Goal: Task Accomplishment & Management: Manage account settings

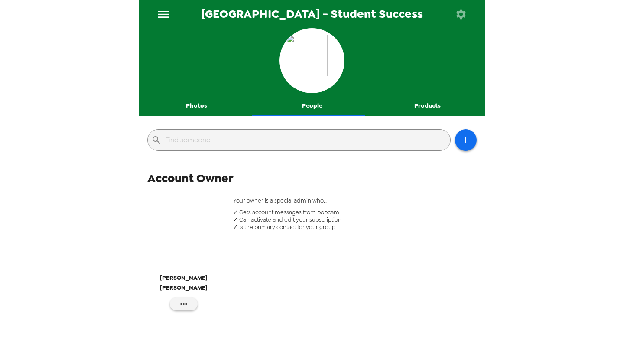
scroll to position [34, 0]
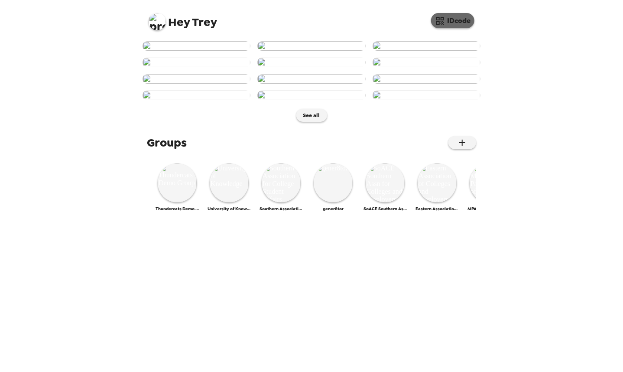
click at [453, 17] on button "IDcode" at bounding box center [452, 20] width 43 height 15
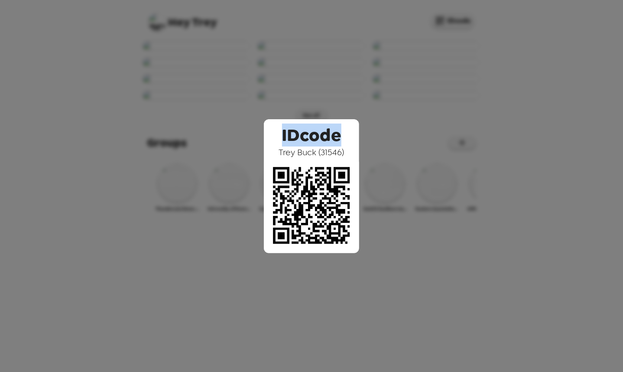
drag, startPoint x: 285, startPoint y: 135, endPoint x: 341, endPoint y: 132, distance: 56.8
click at [341, 132] on div "IDcode Trey Buck ( 31546 )" at bounding box center [311, 186] width 95 height 134
click at [320, 138] on span "IDcode" at bounding box center [311, 132] width 59 height 27
click at [319, 145] on span "IDcode" at bounding box center [311, 132] width 59 height 27
drag, startPoint x: 286, startPoint y: 153, endPoint x: 339, endPoint y: 152, distance: 53.3
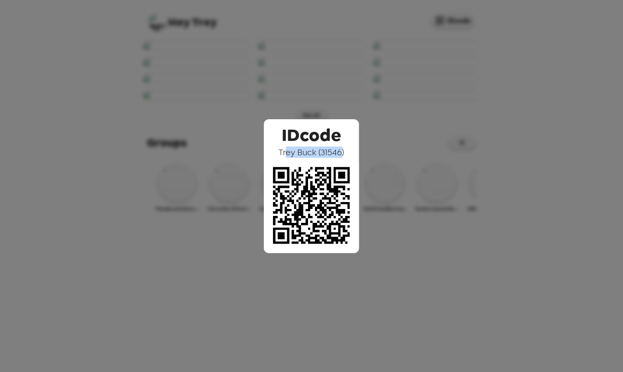
click at [339, 152] on span "[PERSON_NAME] ( 31546 )" at bounding box center [311, 151] width 65 height 11
click at [252, 39] on div "IDcode [PERSON_NAME] ( 31546 )" at bounding box center [311, 186] width 623 height 372
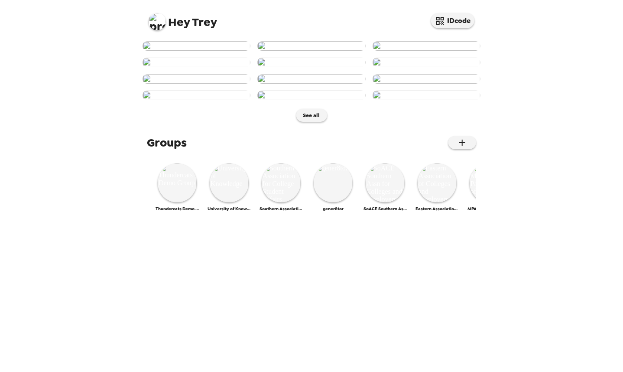
scroll to position [87, 0]
click at [296, 84] on img at bounding box center [311, 79] width 108 height 10
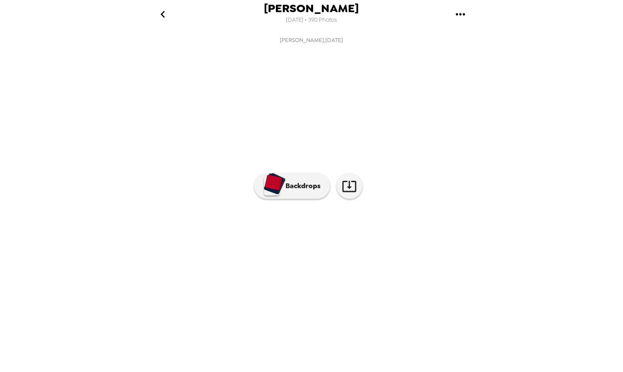
scroll to position [0, 491]
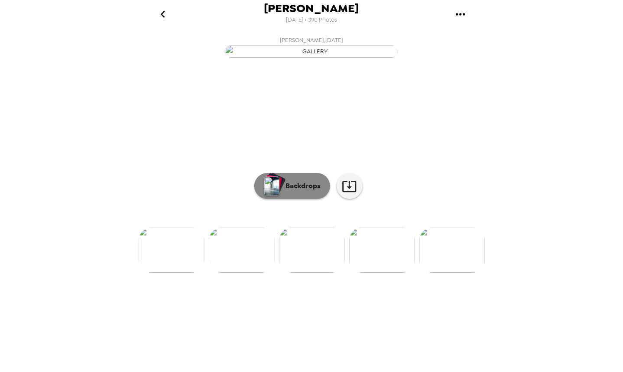
click at [291, 199] on button "Backdrops" at bounding box center [292, 186] width 76 height 26
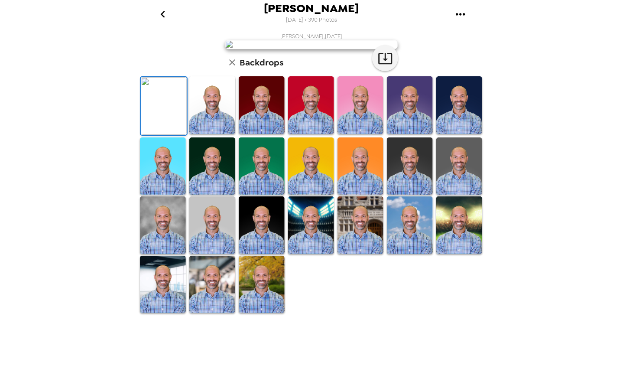
scroll to position [0, 0]
click at [257, 134] on img at bounding box center [262, 105] width 46 height 58
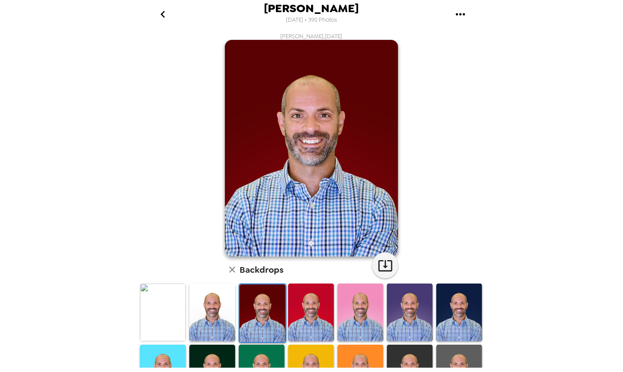
click at [410, 356] on img at bounding box center [410, 373] width 46 height 58
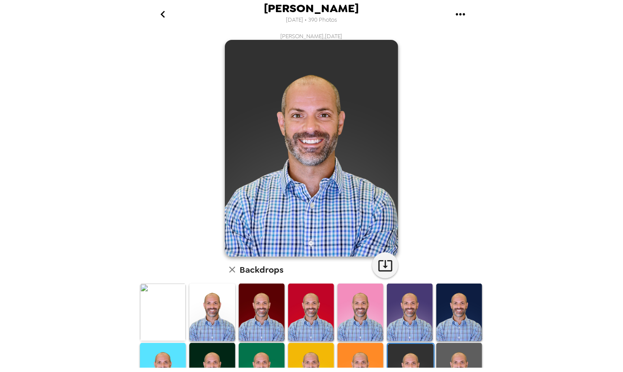
click at [454, 305] on img at bounding box center [459, 312] width 46 height 58
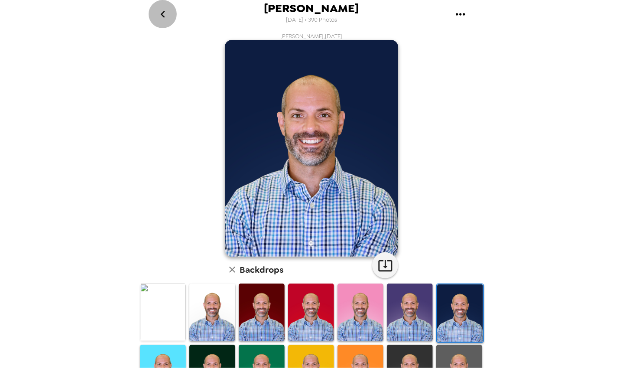
click at [168, 16] on icon "go back" at bounding box center [163, 14] width 14 height 14
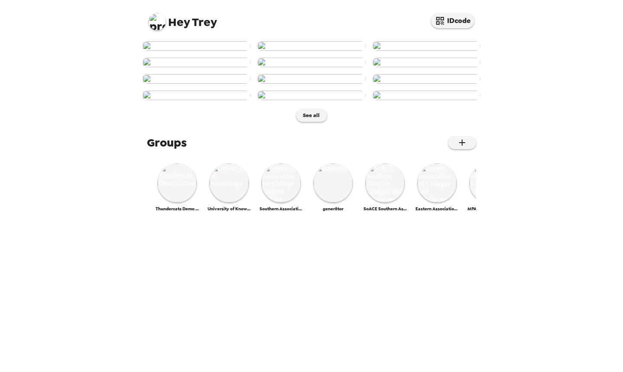
click at [154, 17] on img at bounding box center [157, 21] width 17 height 17
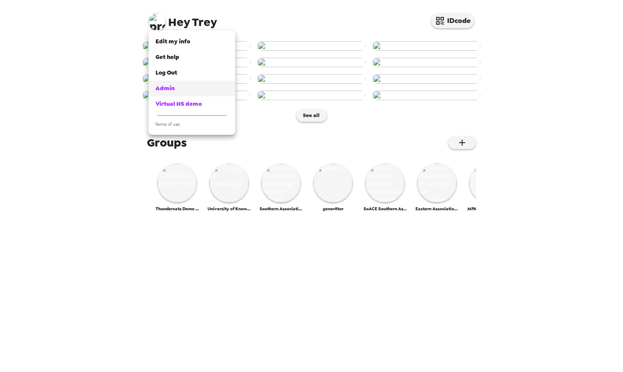
click at [191, 89] on div "Admin" at bounding box center [191, 88] width 73 height 9
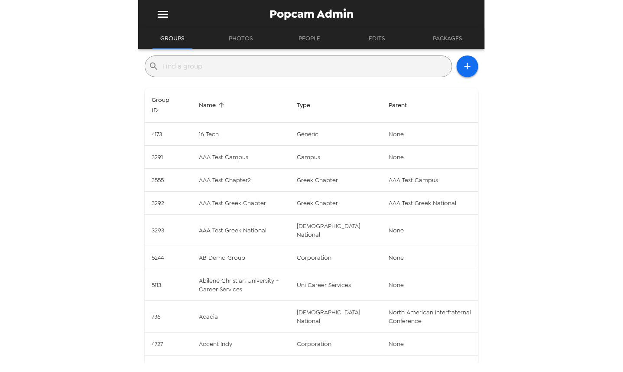
click at [264, 63] on input "text" at bounding box center [305, 66] width 286 height 14
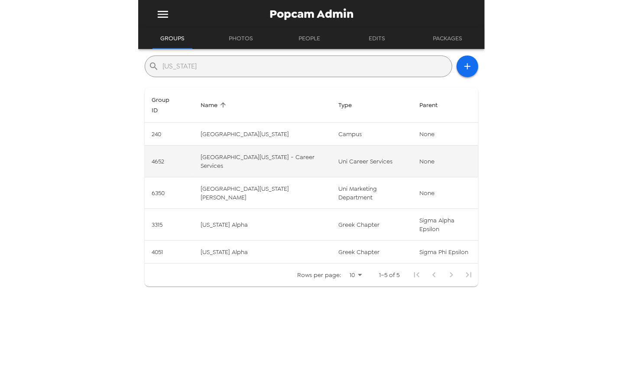
type input "[US_STATE]"
click at [273, 153] on td "[GEOGRAPHIC_DATA][US_STATE] - Career Services" at bounding box center [263, 162] width 138 height 32
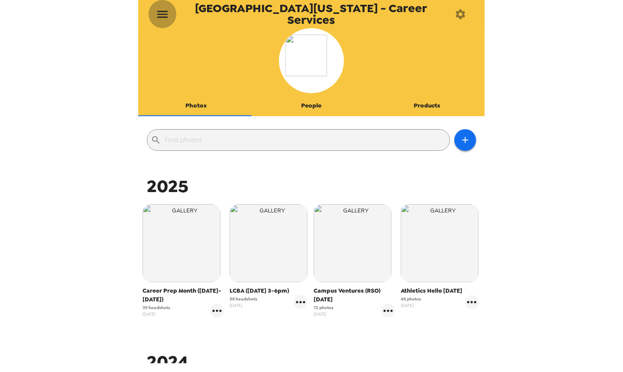
click at [164, 23] on button "menu" at bounding box center [163, 14] width 28 height 28
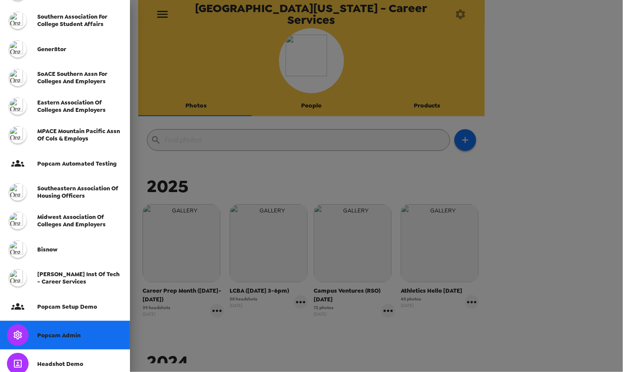
scroll to position [181, 0]
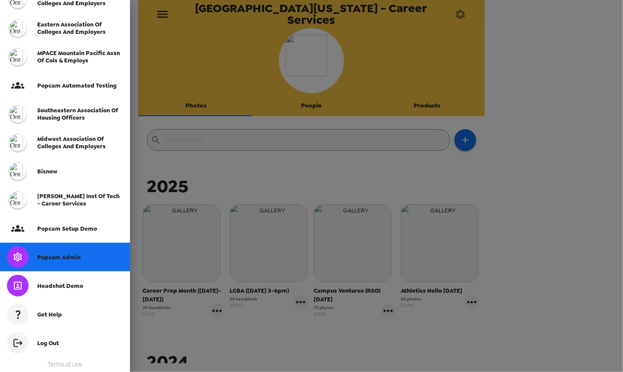
click at [61, 256] on span "Popcam Admin" at bounding box center [58, 256] width 43 height 7
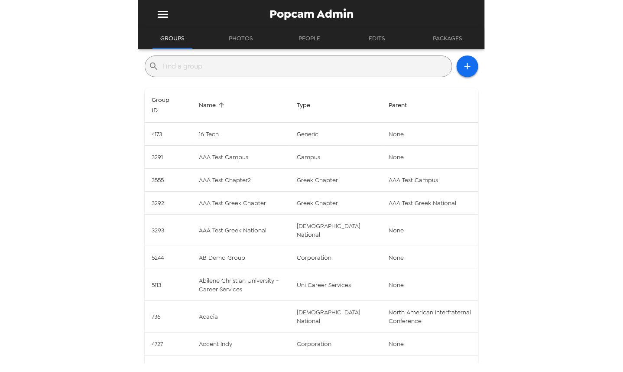
click at [354, 70] on input "text" at bounding box center [305, 66] width 286 height 14
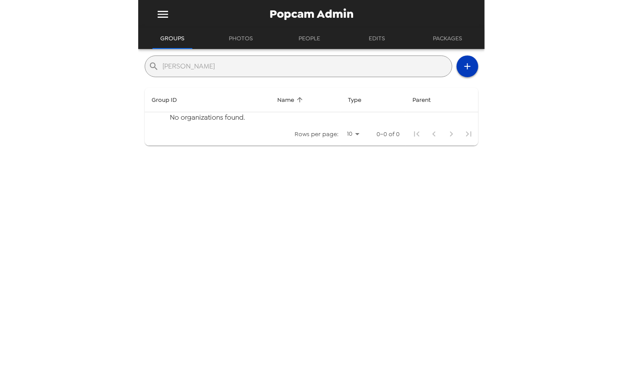
type input "alfred"
click at [463, 65] on icon "button" at bounding box center [467, 66] width 10 height 10
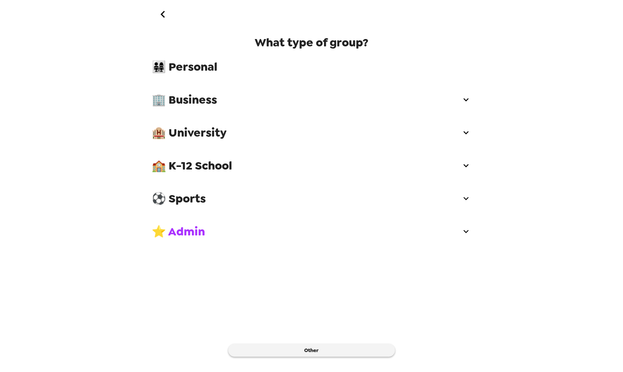
click at [218, 136] on span "🏨 University" at bounding box center [306, 133] width 309 height 16
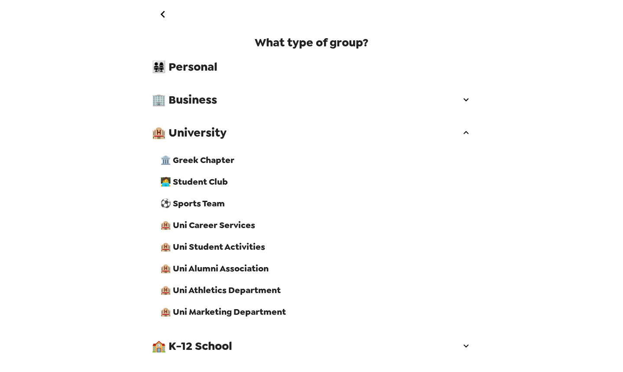
click at [230, 230] on span "🏨 Uni Career Services" at bounding box center [315, 224] width 311 height 11
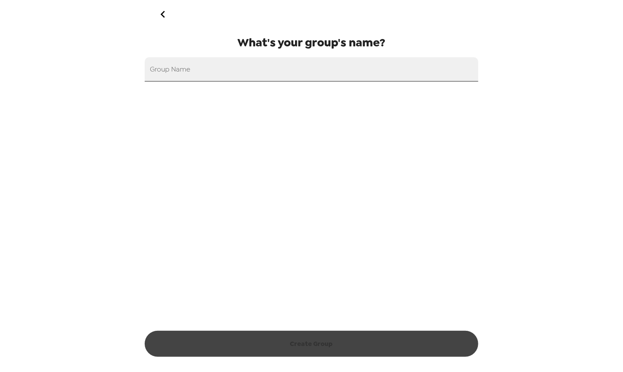
click at [256, 77] on input "Group Name" at bounding box center [312, 69] width 334 height 24
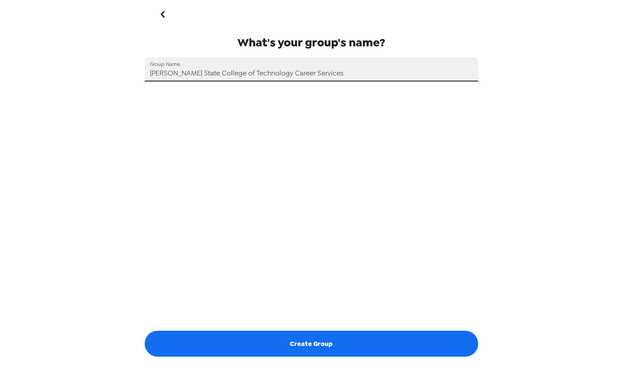
drag, startPoint x: 88, startPoint y: 60, endPoint x: 59, endPoint y: 54, distance: 29.6
click at [59, 54] on div "What's your group's name? Group Name Alfred State College of Technology Career …" at bounding box center [311, 186] width 623 height 372
click at [240, 76] on input "Alfred State College of Technology Career Services" at bounding box center [312, 69] width 334 height 24
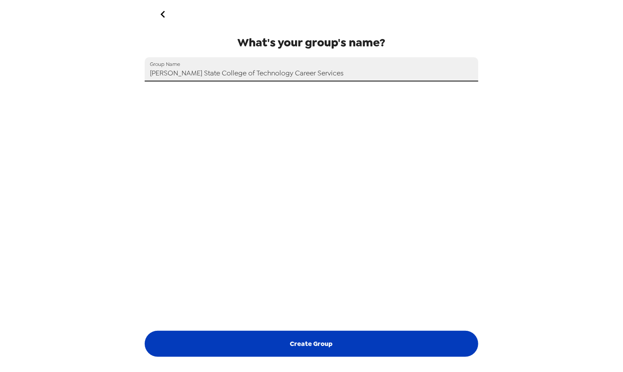
type input "Alfred State College of Technology Career Services"
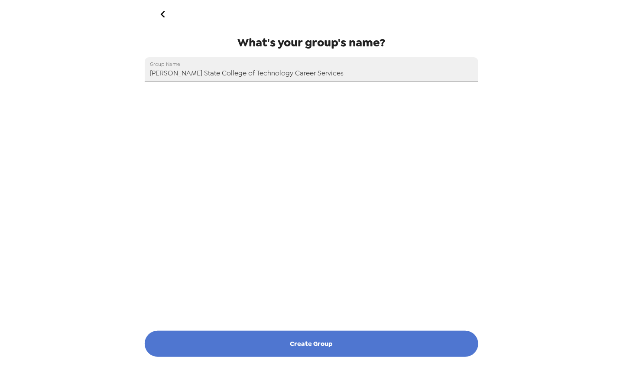
click at [318, 350] on button "Create Group" at bounding box center [312, 343] width 334 height 26
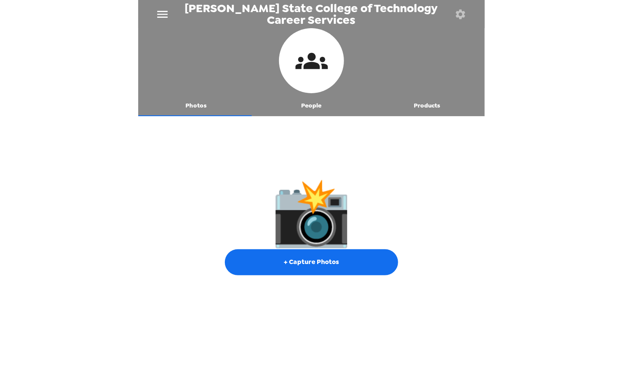
click at [304, 105] on button "People" at bounding box center [312, 105] width 116 height 21
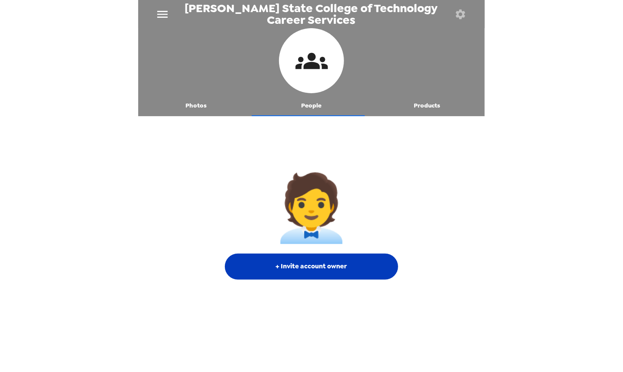
click at [327, 271] on button "+ Invite account owner" at bounding box center [311, 266] width 173 height 26
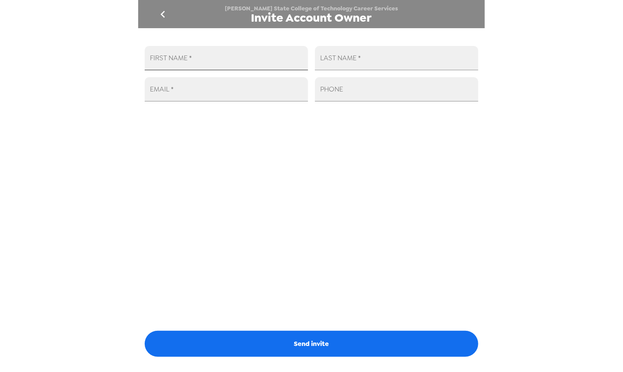
click at [254, 66] on input "FIRST NAME   *" at bounding box center [226, 58] width 163 height 24
type input "D"
type input "Valerie"
type input "Daciw"
paste input "daciwva@alfredstate.edu"
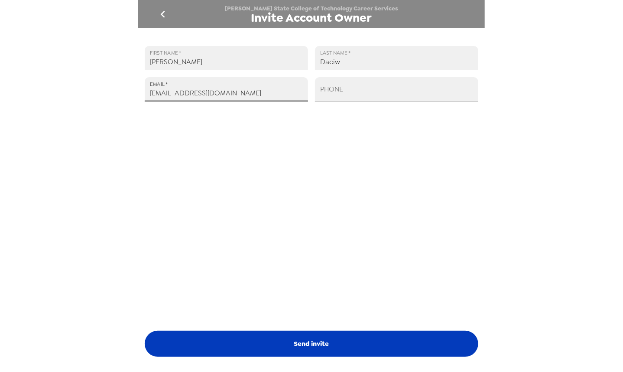
type input "daciwva@alfredstate.edu"
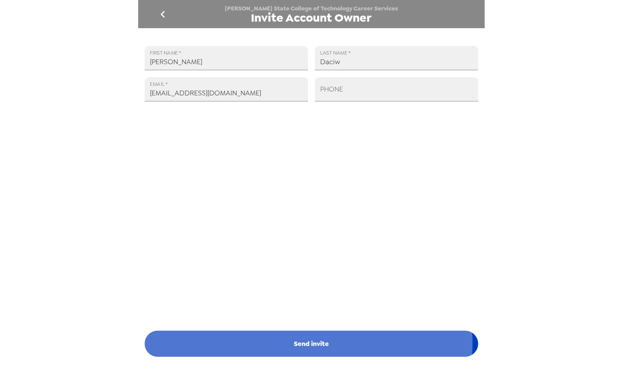
click at [302, 343] on button "Send invite" at bounding box center [312, 343] width 334 height 26
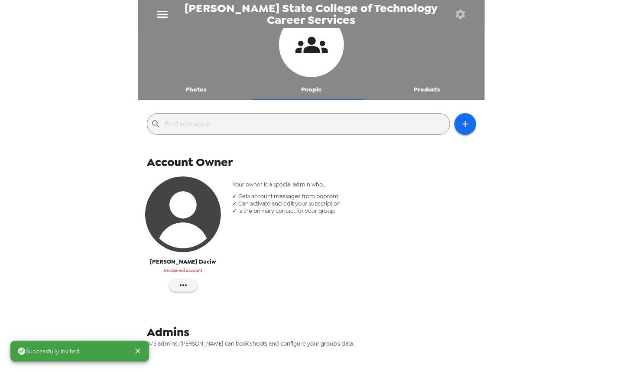
scroll to position [43, 0]
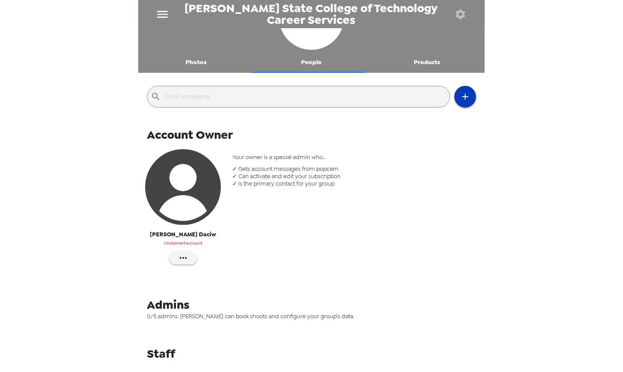
click at [462, 99] on icon "button" at bounding box center [465, 96] width 10 height 10
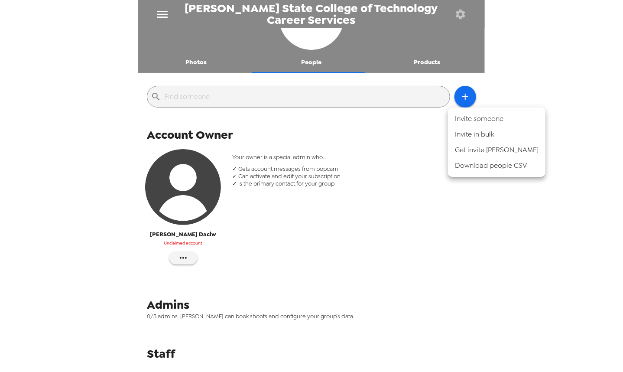
click at [481, 120] on li "Invite someone" at bounding box center [496, 119] width 97 height 16
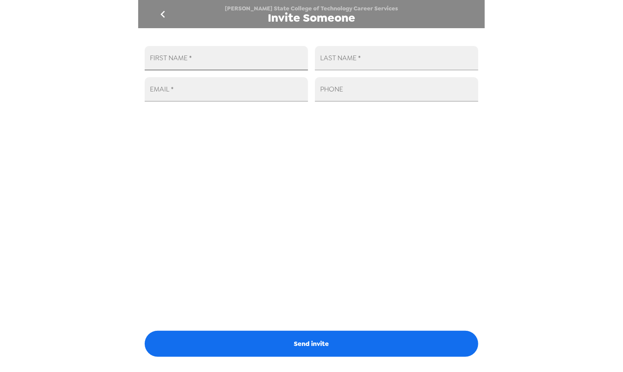
click at [194, 62] on input "FIRST NAME   *" at bounding box center [226, 58] width 163 height 24
type input "Maureen"
type input "Sibble"
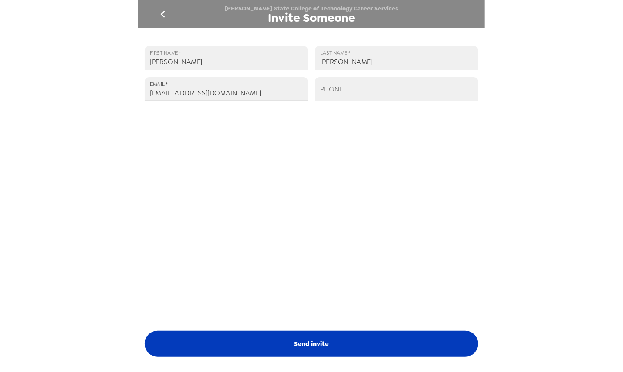
type input "sibblem@alfredstate.edu"
click at [333, 339] on button "Send invite" at bounding box center [312, 343] width 334 height 26
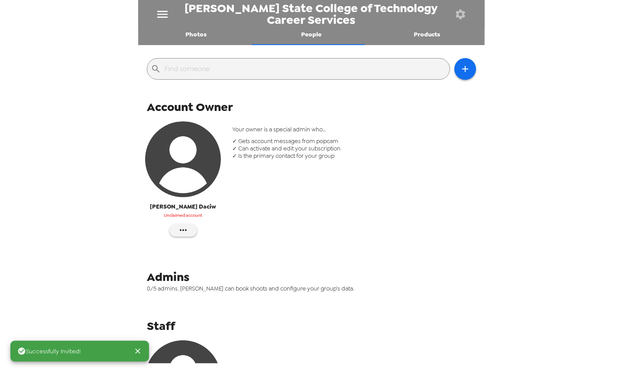
scroll to position [193, 0]
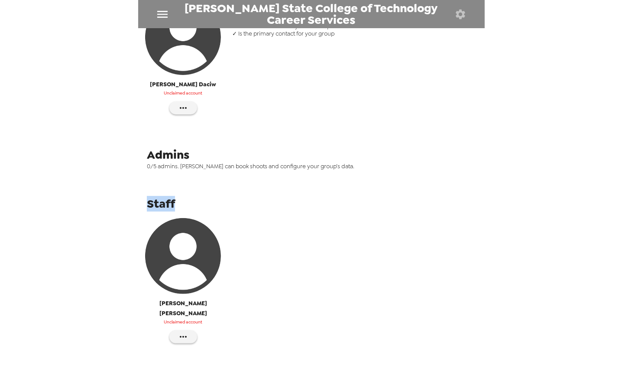
drag, startPoint x: 141, startPoint y: 199, endPoint x: 172, endPoint y: 202, distance: 31.8
click at [180, 202] on div "Staff Maureen Sibble Unclaimed account" at bounding box center [311, 275] width 347 height 162
click at [165, 203] on span "Staff" at bounding box center [161, 204] width 28 height 16
click at [189, 330] on button "button" at bounding box center [183, 336] width 28 height 13
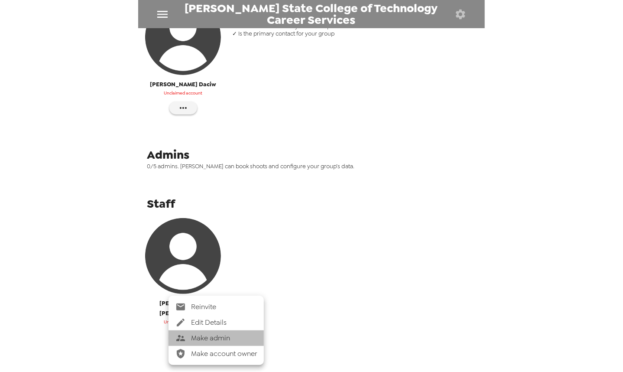
click at [206, 339] on span "Make admin" at bounding box center [224, 338] width 66 height 10
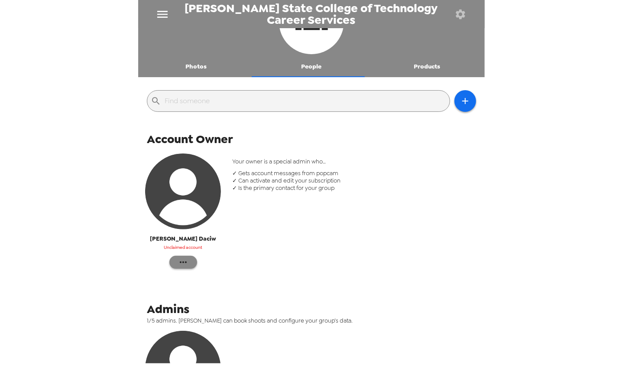
scroll to position [0, 0]
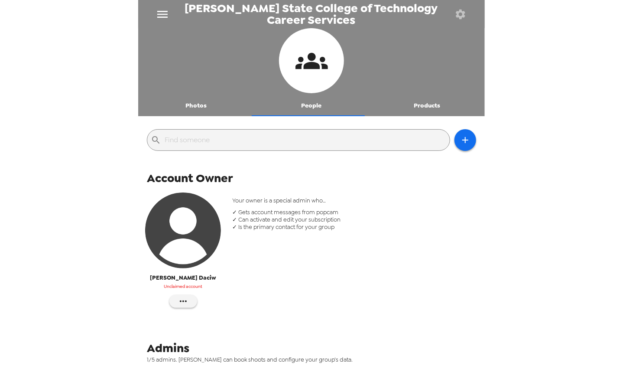
click at [191, 107] on button "Photos" at bounding box center [196, 105] width 116 height 21
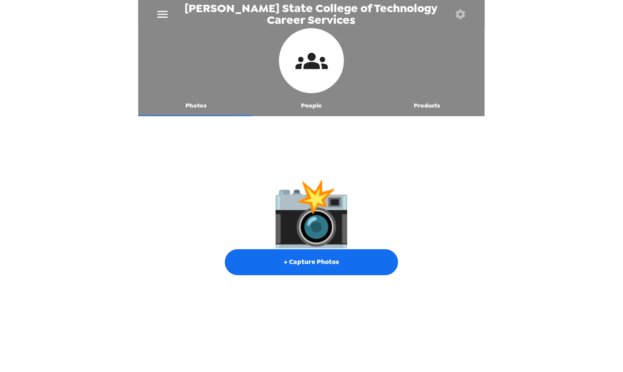
drag, startPoint x: 117, startPoint y: 142, endPoint x: 330, endPoint y: 77, distance: 222.4
click at [119, 140] on div "Alfred State College of Technology Career Services Photos People Products 📸 + C…" at bounding box center [311, 186] width 623 height 372
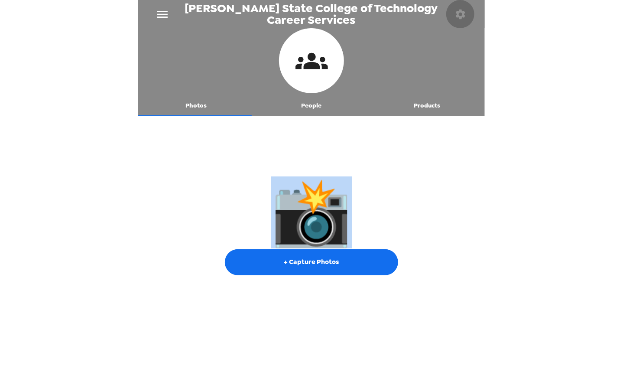
click at [461, 13] on icon "button" at bounding box center [460, 14] width 12 height 12
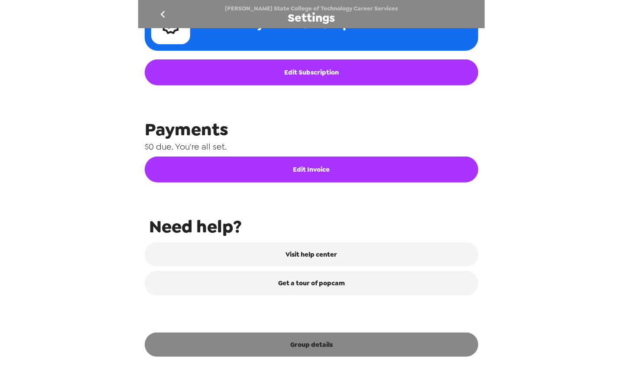
click at [324, 342] on button "Group details" at bounding box center [312, 344] width 334 height 24
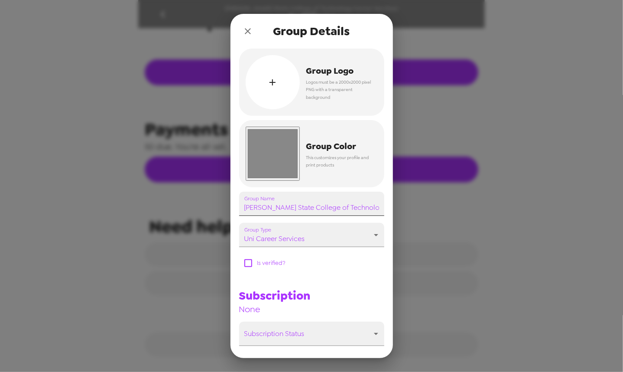
scroll to position [363, 0]
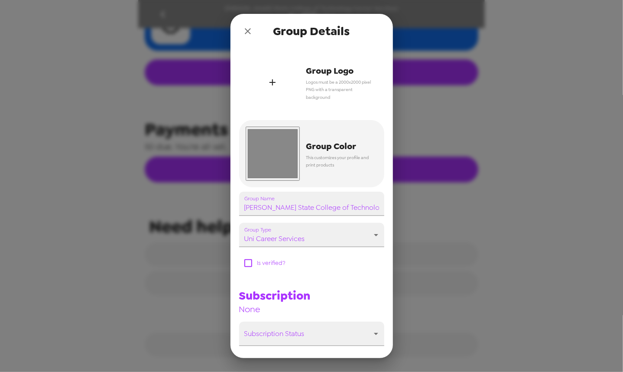
click at [277, 87] on icon "button" at bounding box center [272, 82] width 10 height 10
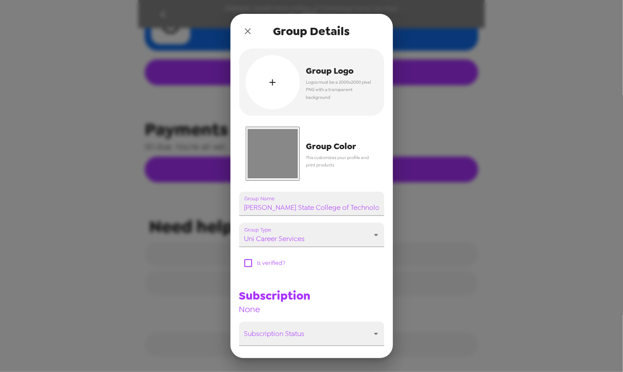
click at [286, 159] on input "#888888" at bounding box center [273, 153] width 54 height 54
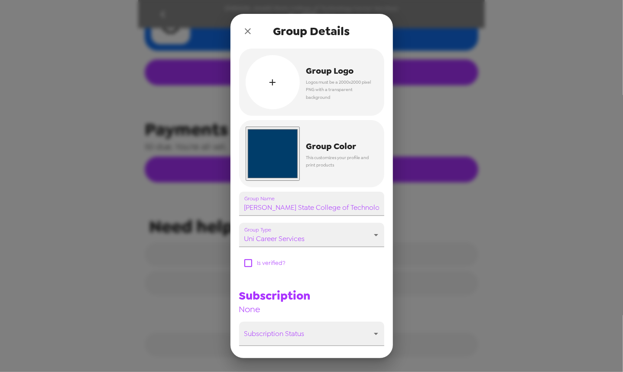
type input "#003d6a"
click at [367, 304] on div "Subscription None" at bounding box center [308, 298] width 152 height 34
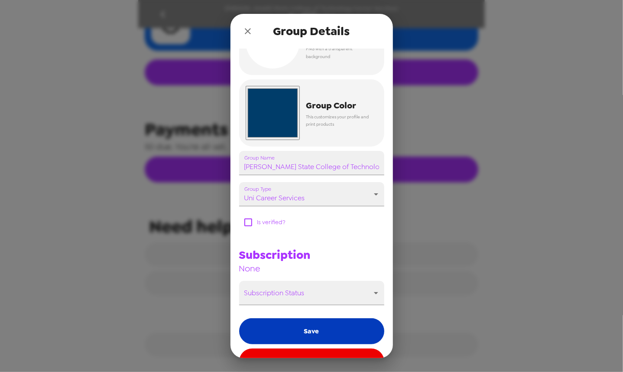
scroll to position [66, 0]
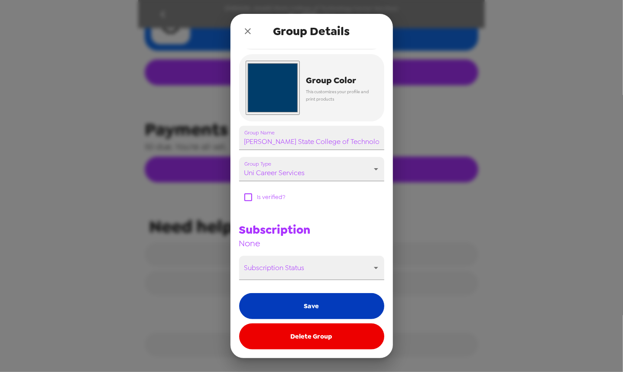
click at [286, 298] on button "Save" at bounding box center [311, 306] width 145 height 26
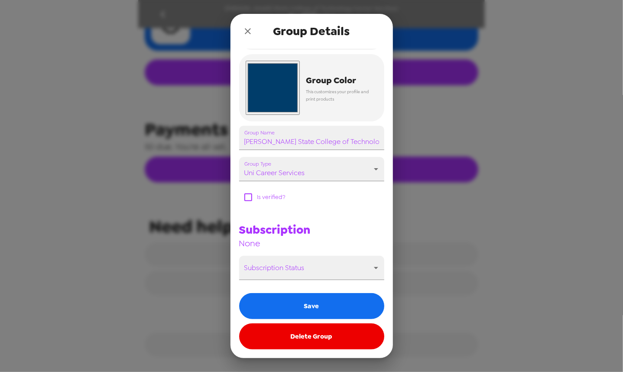
scroll to position [324, 0]
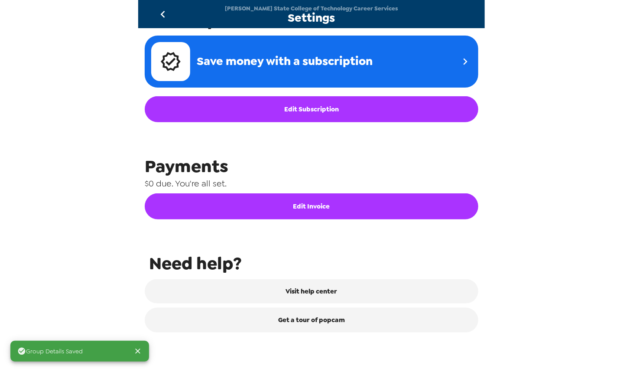
click at [164, 15] on icon "go back" at bounding box center [163, 14] width 14 height 14
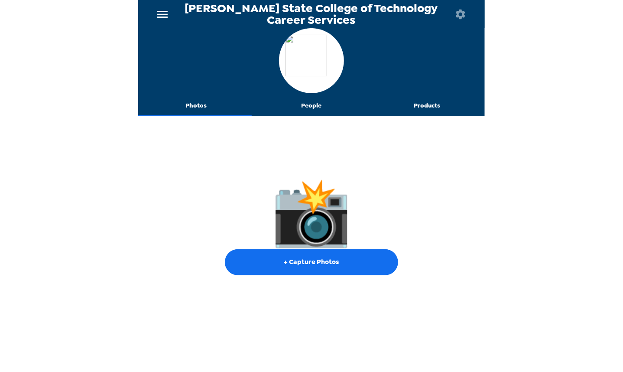
drag, startPoint x: 78, startPoint y: 210, endPoint x: 85, endPoint y: 213, distance: 7.2
click at [78, 210] on div "Alfred State College of Technology Career Services Photos People Products 📸 + C…" at bounding box center [311, 186] width 623 height 372
click at [453, 15] on button "button" at bounding box center [460, 14] width 28 height 28
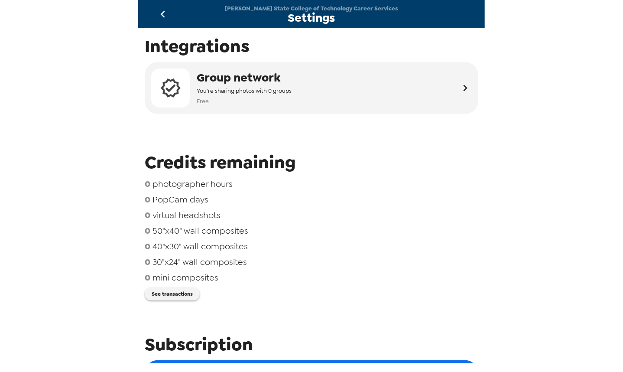
click at [194, 220] on span "virtual headshots" at bounding box center [186, 214] width 68 height 11
click at [156, 17] on icon "go back" at bounding box center [163, 14] width 14 height 14
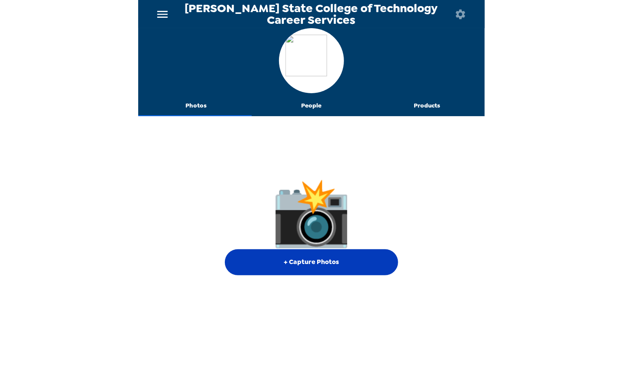
click at [310, 265] on button "+ Capture Photos" at bounding box center [311, 262] width 173 height 26
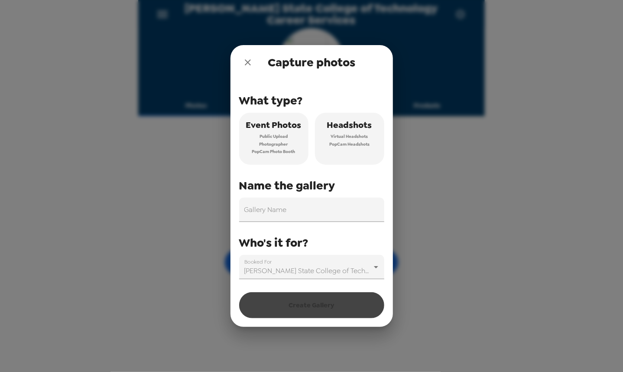
click at [343, 136] on span "Virtual Headshots" at bounding box center [349, 137] width 37 height 8
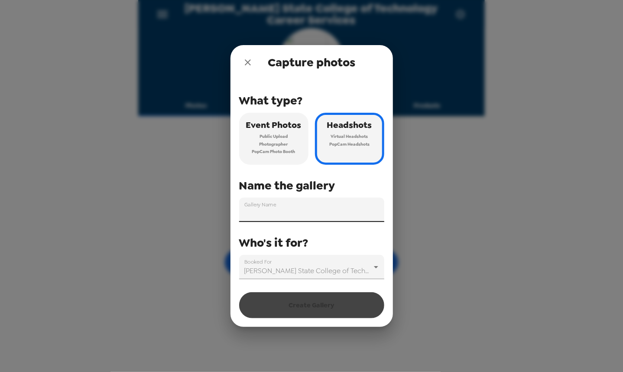
click at [281, 211] on input "Gallery Name" at bounding box center [311, 210] width 145 height 24
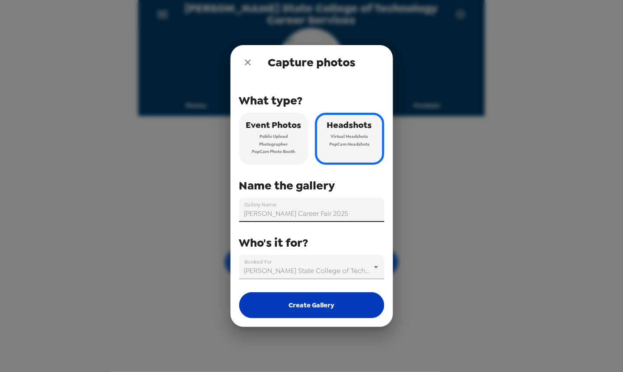
type input "Alfred Fall Career Fair 2025"
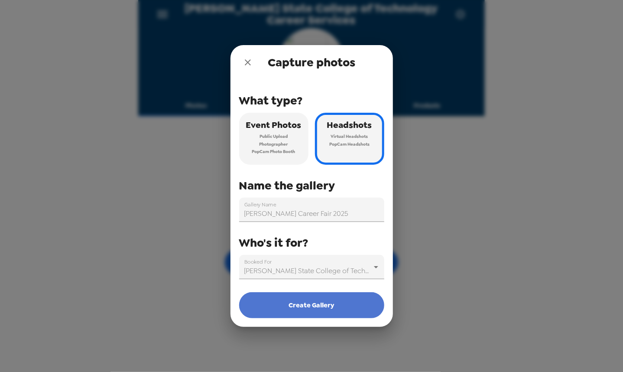
click at [298, 306] on button "Create Gallery" at bounding box center [311, 305] width 145 height 26
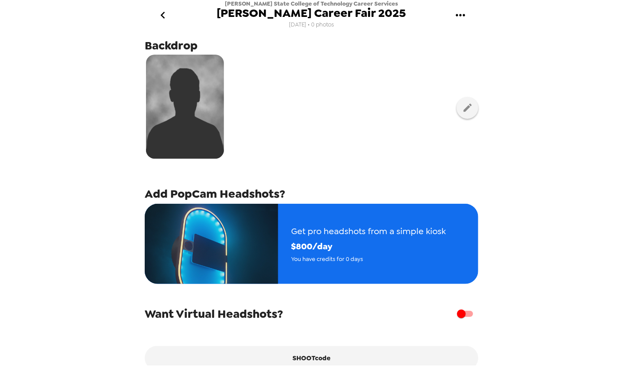
scroll to position [9, 0]
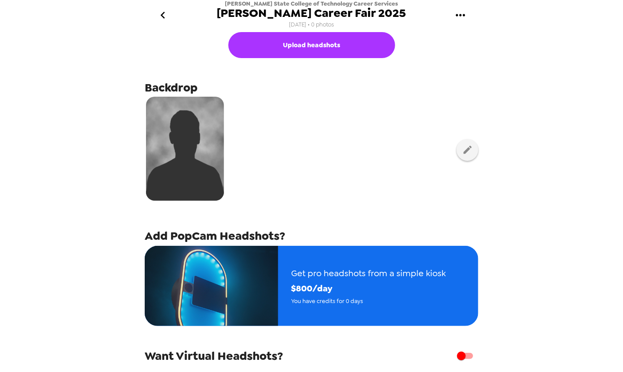
click at [161, 19] on icon "go back" at bounding box center [163, 15] width 14 height 14
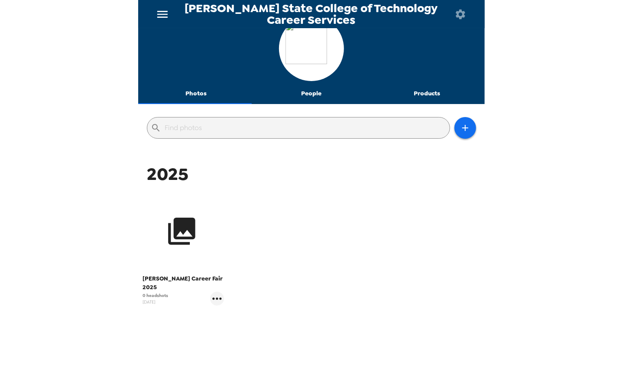
scroll to position [32, 0]
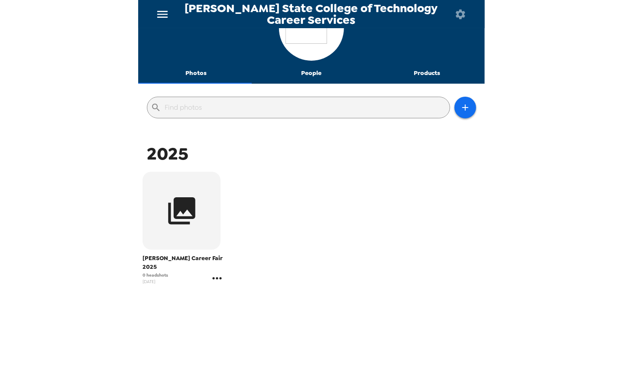
click at [214, 277] on icon "gallery menu" at bounding box center [216, 278] width 9 height 2
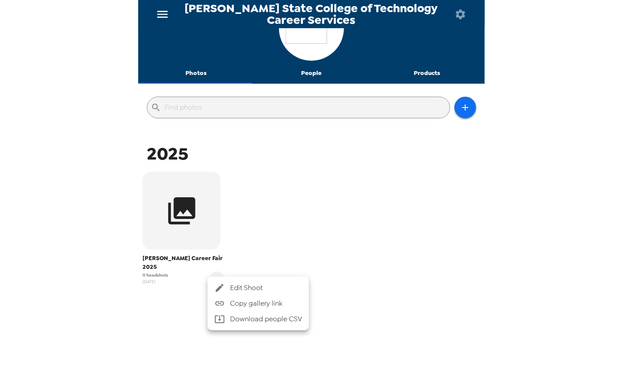
click at [159, 266] on div at bounding box center [311, 186] width 623 height 372
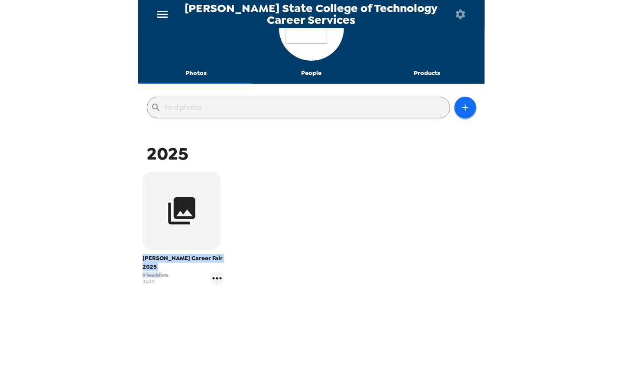
drag, startPoint x: 160, startPoint y: 267, endPoint x: 131, endPoint y: 262, distance: 28.9
click at [131, 262] on div "Alfred State College of Technology Career Services Photos People Products ​ 202…" at bounding box center [311, 186] width 623 height 372
click at [158, 272] on span "0 headshots" at bounding box center [156, 275] width 26 height 6
click at [211, 271] on icon "gallery menu" at bounding box center [217, 278] width 14 height 14
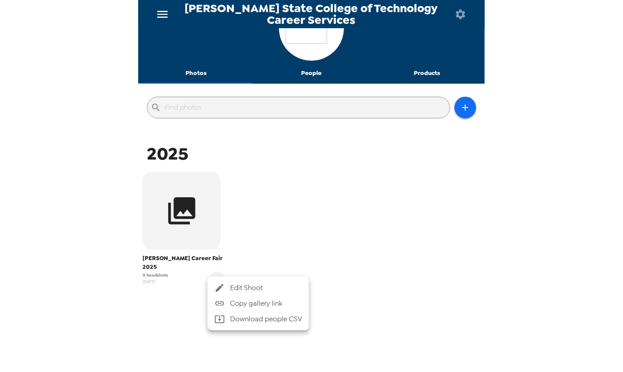
click at [256, 286] on span "Edit Shoot" at bounding box center [266, 287] width 72 height 10
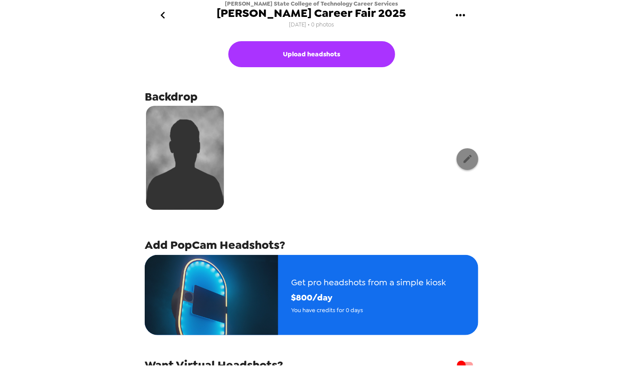
click at [465, 157] on icon "button" at bounding box center [467, 158] width 11 height 11
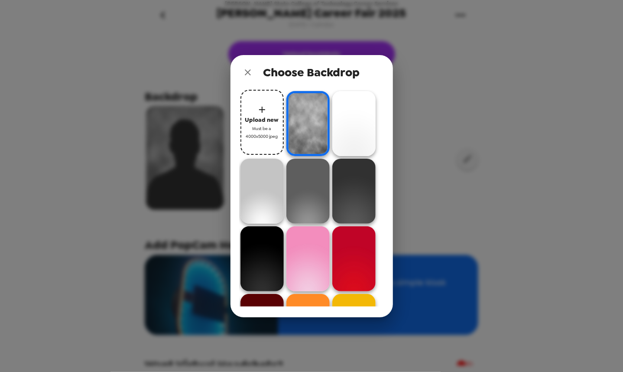
click at [249, 75] on icon "close" at bounding box center [248, 72] width 10 height 10
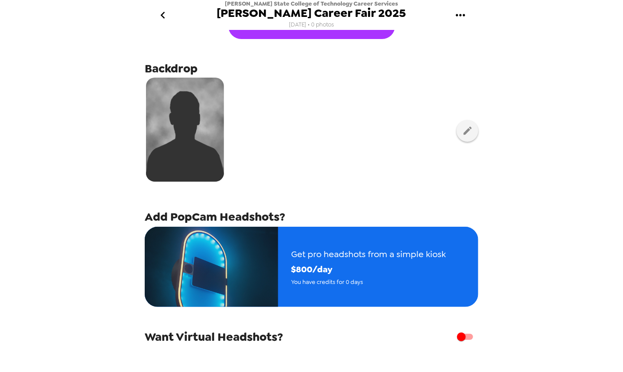
scroll to position [43, 0]
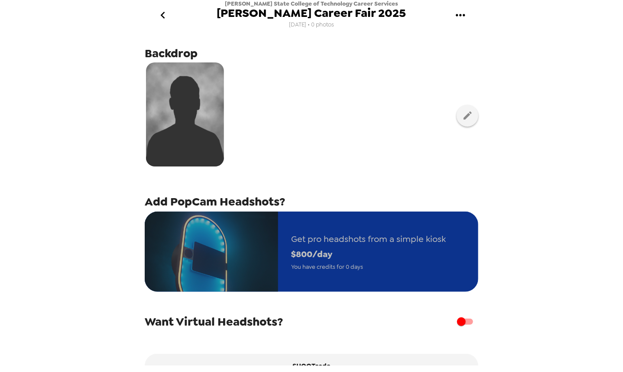
click at [338, 257] on span "$ 800 /day" at bounding box center [368, 253] width 155 height 15
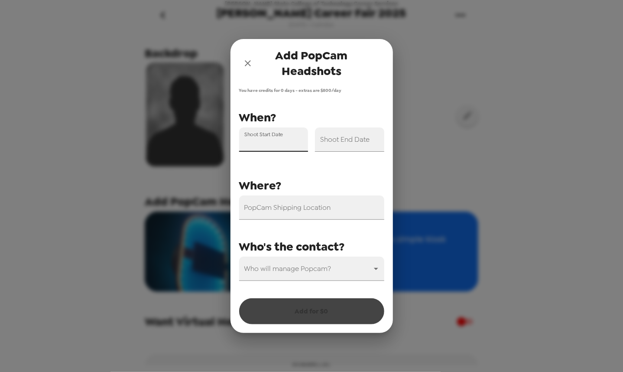
click at [275, 142] on input "Shoot Start Date" at bounding box center [273, 139] width 69 height 24
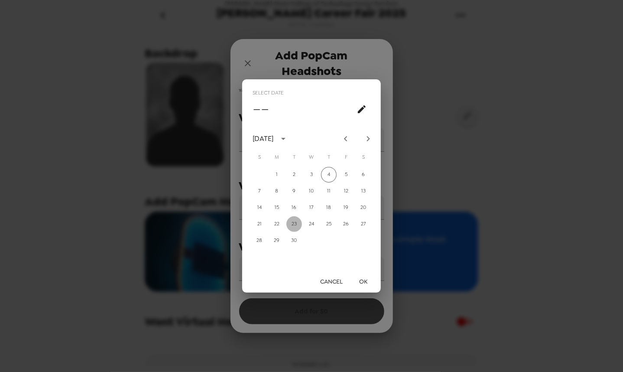
click at [292, 225] on button "23" at bounding box center [294, 224] width 16 height 16
type input "09/23/2025"
click at [364, 281] on button "OK" at bounding box center [364, 281] width 28 height 16
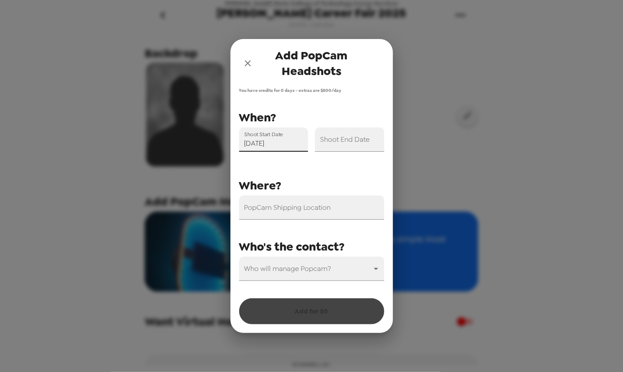
click at [347, 143] on input "Shoot End Date" at bounding box center [349, 139] width 69 height 24
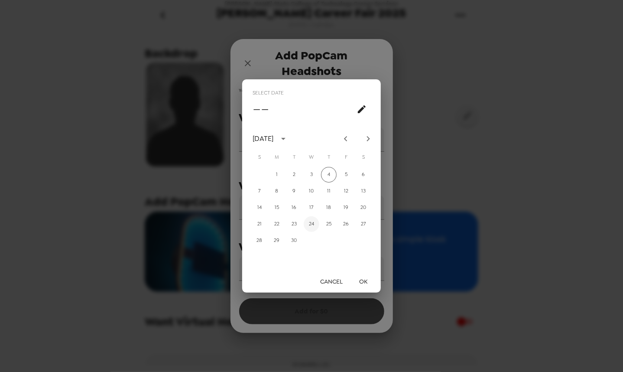
click at [308, 223] on button "24" at bounding box center [312, 224] width 16 height 16
type input "09/24/2025"
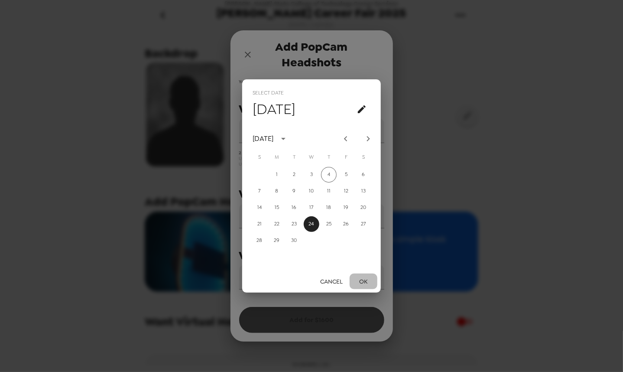
click at [364, 277] on button "OK" at bounding box center [364, 281] width 28 height 16
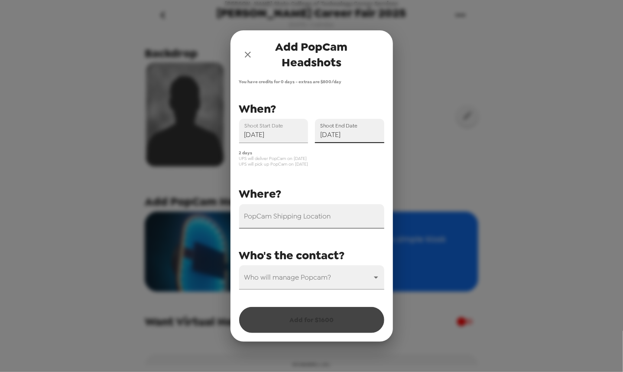
click at [308, 217] on input "PopCam Shipping Location" at bounding box center [311, 216] width 145 height 24
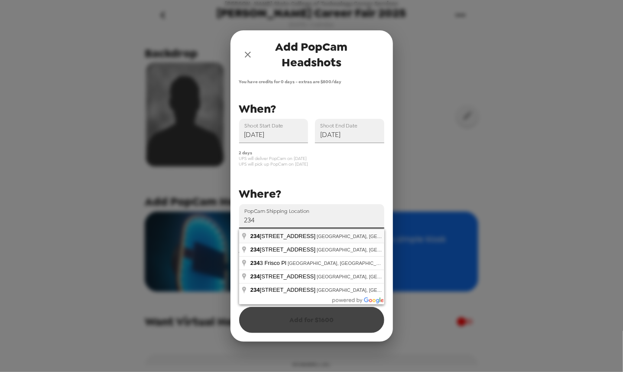
type input "2345 Enterprise Park Place, Indianapolis, IN, USA"
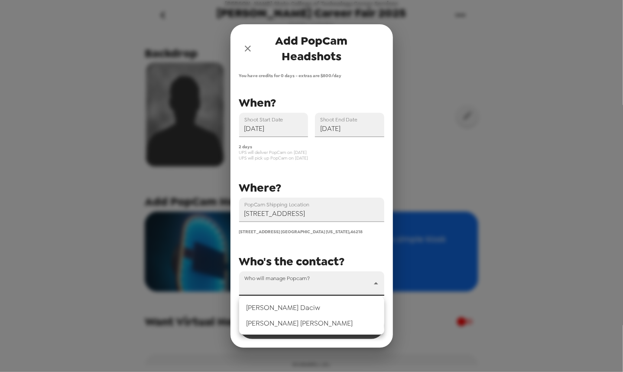
click at [303, 289] on body "Alfred State College of Technology Career Services Alfred Fall Career Fair 2025…" at bounding box center [311, 186] width 623 height 372
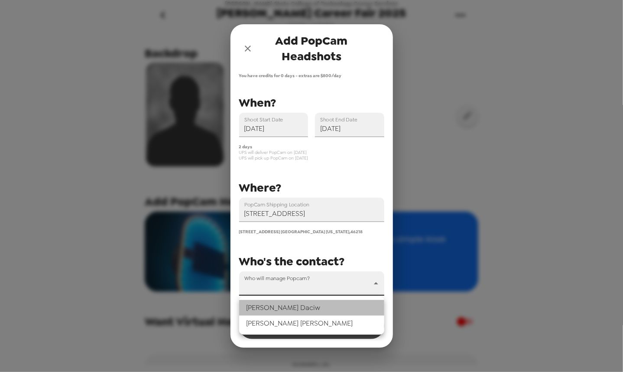
click at [301, 309] on li "Valerie Daciw" at bounding box center [311, 308] width 145 height 16
type input "71507"
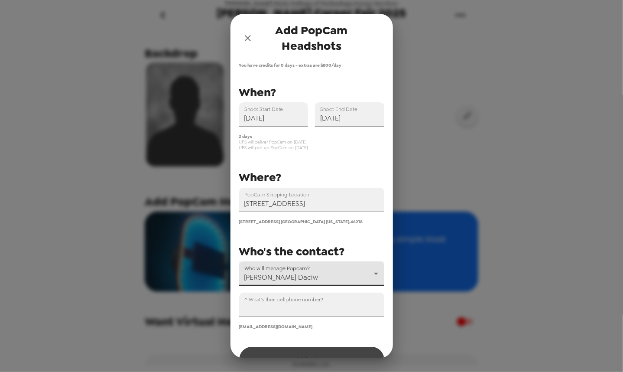
scroll to position [24, 0]
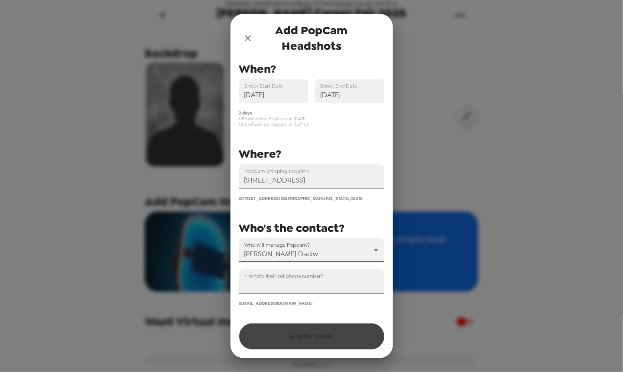
click at [298, 288] on input "^ What's their cellphone number?" at bounding box center [311, 281] width 145 height 24
click at [279, 95] on input "09/23/2025" at bounding box center [273, 91] width 69 height 24
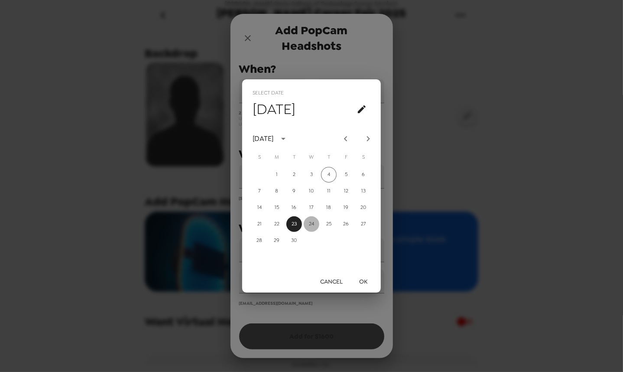
click at [308, 224] on button "24" at bounding box center [312, 224] width 16 height 16
type input "09/24/2025"
click at [363, 285] on button "OK" at bounding box center [364, 281] width 28 height 16
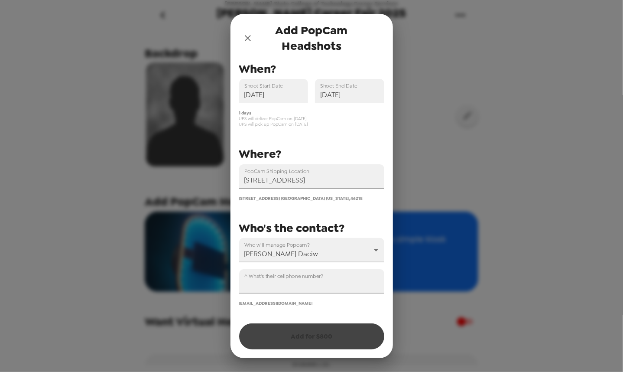
drag, startPoint x: 240, startPoint y: 119, endPoint x: 312, endPoint y: 117, distance: 72.4
click at [312, 117] on span "UPS will deliver PopCam on 9/23/25" at bounding box center [311, 119] width 145 height 6
click at [303, 118] on span "UPS will deliver PopCam on 9/23/25" at bounding box center [311, 119] width 145 height 6
click at [280, 94] on input "09/24/2025" at bounding box center [273, 91] width 69 height 24
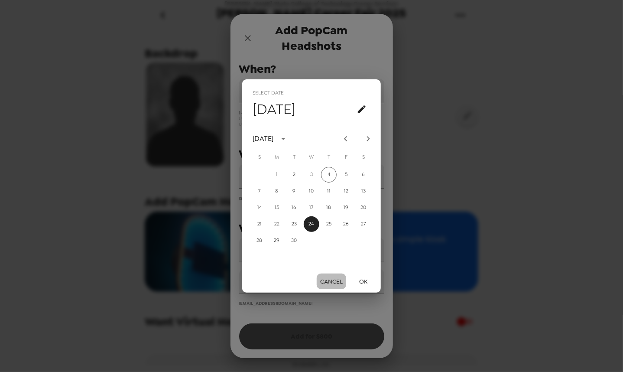
click at [332, 279] on button "Cancel" at bounding box center [331, 281] width 29 height 16
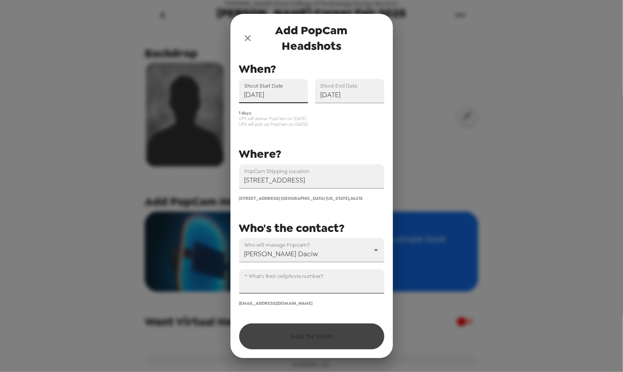
click at [312, 283] on input "^ What's their cellphone number?" at bounding box center [311, 281] width 145 height 24
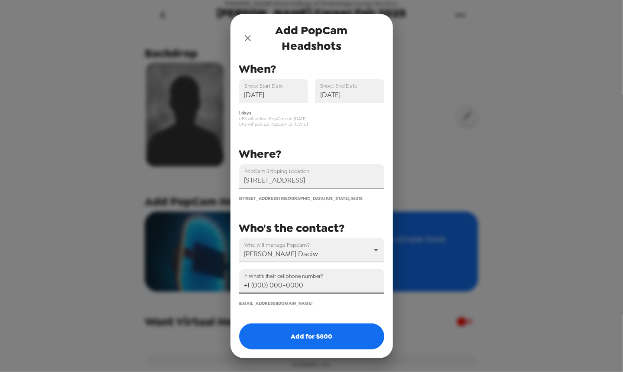
drag, startPoint x: 322, startPoint y: 281, endPoint x: 319, endPoint y: 306, distance: 24.9
click at [205, 284] on div "Add PopCam Headshots You have credits for 0 days - extras are $ 800 /day PopCam…" at bounding box center [311, 186] width 623 height 372
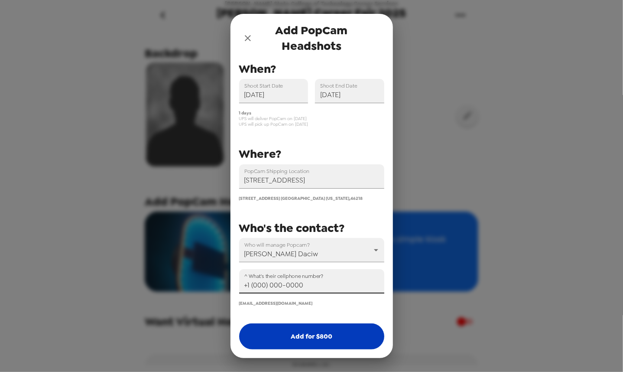
type input "+1 (000) 000-0000"
click at [314, 337] on button "Add for $ 800" at bounding box center [311, 336] width 145 height 26
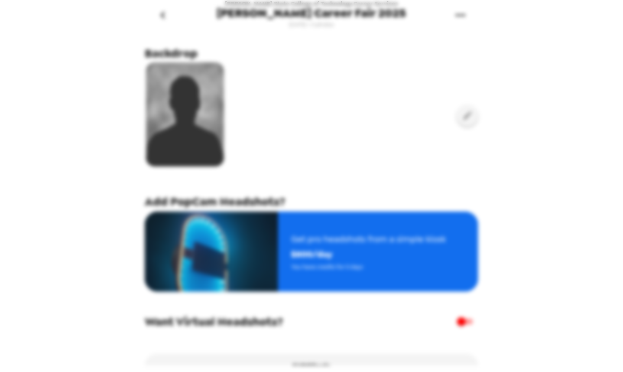
scroll to position [0, 0]
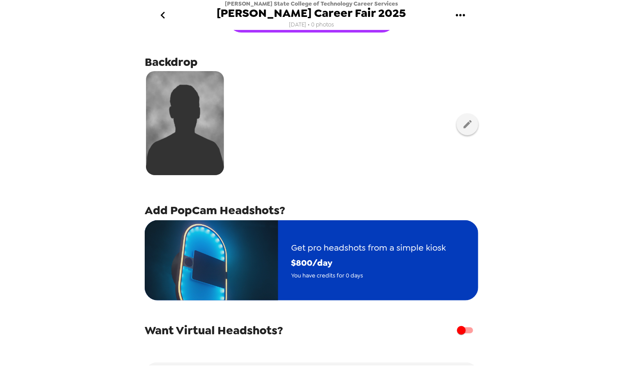
scroll to position [87, 0]
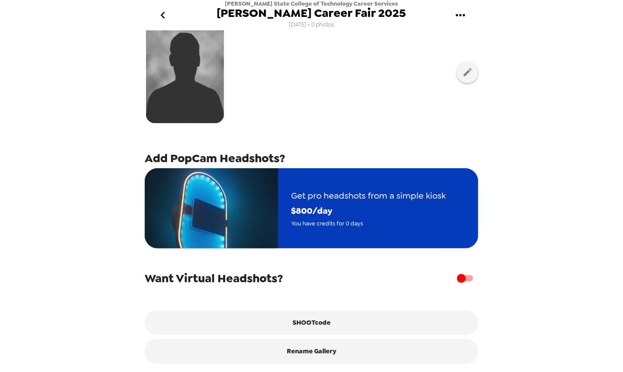
click at [302, 217] on span "$ 800 /day" at bounding box center [368, 210] width 155 height 15
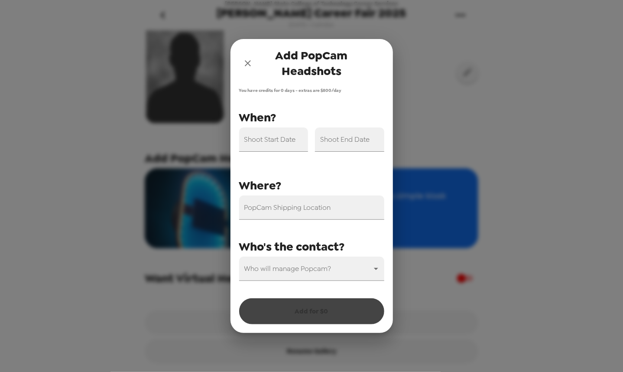
click at [249, 63] on icon "close" at bounding box center [248, 63] width 10 height 10
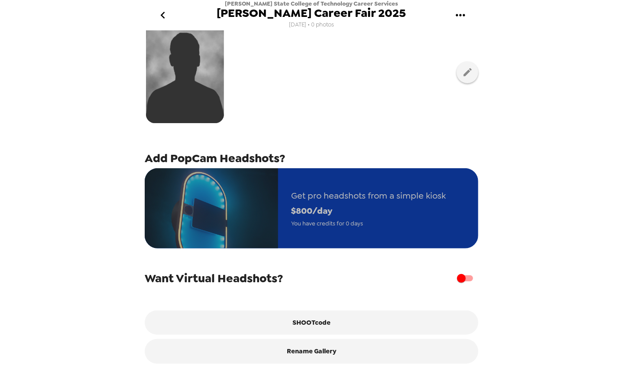
click at [355, 203] on span "$ 800 /day" at bounding box center [368, 210] width 155 height 15
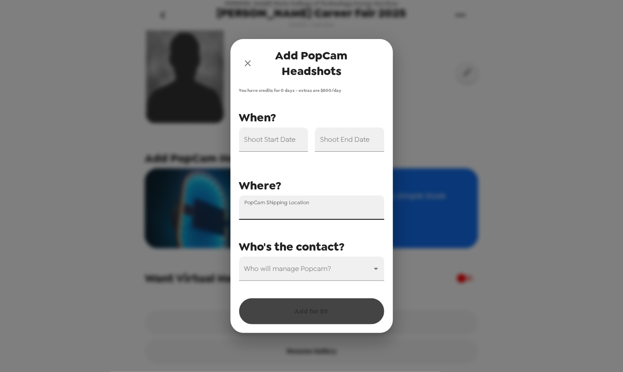
click at [310, 214] on input "PopCam Shipping Location" at bounding box center [311, 207] width 145 height 24
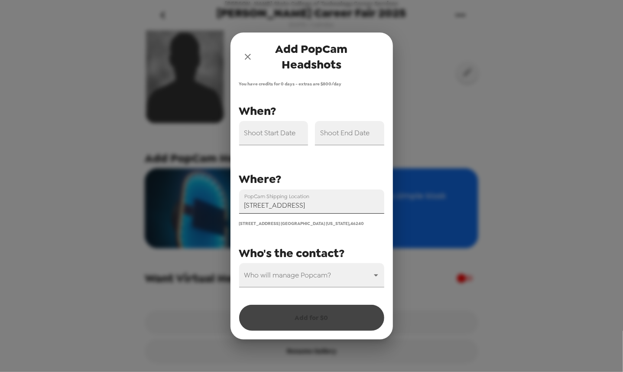
click at [323, 210] on input "2134 Menlo Lane, Indianapolis, IN, USA" at bounding box center [311, 201] width 145 height 24
drag, startPoint x: 375, startPoint y: 209, endPoint x: 178, endPoint y: 195, distance: 197.1
click at [177, 195] on div "Add PopCam Headshots You have credits for 0 days - extras are $ 800 /day PopCam…" at bounding box center [311, 186] width 623 height 372
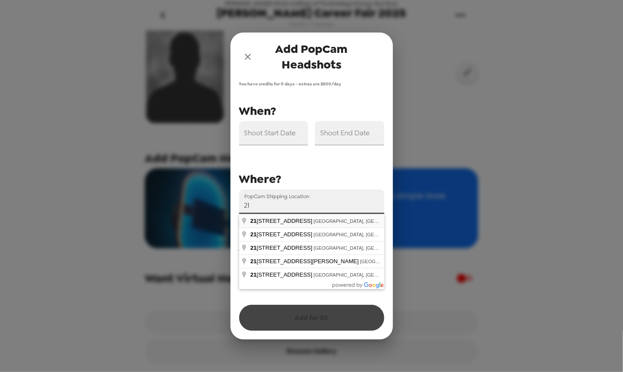
type input "2100 East 71st Street, Indianapolis, IN, USA"
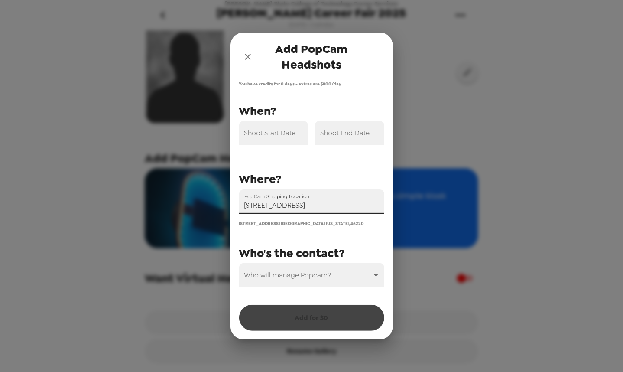
drag, startPoint x: 265, startPoint y: 208, endPoint x: 360, endPoint y: 207, distance: 94.9
click at [360, 207] on input "2100 East 71st Street, Indianapolis, IN, USA" at bounding box center [311, 201] width 145 height 24
click at [337, 204] on input "2100 East 71st Street, Indianapolis, IN, USA" at bounding box center [311, 201] width 145 height 24
drag, startPoint x: 245, startPoint y: 62, endPoint x: 251, endPoint y: 78, distance: 16.9
click at [245, 62] on button "close" at bounding box center [247, 56] width 17 height 17
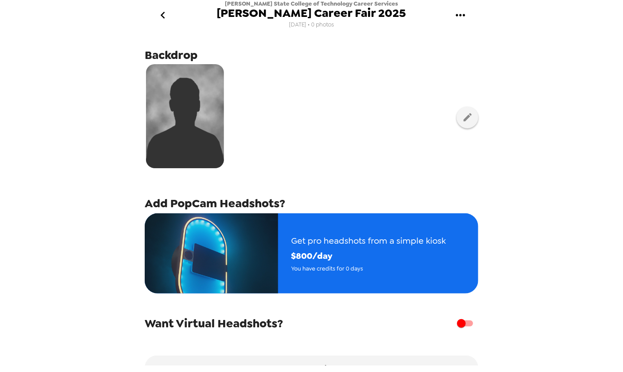
scroll to position [96, 0]
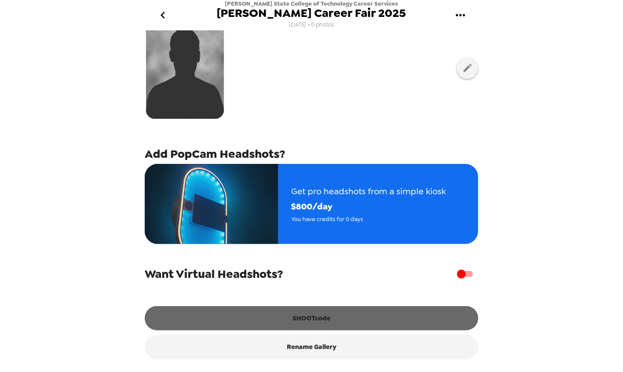
click at [315, 323] on button "SHOOTcode" at bounding box center [312, 318] width 334 height 24
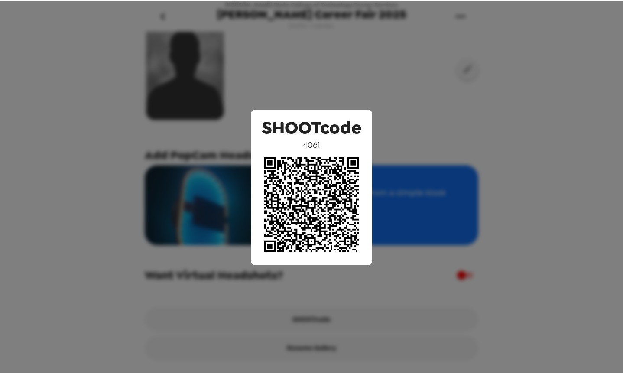
scroll to position [96, 0]
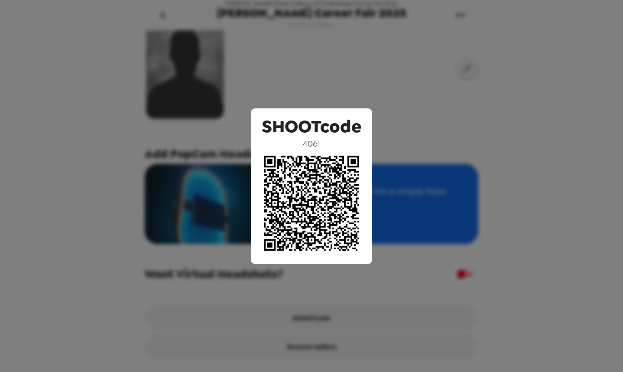
click at [443, 137] on div "SHOOTcode 4061" at bounding box center [311, 186] width 623 height 372
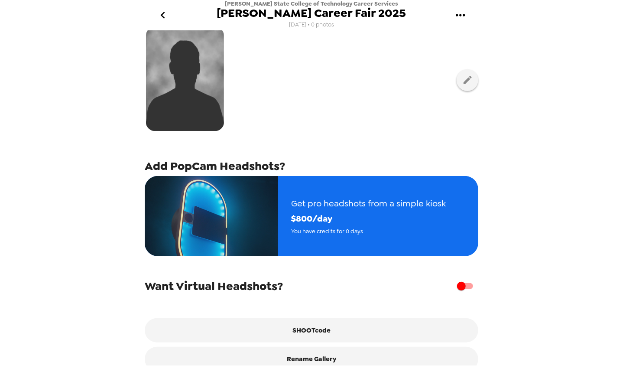
scroll to position [79, 0]
click at [471, 78] on div "Upload headshots Backdrop Add PopCam Headshots? Get pro headshots from a simple…" at bounding box center [311, 197] width 347 height 335
click at [463, 81] on icon "button" at bounding box center [467, 79] width 11 height 11
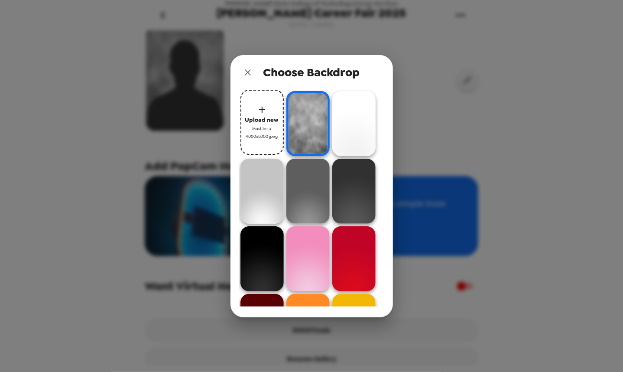
click at [266, 120] on span "Upload new" at bounding box center [262, 120] width 34 height 10
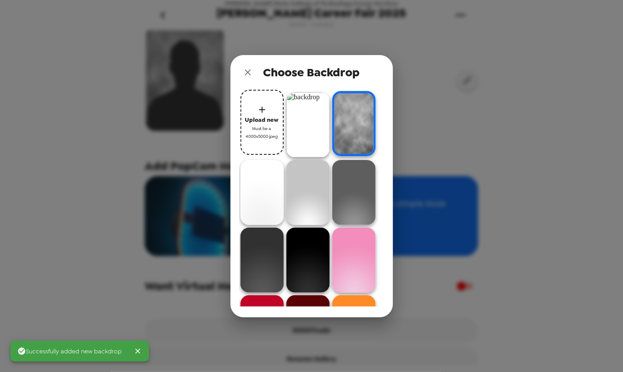
click at [303, 120] on img at bounding box center [307, 124] width 43 height 65
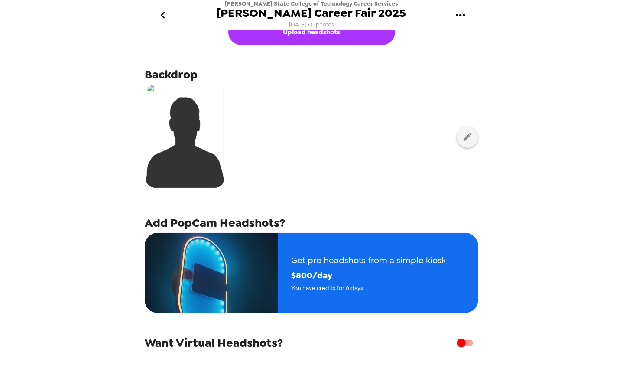
scroll to position [0, 0]
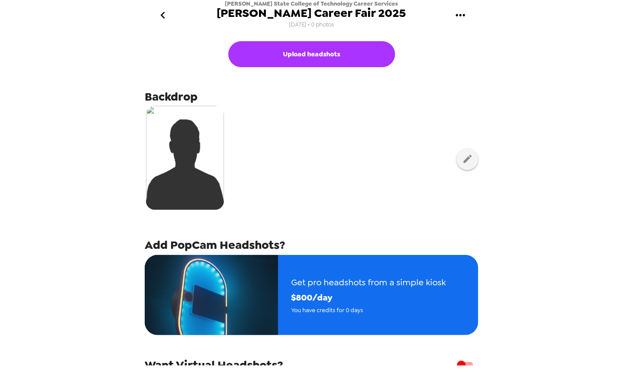
click at [167, 16] on icon "go back" at bounding box center [163, 15] width 14 height 14
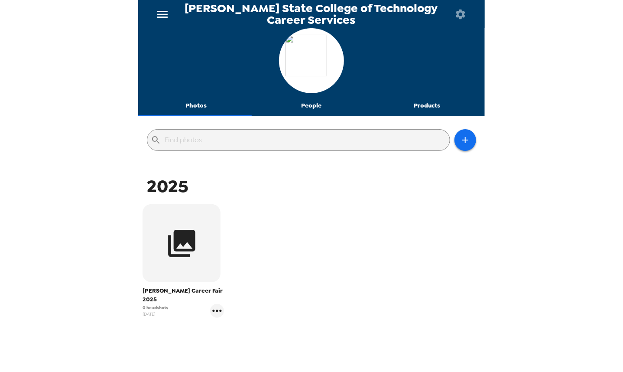
click at [308, 107] on button "People" at bounding box center [312, 105] width 116 height 21
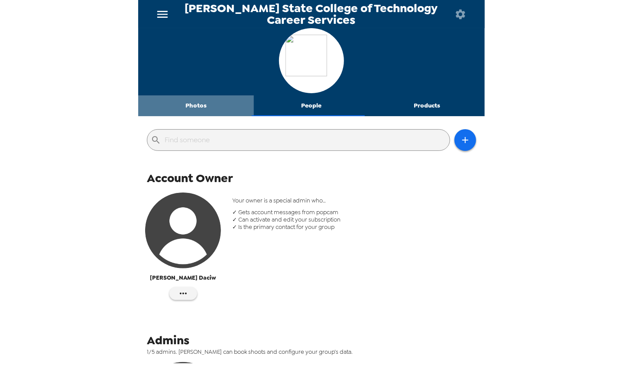
click at [199, 107] on button "Photos" at bounding box center [196, 105] width 116 height 21
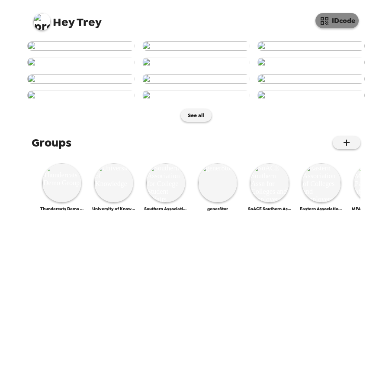
click at [342, 23] on button "IDcode" at bounding box center [337, 20] width 43 height 15
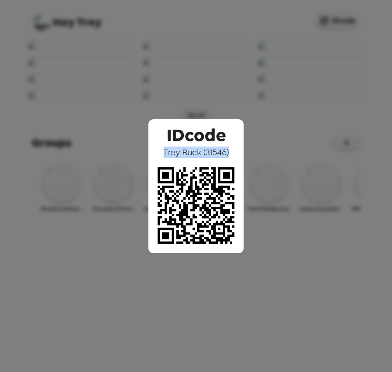
drag, startPoint x: 164, startPoint y: 152, endPoint x: 225, endPoint y: 154, distance: 61.5
click at [230, 154] on div "IDcode [PERSON_NAME] ( 31546 )" at bounding box center [196, 186] width 95 height 134
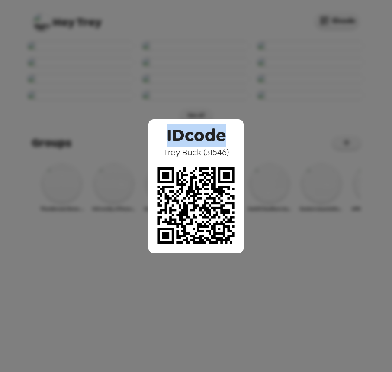
drag, startPoint x: 164, startPoint y: 138, endPoint x: 225, endPoint y: 137, distance: 61.1
click at [225, 137] on div "IDcode [PERSON_NAME] ( 31546 )" at bounding box center [196, 186] width 95 height 134
drag, startPoint x: 165, startPoint y: 150, endPoint x: 236, endPoint y: 154, distance: 71.1
click at [236, 154] on div "IDcode [PERSON_NAME] ( 31546 )" at bounding box center [196, 186] width 95 height 134
click at [201, 153] on span "[PERSON_NAME] ( 31546 )" at bounding box center [196, 151] width 65 height 11
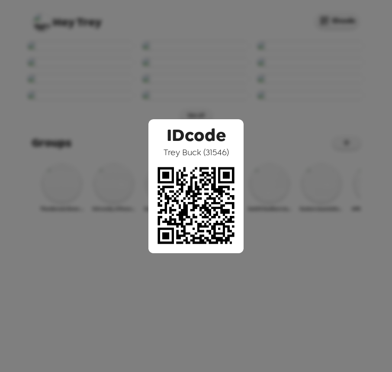
click at [165, 46] on div "IDcode [PERSON_NAME] ( 31546 )" at bounding box center [196, 186] width 392 height 372
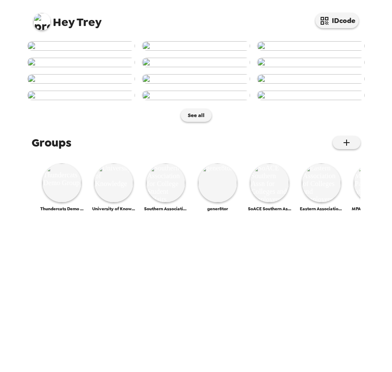
scroll to position [130, 0]
click at [209, 84] on img at bounding box center [196, 79] width 108 height 10
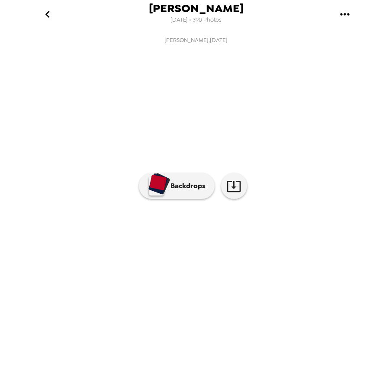
scroll to position [0, 491]
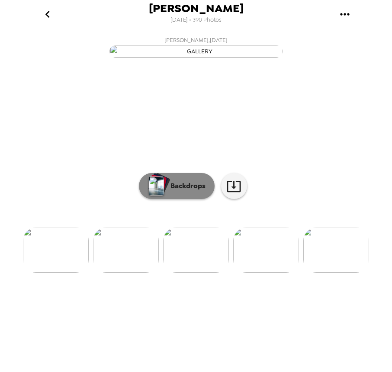
click at [174, 191] on p "Backdrops" at bounding box center [185, 186] width 39 height 10
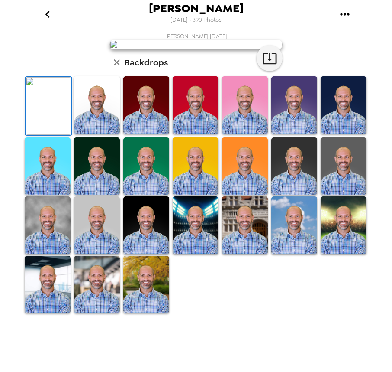
scroll to position [130, 0]
click at [48, 13] on icon "go back" at bounding box center [48, 14] width 14 height 14
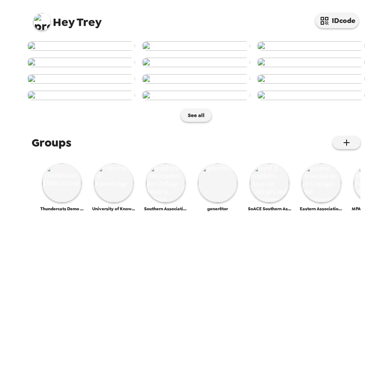
scroll to position [49, 0]
click at [39, 20] on img at bounding box center [41, 21] width 17 height 17
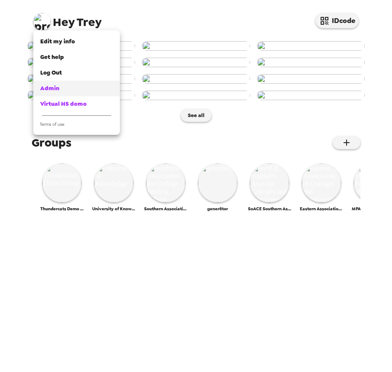
click at [59, 91] on div "Admin" at bounding box center [76, 88] width 73 height 9
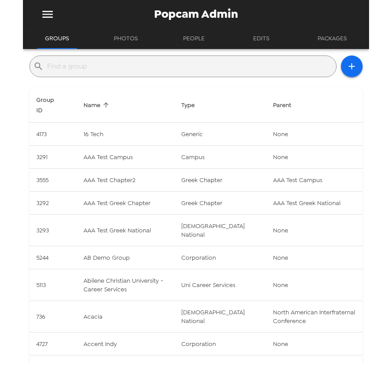
click at [127, 69] on input "text" at bounding box center [190, 66] width 286 height 14
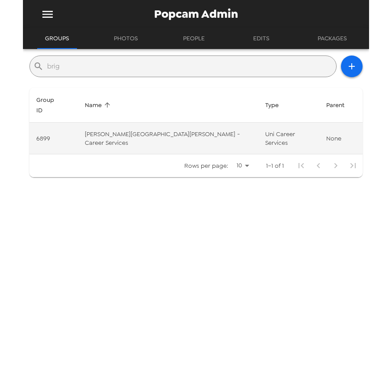
type input "brig"
click at [167, 130] on td "[PERSON_NAME][GEOGRAPHIC_DATA][PERSON_NAME] - Career Services" at bounding box center [168, 139] width 181 height 32
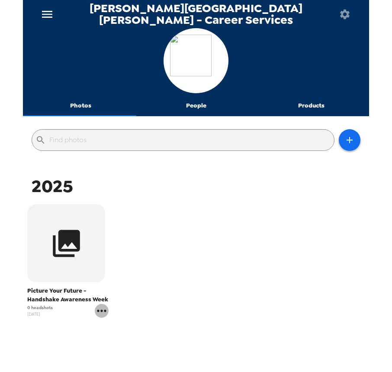
click at [98, 312] on icon "gallery menu" at bounding box center [102, 311] width 14 height 14
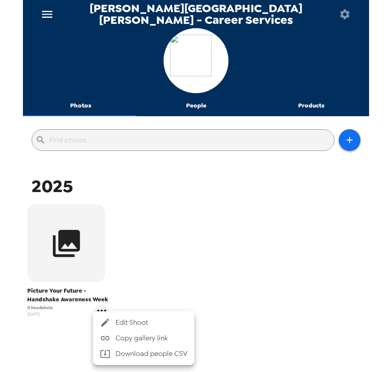
click at [243, 270] on div at bounding box center [196, 186] width 392 height 372
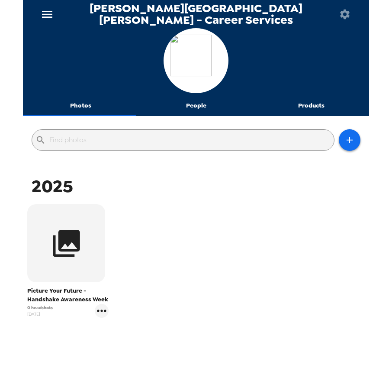
click at [202, 105] on button "People" at bounding box center [197, 105] width 116 height 21
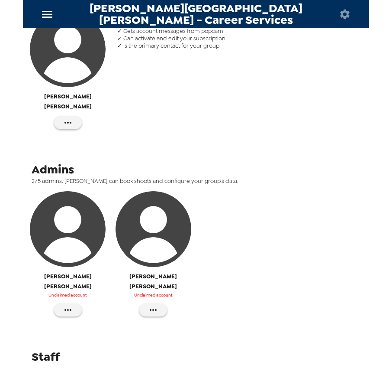
scroll to position [185, 0]
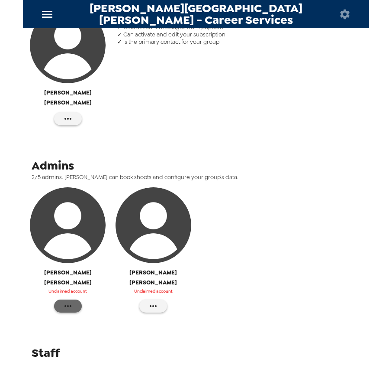
click at [68, 301] on icon "button" at bounding box center [68, 306] width 10 height 10
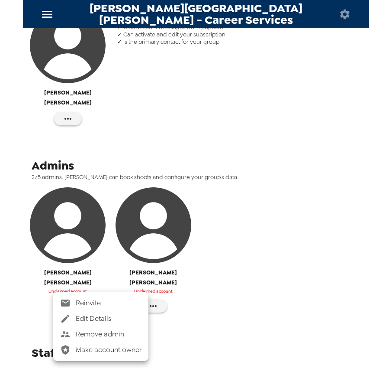
click at [91, 303] on span "Reinvite" at bounding box center [109, 303] width 66 height 10
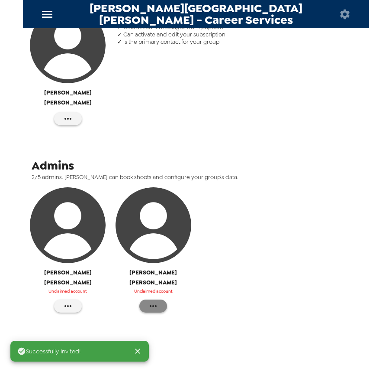
click at [151, 301] on icon "button" at bounding box center [153, 306] width 10 height 10
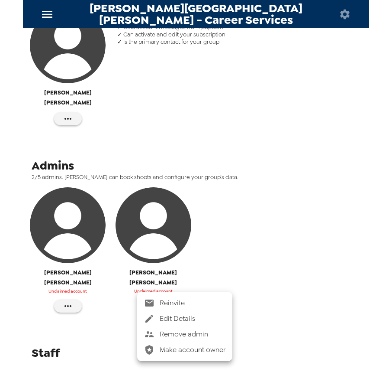
click at [165, 302] on span "Reinvite" at bounding box center [193, 303] width 66 height 10
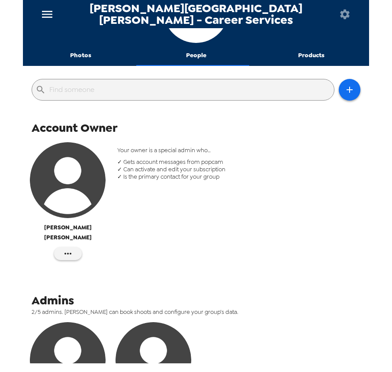
scroll to position [0, 0]
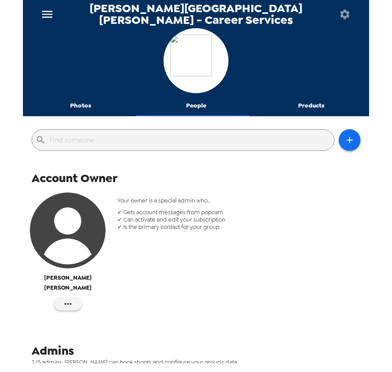
click at [76, 99] on button "Photos" at bounding box center [81, 105] width 116 height 21
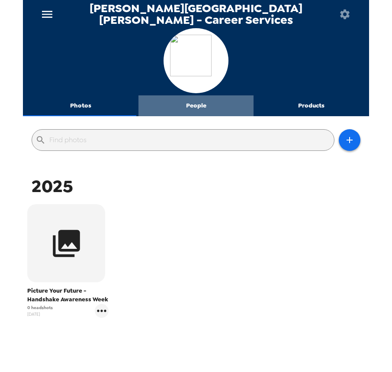
click at [212, 109] on button "People" at bounding box center [197, 105] width 116 height 21
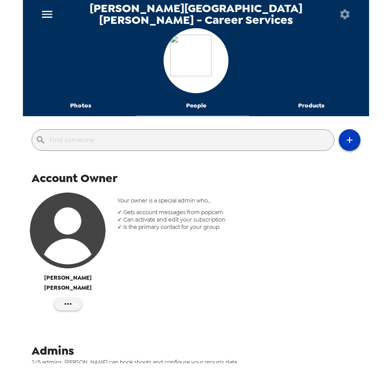
drag, startPoint x: 356, startPoint y: 142, endPoint x: 342, endPoint y: 144, distance: 14.0
click at [354, 142] on div "​" at bounding box center [196, 139] width 347 height 39
click at [345, 143] on icon "button" at bounding box center [350, 140] width 10 height 10
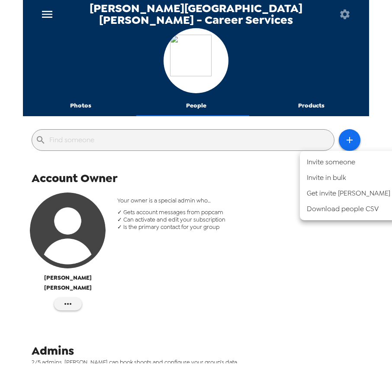
click at [263, 175] on div at bounding box center [196, 186] width 392 height 372
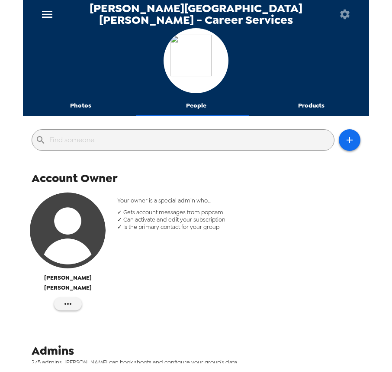
click at [82, 108] on button "Photos" at bounding box center [81, 105] width 116 height 21
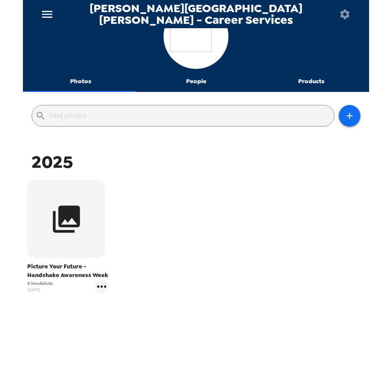
scroll to position [41, 0]
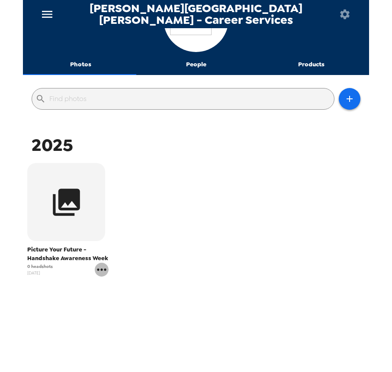
click at [104, 271] on icon "gallery menu" at bounding box center [102, 269] width 14 height 14
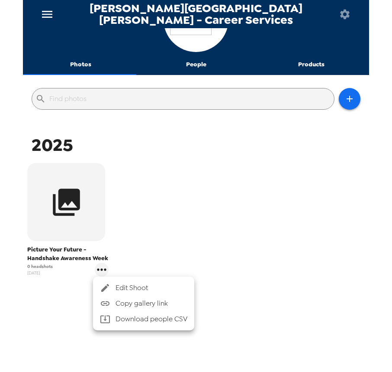
click at [151, 289] on span "Edit Shoot" at bounding box center [152, 287] width 72 height 10
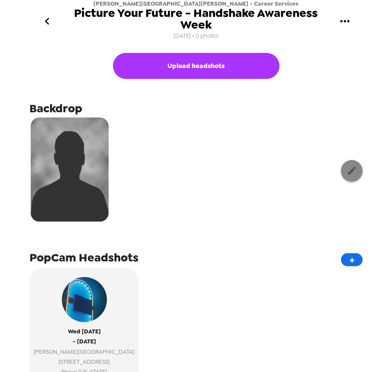
click at [347, 170] on icon "button" at bounding box center [352, 170] width 11 height 11
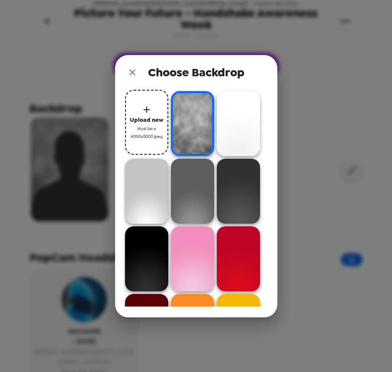
click at [196, 127] on img at bounding box center [192, 123] width 43 height 65
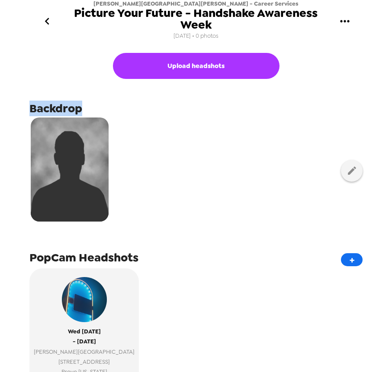
drag, startPoint x: 30, startPoint y: 110, endPoint x: 87, endPoint y: 110, distance: 56.7
click at [87, 110] on div "Backdrop" at bounding box center [196, 163] width 334 height 126
click at [71, 109] on span "Backdrop" at bounding box center [55, 108] width 53 height 16
click at [80, 108] on span "Backdrop" at bounding box center [55, 108] width 53 height 16
click at [236, 203] on div at bounding box center [196, 170] width 334 height 109
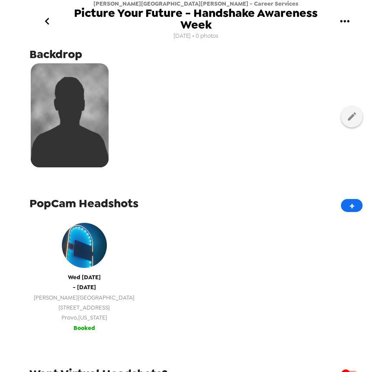
scroll to position [130, 0]
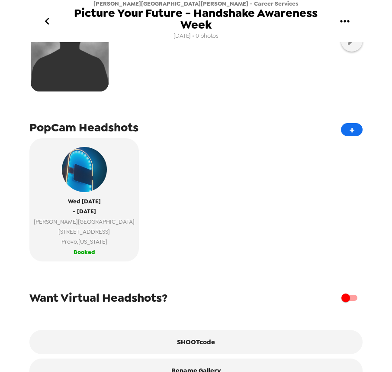
drag, startPoint x: 240, startPoint y: 162, endPoint x: 233, endPoint y: 167, distance: 7.5
click at [238, 162] on div "Wed 9/10/25 - Thu 9/11/25 Ernest L. Wilkinson Student Center 1060 East Campus D…" at bounding box center [196, 203] width 334 height 130
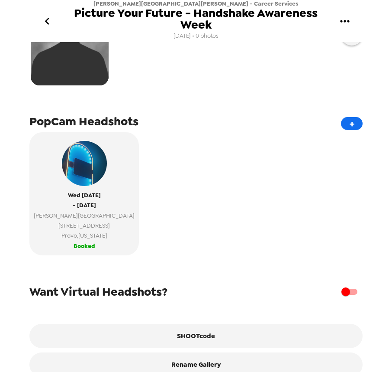
scroll to position [154, 0]
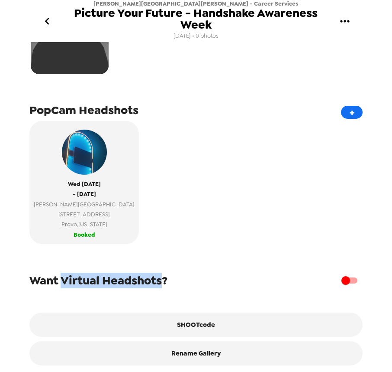
drag, startPoint x: 65, startPoint y: 280, endPoint x: 162, endPoint y: 279, distance: 97.5
click at [162, 279] on span "Want Virtual Headshots?" at bounding box center [98, 280] width 138 height 16
click at [158, 280] on span "Want Virtual Headshots?" at bounding box center [98, 280] width 138 height 16
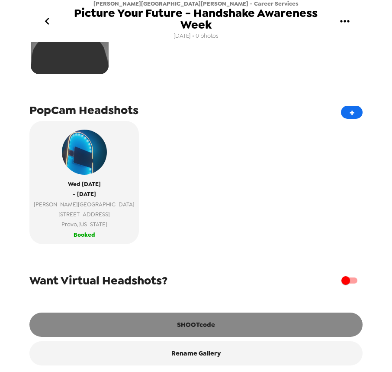
click at [197, 327] on button "SHOOTcode" at bounding box center [196, 324] width 334 height 24
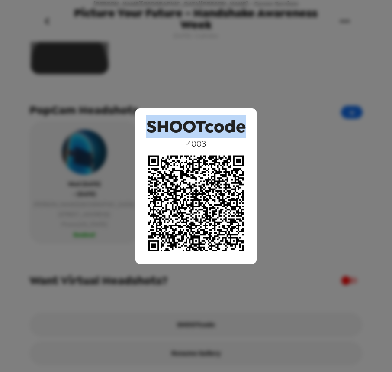
drag, startPoint x: 150, startPoint y: 129, endPoint x: 245, endPoint y: 132, distance: 94.9
click at [245, 132] on span "SHOOTcode" at bounding box center [196, 126] width 100 height 23
click at [228, 130] on span "SHOOTcode" at bounding box center [196, 126] width 100 height 23
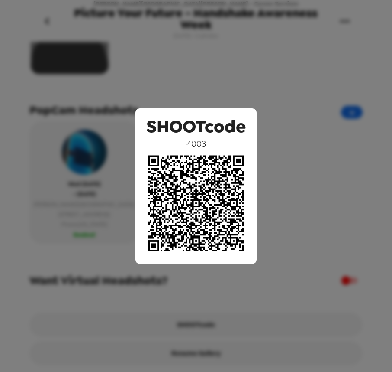
click at [175, 82] on div "SHOOTcode 4003" at bounding box center [196, 186] width 392 height 372
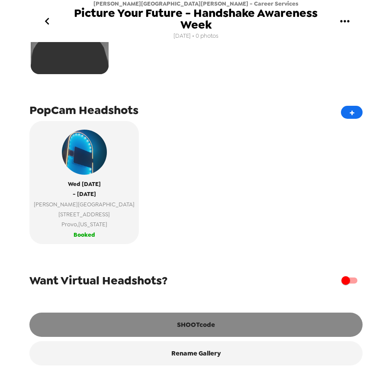
click at [203, 323] on button "SHOOTcode" at bounding box center [196, 324] width 334 height 24
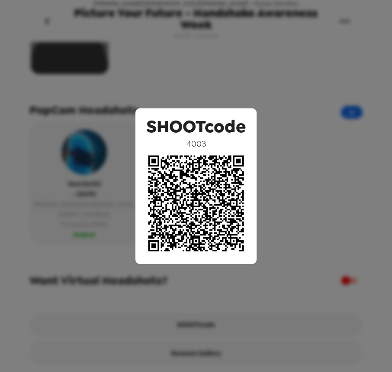
click at [192, 78] on div "SHOOTcode 4003" at bounding box center [196, 186] width 392 height 372
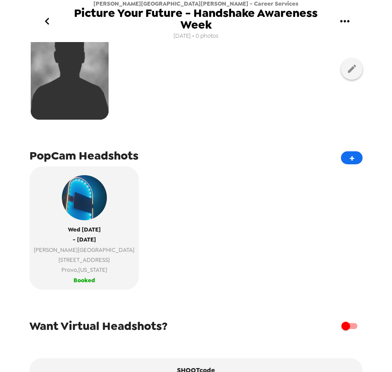
scroll to position [67, 0]
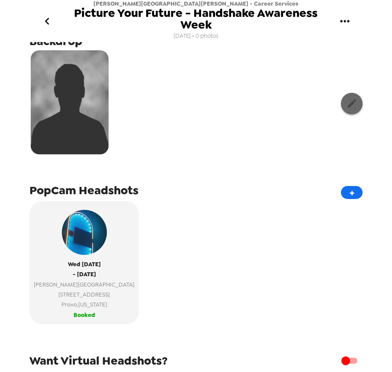
click at [346, 109] on button "button" at bounding box center [352, 104] width 22 height 22
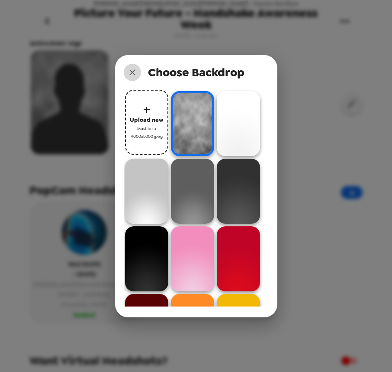
click at [133, 71] on icon "close" at bounding box center [133, 72] width 6 height 6
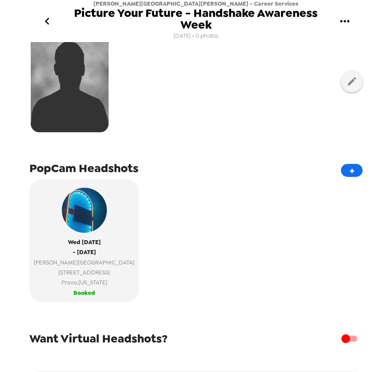
scroll to position [154, 0]
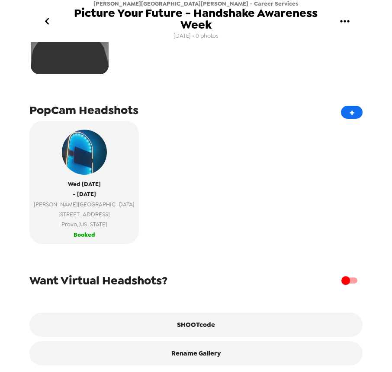
click at [343, 281] on input "checkbox" at bounding box center [345, 280] width 49 height 16
checkbox input "true"
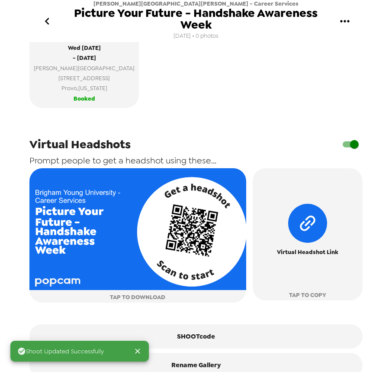
scroll to position [284, 0]
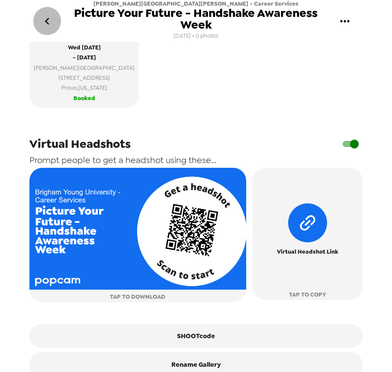
click at [43, 21] on icon "go back" at bounding box center [47, 21] width 14 height 14
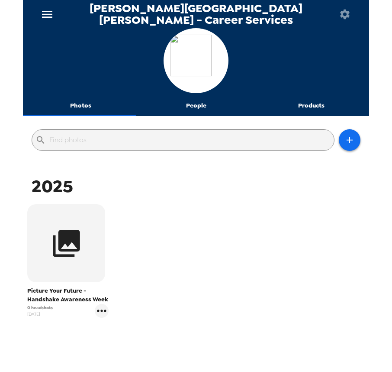
click at [49, 15] on icon "menu" at bounding box center [47, 14] width 14 height 14
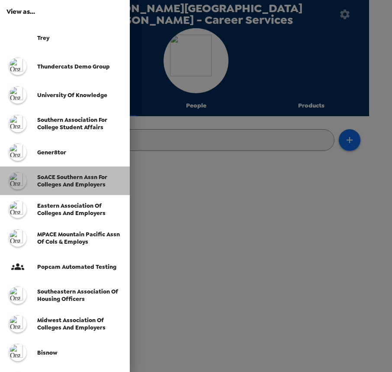
click at [55, 175] on span "SoACE Southern Assn for Colleges and Employers" at bounding box center [72, 180] width 70 height 15
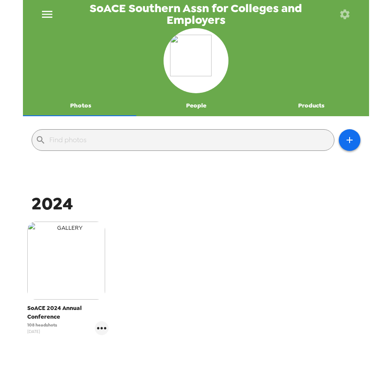
click at [84, 263] on img "button" at bounding box center [66, 260] width 78 height 78
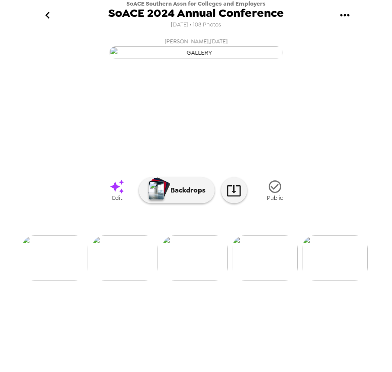
scroll to position [0, 1046]
click at [145, 280] on img at bounding box center [133, 257] width 66 height 45
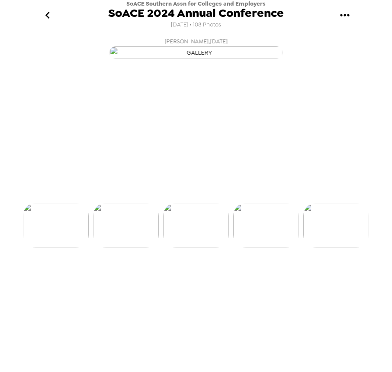
scroll to position [0, 981]
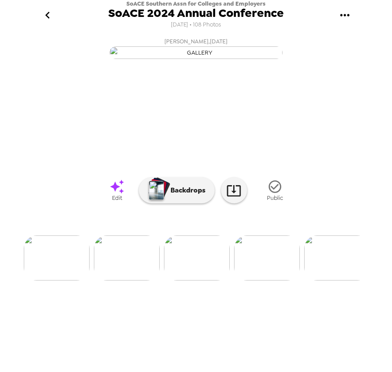
click at [259, 280] on img at bounding box center [267, 257] width 66 height 45
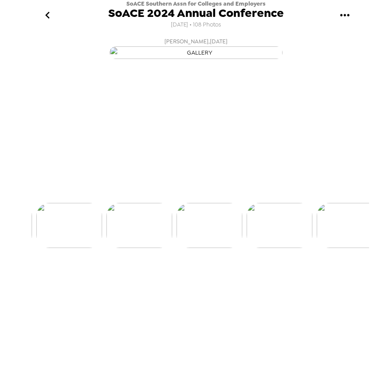
scroll to position [0, 1052]
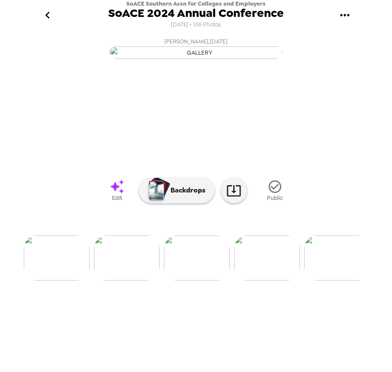
click at [137, 280] on img at bounding box center [127, 257] width 66 height 45
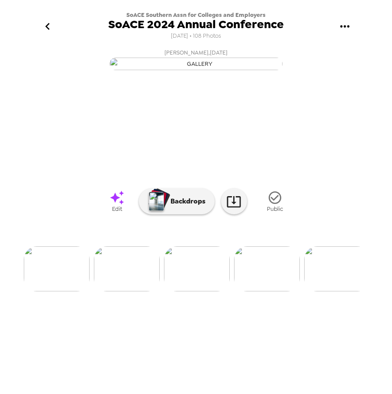
scroll to position [0, 982]
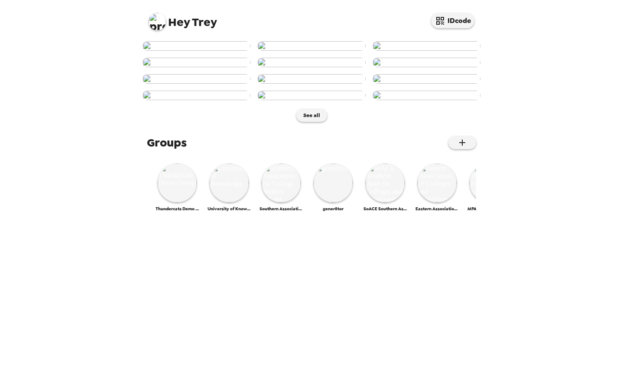
click at [157, 21] on img at bounding box center [157, 21] width 17 height 17
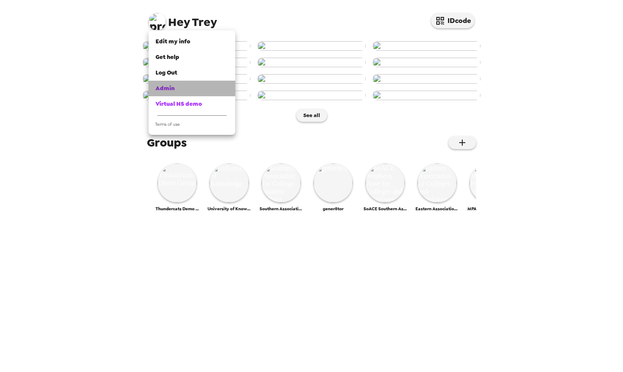
click at [182, 89] on div "Admin" at bounding box center [191, 88] width 73 height 9
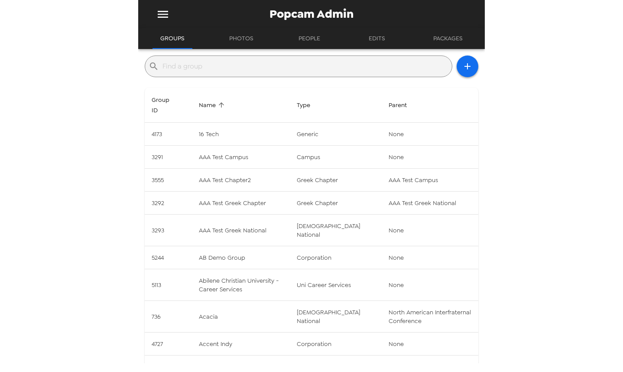
click at [201, 70] on input "text" at bounding box center [305, 66] width 286 height 14
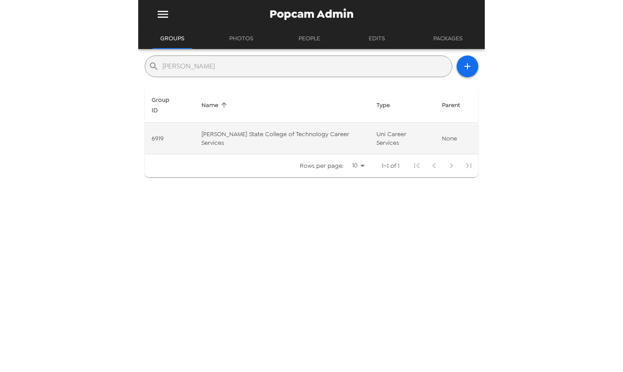
type input "[PERSON_NAME]"
click at [259, 125] on td "[PERSON_NAME] State College of Technology Career Services" at bounding box center [281, 139] width 175 height 32
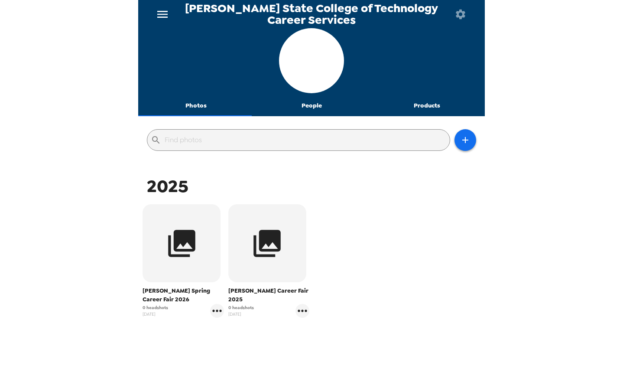
scroll to position [41, 0]
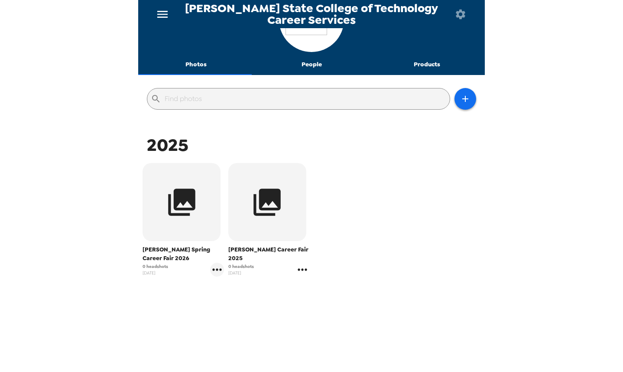
click at [298, 268] on icon "gallery menu" at bounding box center [302, 269] width 9 height 2
click at [322, 277] on span "Edit Shoot" at bounding box center [350, 279] width 72 height 10
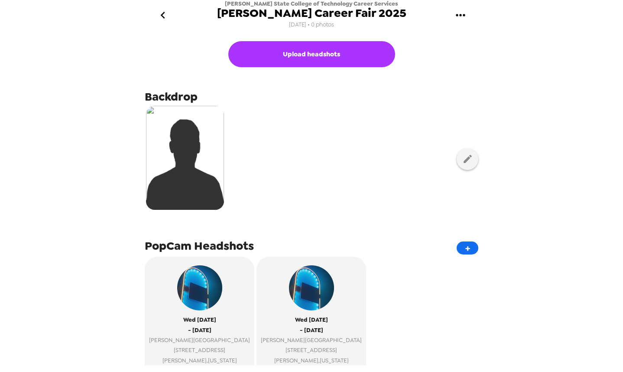
click at [163, 16] on icon "go back" at bounding box center [163, 15] width 14 height 14
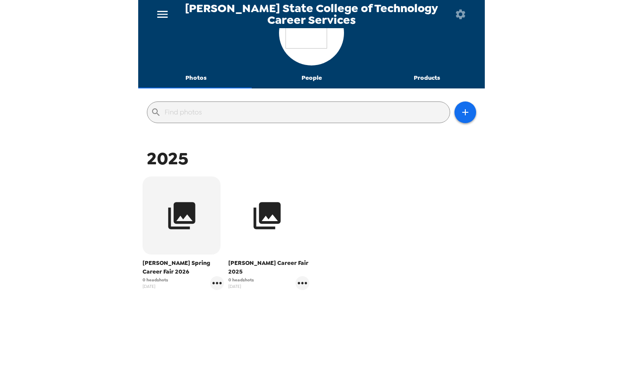
scroll to position [41, 0]
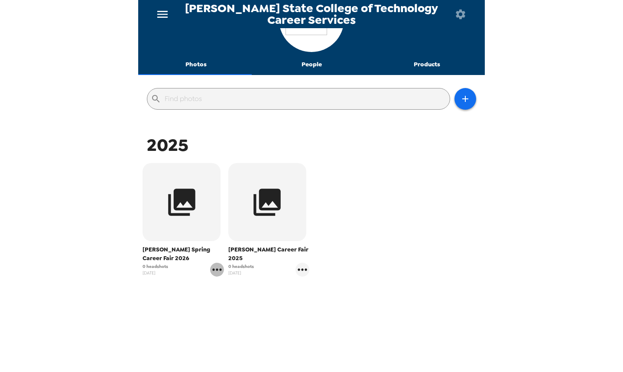
click at [217, 270] on icon "gallery menu" at bounding box center [217, 269] width 14 height 14
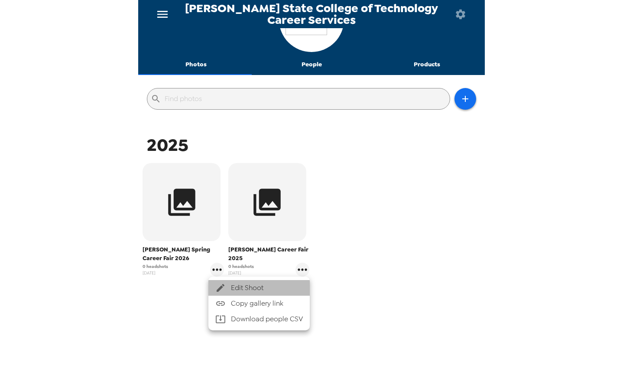
click at [233, 285] on span "Edit Shoot" at bounding box center [267, 287] width 72 height 10
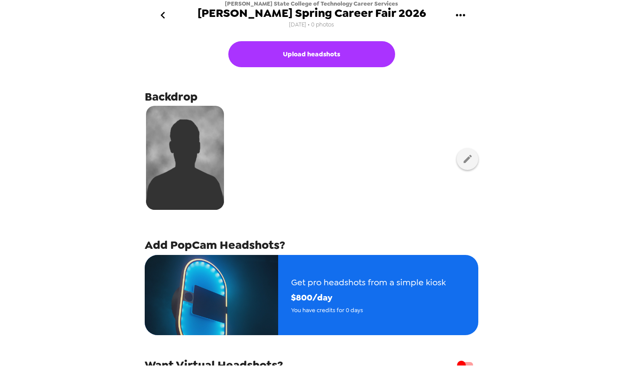
click at [162, 5] on button "go back" at bounding box center [163, 15] width 28 height 28
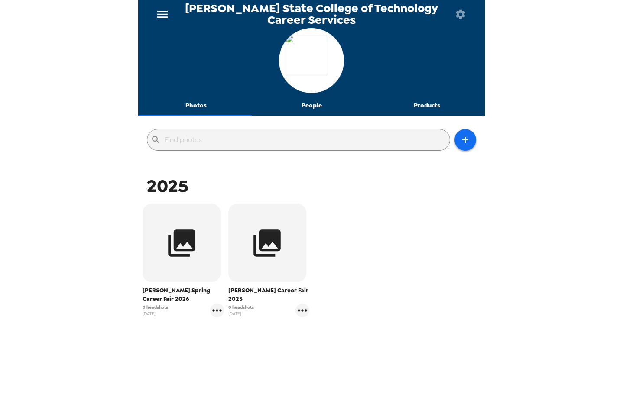
drag, startPoint x: 44, startPoint y: 104, endPoint x: 71, endPoint y: 120, distance: 31.6
click at [44, 104] on div "Alfred State College of Technology Career Services Photos People Products ​ 202…" at bounding box center [311, 197] width 623 height 394
click at [460, 16] on icon "button" at bounding box center [460, 14] width 12 height 12
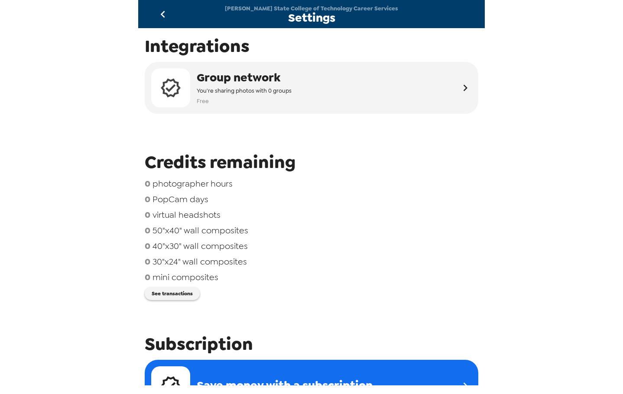
click at [189, 287] on div "0 photographer hours 0 PopCam days 0 virtual headshots 0 50"x40" wall composite…" at bounding box center [312, 232] width 334 height 109
click at [188, 295] on button "See transactions" at bounding box center [172, 293] width 55 height 13
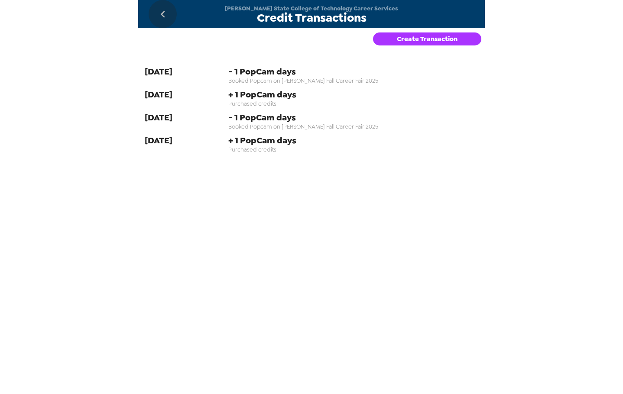
click at [163, 13] on icon "go back" at bounding box center [162, 14] width 4 height 7
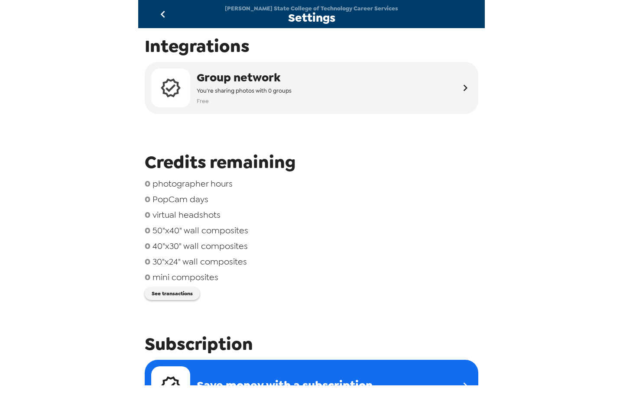
click at [162, 11] on icon "go back" at bounding box center [163, 14] width 14 height 14
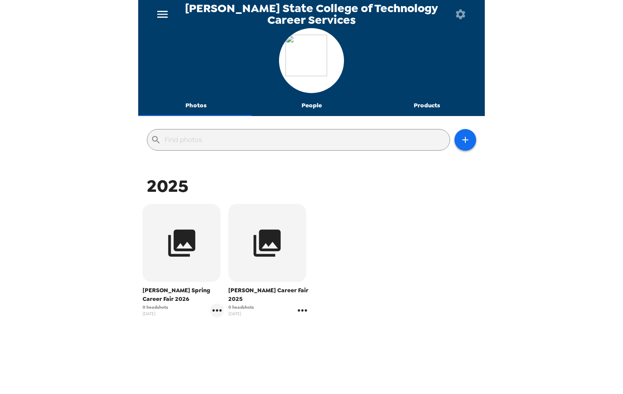
click at [298, 306] on icon "gallery menu" at bounding box center [302, 311] width 14 height 14
click at [320, 315] on span "Edit Shoot" at bounding box center [350, 320] width 72 height 10
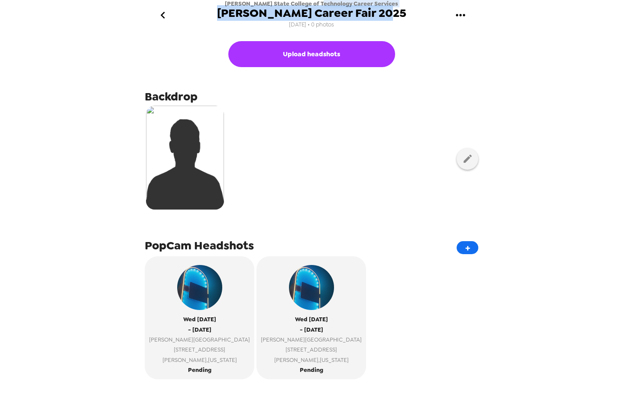
drag, startPoint x: 384, startPoint y: 4, endPoint x: 337, endPoint y: 3, distance: 47.7
click at [332, 2] on div "Alfred State College of Technology Career Services Alfred Fall Career Fair 2025…" at bounding box center [311, 15] width 189 height 30
click at [337, 3] on span "[PERSON_NAME] State College of Technology Career Services" at bounding box center [311, 3] width 173 height 7
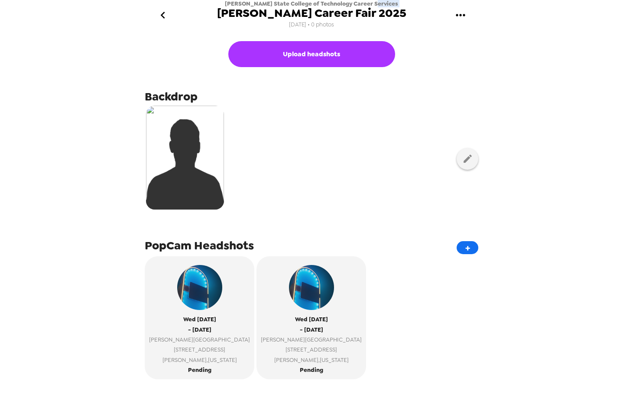
drag, startPoint x: 381, startPoint y: 4, endPoint x: 238, endPoint y: 6, distance: 142.9
click at [238, 6] on div "Alfred State College of Technology Career Services Alfred Fall Career Fair 2025…" at bounding box center [311, 15] width 189 height 30
click at [330, 5] on span "[PERSON_NAME] State College of Technology Career Services" at bounding box center [311, 3] width 173 height 7
click at [330, 5] on span "Alfred State College of Technology Career Services" at bounding box center [311, 3] width 173 height 7
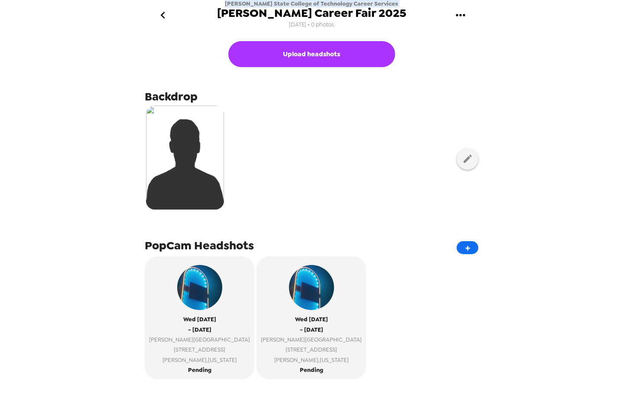
copy span "Alfred State College of Technology Career Services"
click at [384, 149] on div at bounding box center [312, 158] width 334 height 109
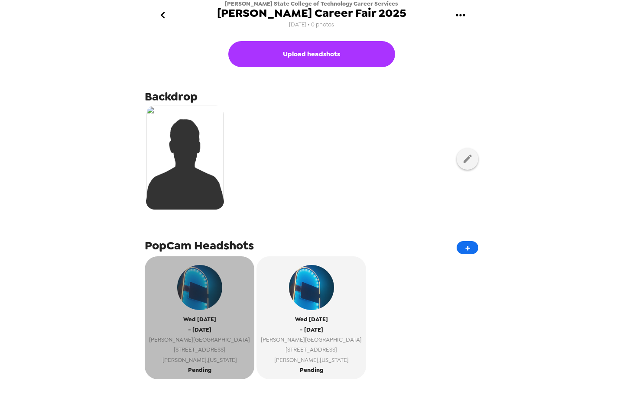
click at [194, 353] on span "10 Upper College Drive" at bounding box center [199, 350] width 101 height 10
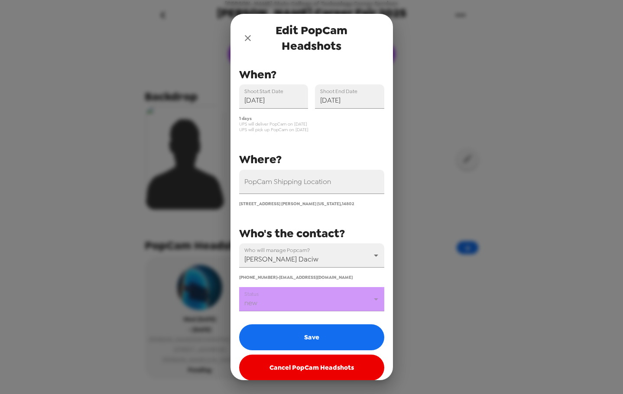
scroll to position [21, 0]
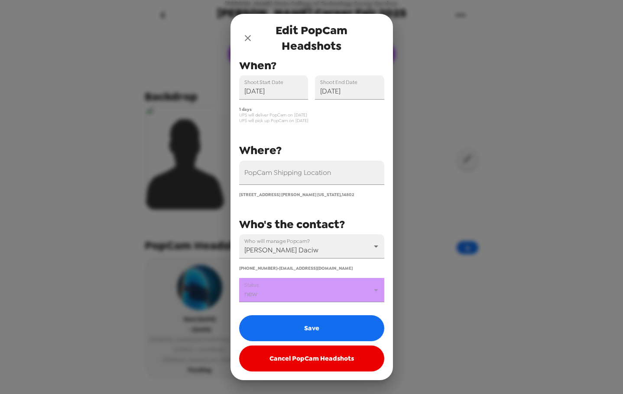
click at [314, 297] on body "Alfred State College of Technology Career Services Alfred Fall Career Fair 2025…" at bounding box center [311, 197] width 623 height 394
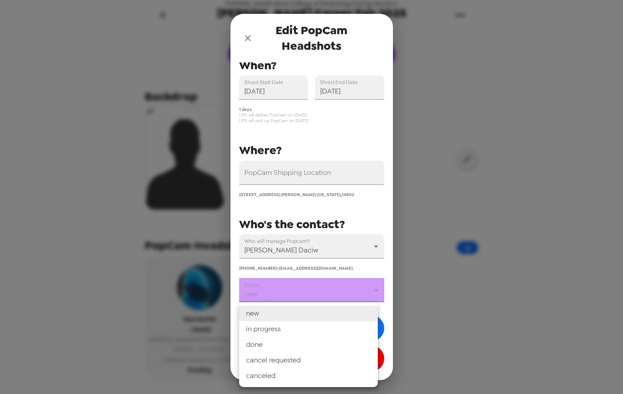
click at [299, 371] on li "canceled" at bounding box center [308, 376] width 139 height 16
type input "canceled"
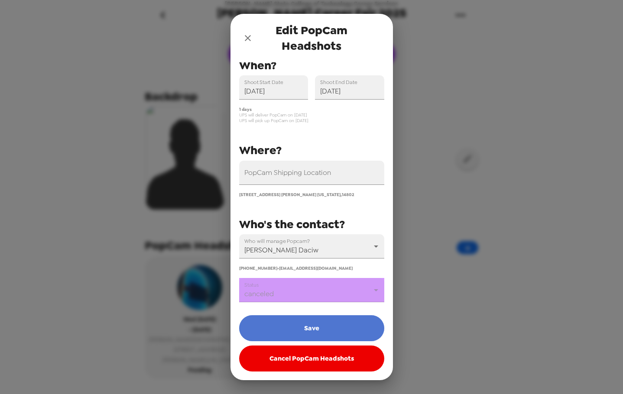
click at [328, 328] on button "Save" at bounding box center [311, 328] width 145 height 26
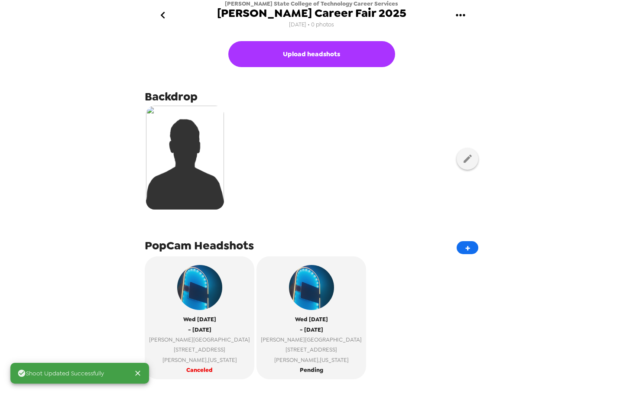
click at [164, 19] on icon "go back" at bounding box center [163, 15] width 14 height 14
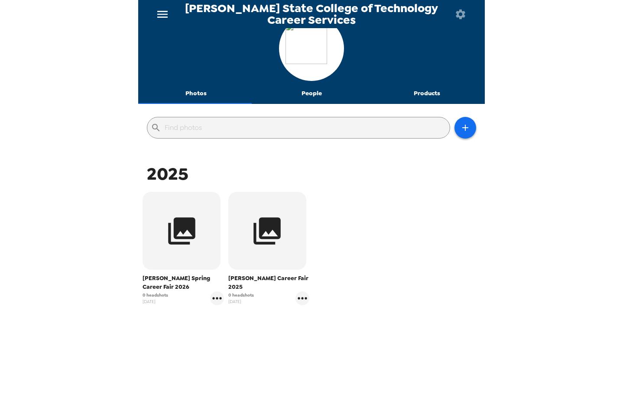
scroll to position [19, 0]
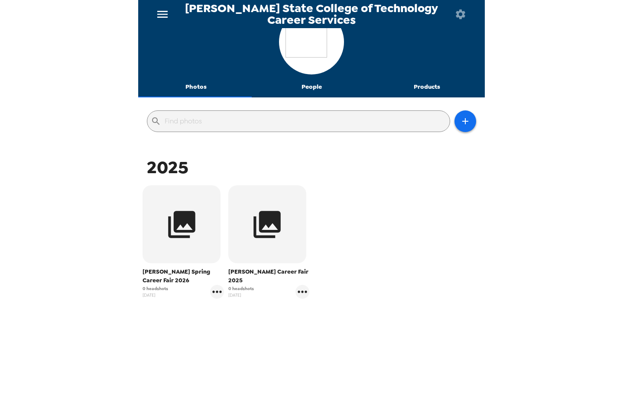
click at [226, 289] on div "Alfred Fall Career Fair 2025 0 headshots 9/4/25" at bounding box center [269, 242] width 86 height 118
click at [220, 295] on icon "gallery menu" at bounding box center [217, 292] width 14 height 14
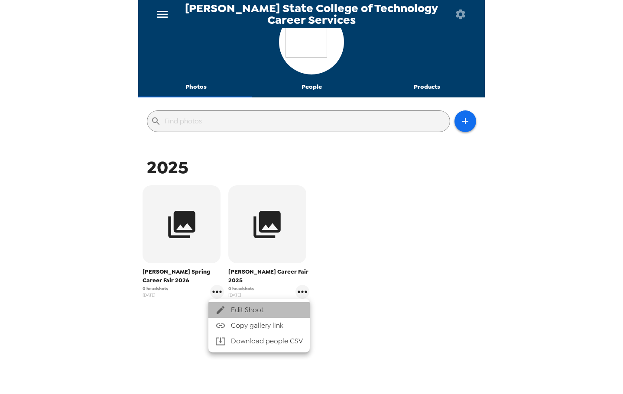
click at [232, 311] on span "Edit Shoot" at bounding box center [267, 310] width 72 height 10
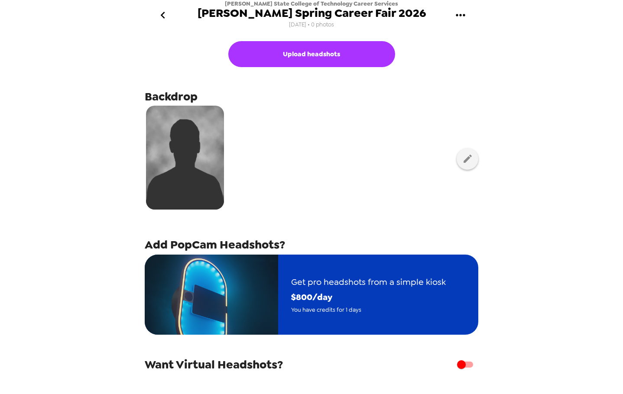
click at [269, 318] on img "button" at bounding box center [211, 295] width 133 height 80
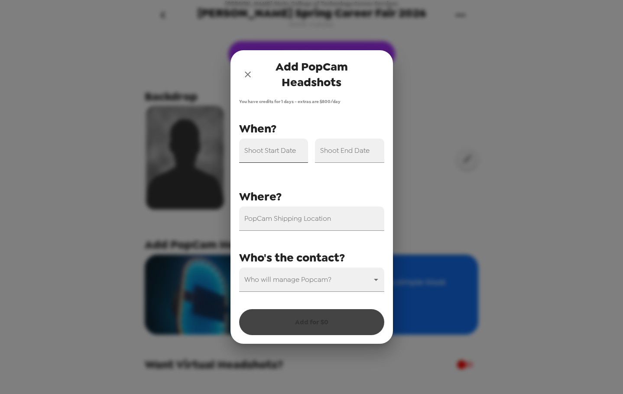
click at [267, 154] on input "Shoot Start Date" at bounding box center [273, 151] width 69 height 24
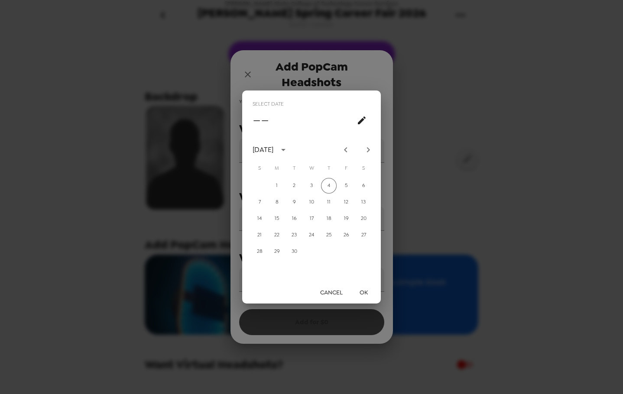
click at [369, 152] on icon "Next month" at bounding box center [368, 150] width 10 height 10
click at [368, 152] on icon "Next month" at bounding box center [368, 150] width 10 height 10
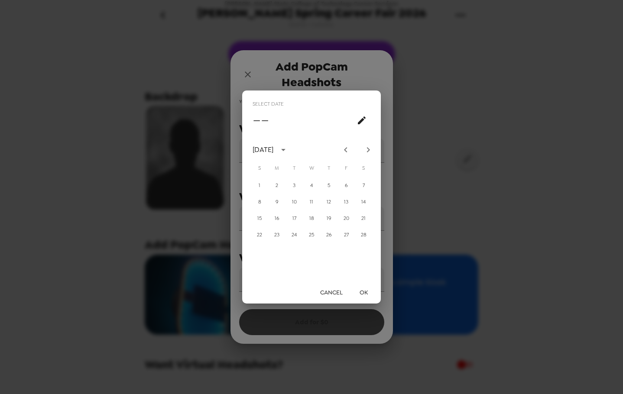
click at [368, 151] on icon "Next month" at bounding box center [368, 149] width 3 height 5
click at [310, 182] on button "4" at bounding box center [312, 186] width 16 height 16
type input "03/04/2026"
click at [358, 288] on button "OK" at bounding box center [364, 293] width 28 height 16
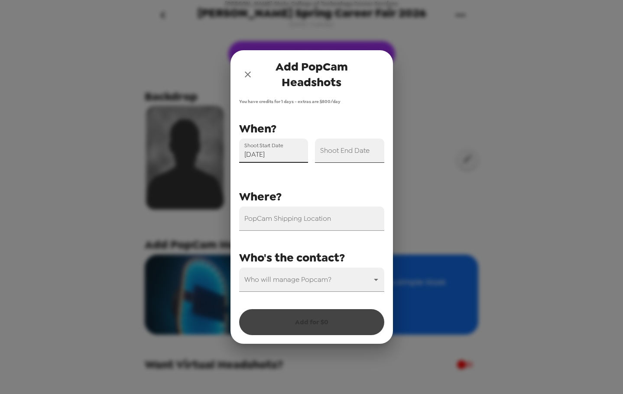
click at [368, 154] on input "Shoot End Date" at bounding box center [349, 151] width 69 height 24
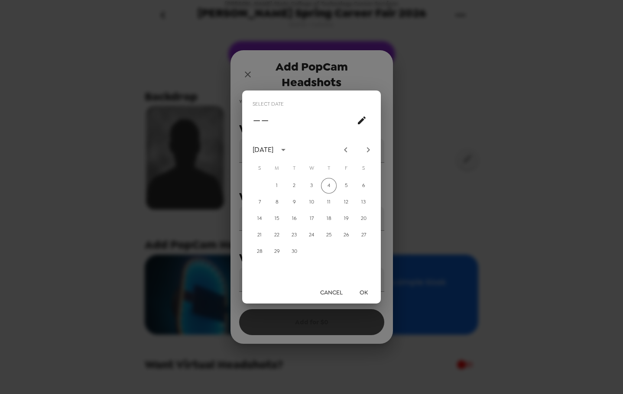
click at [370, 151] on icon "Next month" at bounding box center [368, 150] width 10 height 10
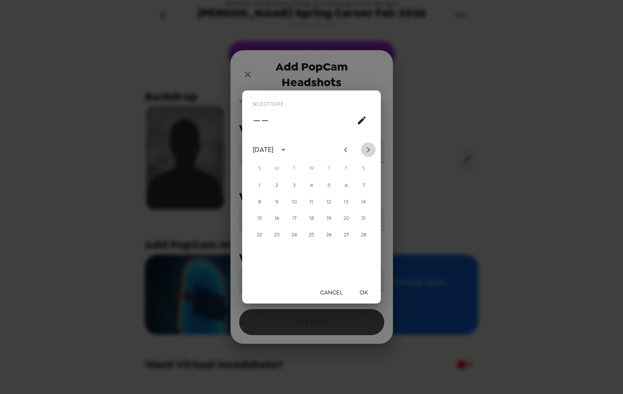
click at [370, 151] on icon "Next month" at bounding box center [368, 150] width 10 height 10
click at [311, 186] on button "4" at bounding box center [312, 186] width 16 height 16
type input "03/04/2026"
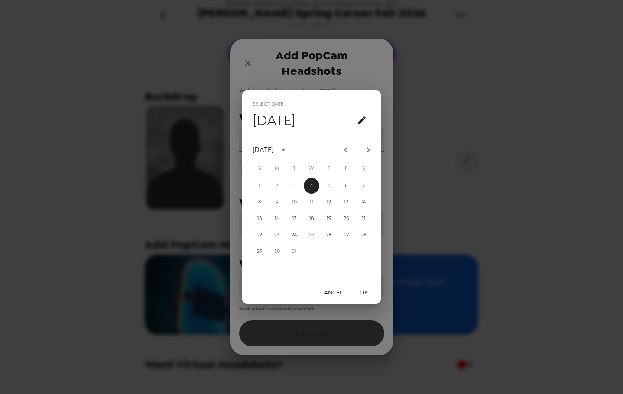
click at [361, 292] on button "OK" at bounding box center [364, 293] width 28 height 16
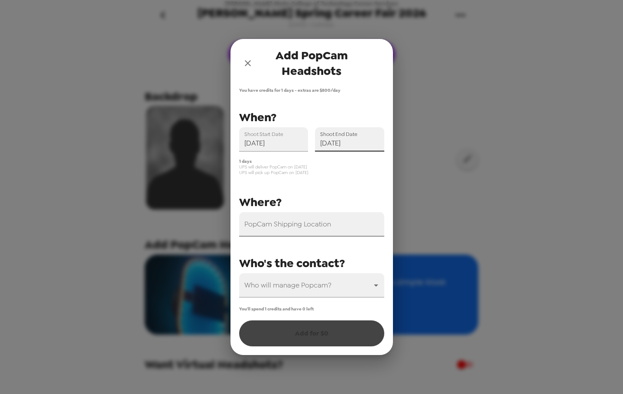
click at [313, 226] on input "PopCam Shipping Location" at bounding box center [311, 224] width 145 height 24
paste input "Alfred State College, 10 Upper College Drive Alfred, New York 14802"
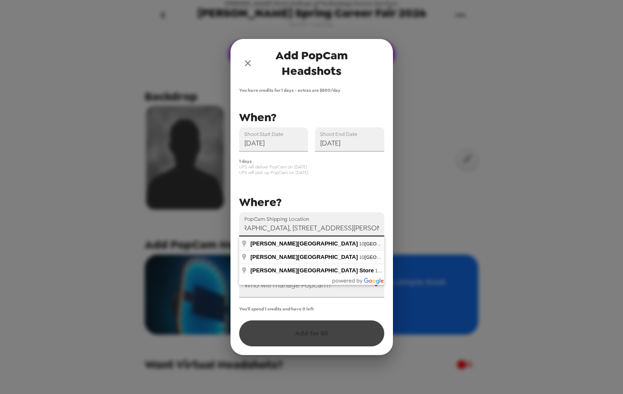
type input "Alfred State College, 10 Upper College Drive, Alfred, New York 14802, USA"
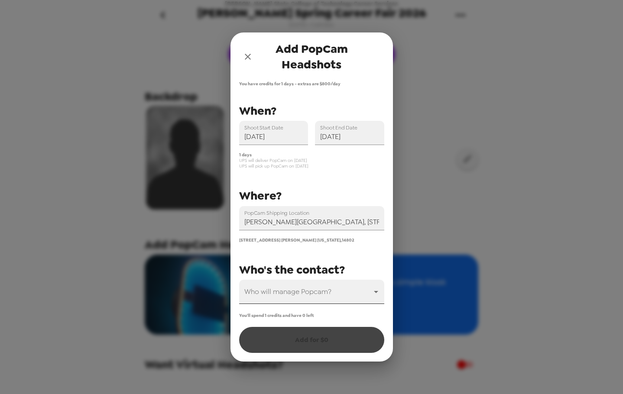
click at [305, 293] on body "Alfred State College of Technology Career Services Alfred Spring Career Fair 20…" at bounding box center [311, 197] width 623 height 394
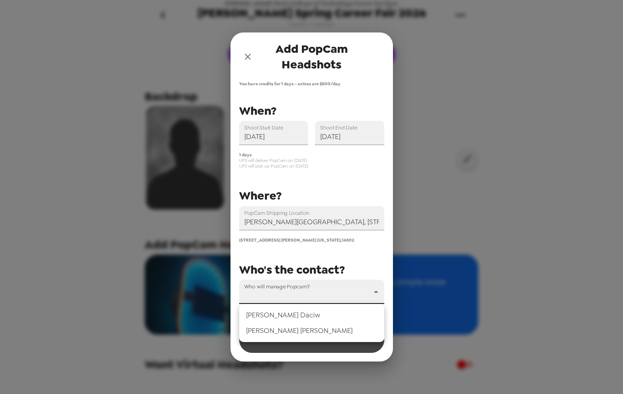
click at [291, 316] on li "Valerie Daciw" at bounding box center [311, 316] width 145 height 16
type input "71507"
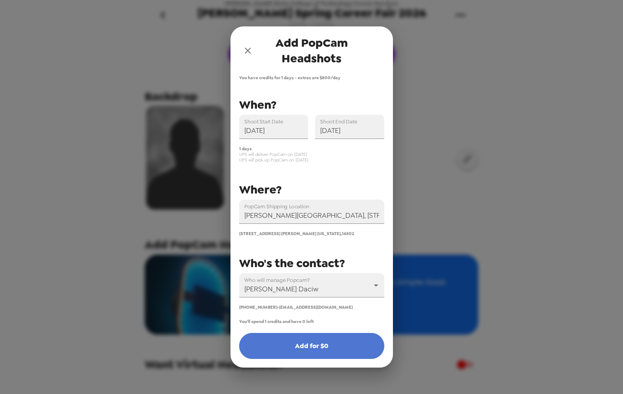
click at [296, 348] on button "Add for $ 0" at bounding box center [311, 346] width 145 height 26
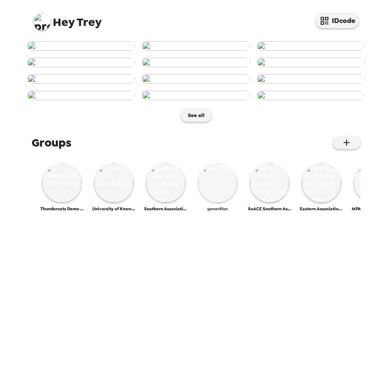
scroll to position [353, 0]
click at [269, 202] on img at bounding box center [269, 182] width 39 height 39
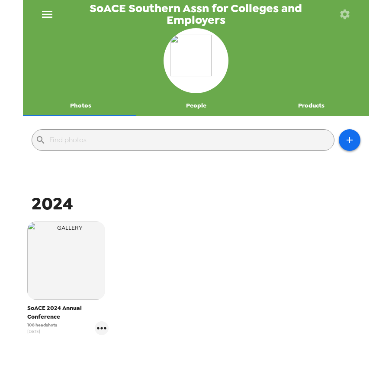
click at [46, 234] on img "button" at bounding box center [66, 260] width 78 height 78
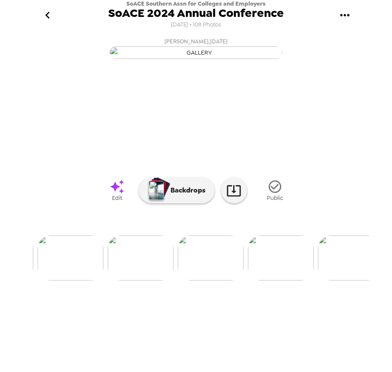
scroll to position [0, 329]
click at [155, 280] on img at bounding box center [148, 257] width 66 height 45
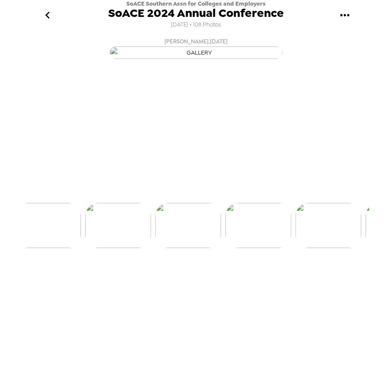
scroll to position [0, 280]
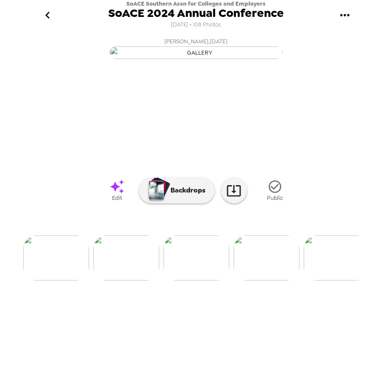
click at [263, 280] on img at bounding box center [267, 257] width 66 height 45
click at [89, 280] on img at bounding box center [92, 257] width 66 height 45
click at [124, 280] on img at bounding box center [111, 257] width 66 height 45
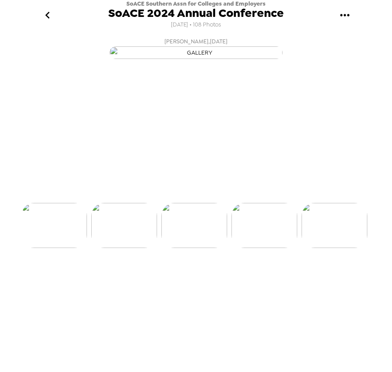
scroll to position [0, 280]
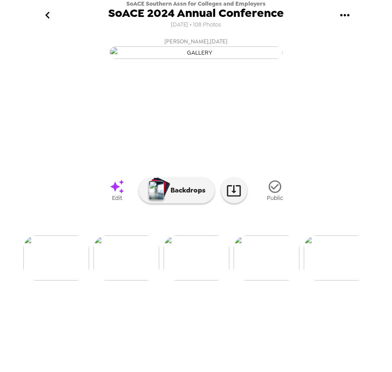
click at [62, 280] on img at bounding box center [56, 257] width 66 height 45
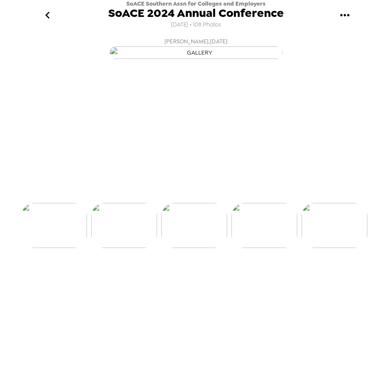
scroll to position [0, 140]
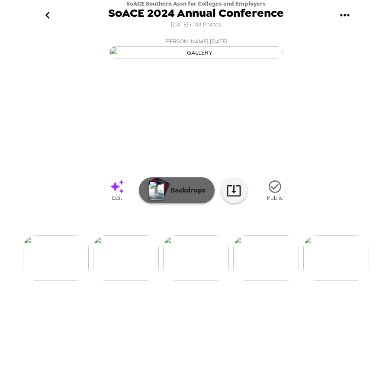
click at [177, 195] on p "Backdrops" at bounding box center [185, 190] width 39 height 10
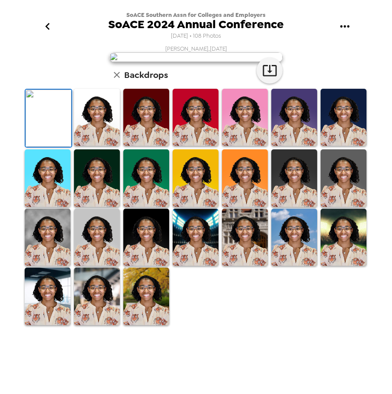
scroll to position [0, 0]
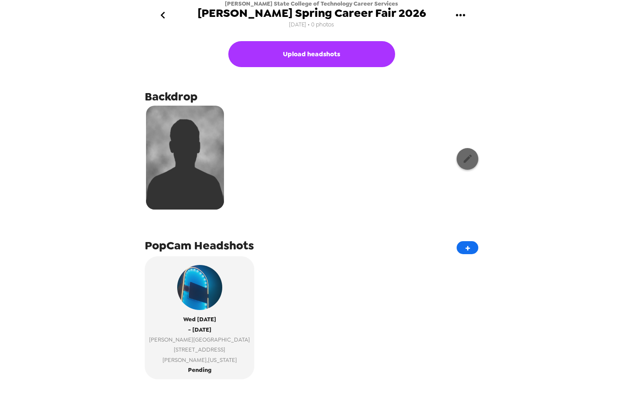
click at [463, 154] on icon "button" at bounding box center [467, 158] width 11 height 11
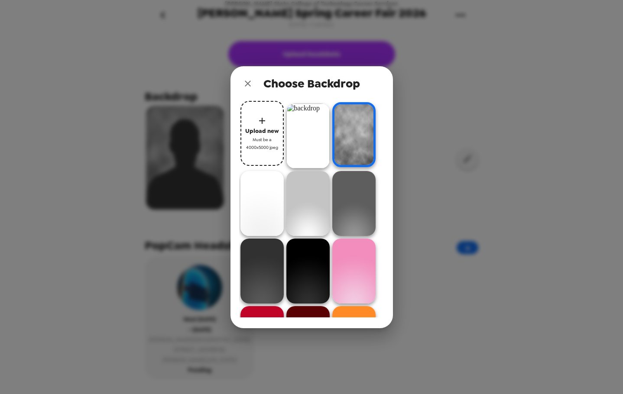
click at [255, 129] on span "Upload new" at bounding box center [262, 131] width 34 height 10
click at [315, 124] on img at bounding box center [307, 136] width 43 height 65
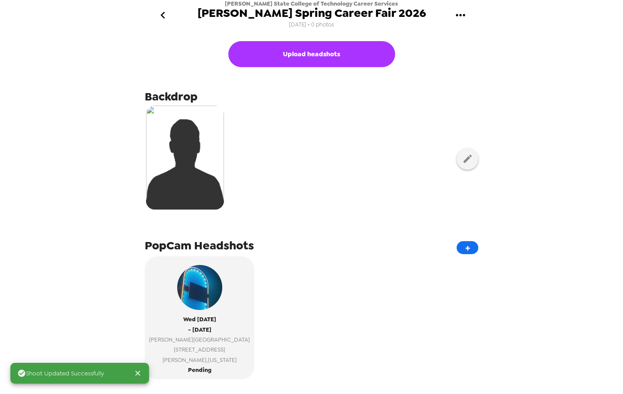
click at [285, 108] on div at bounding box center [312, 158] width 334 height 109
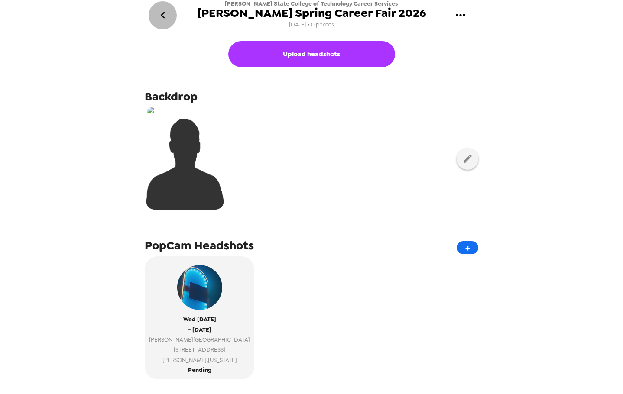
click at [161, 12] on icon "go back" at bounding box center [163, 15] width 14 height 14
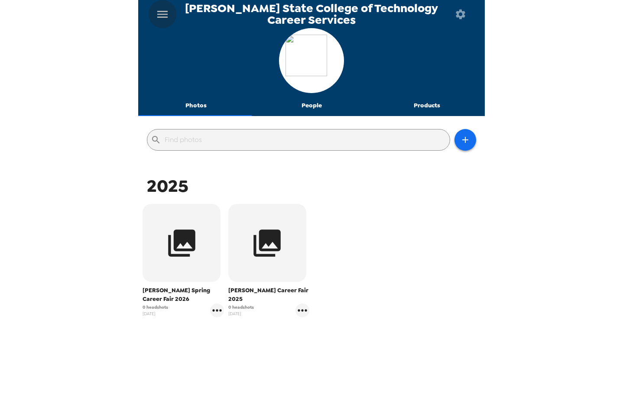
click at [165, 15] on icon "menu" at bounding box center [162, 14] width 14 height 14
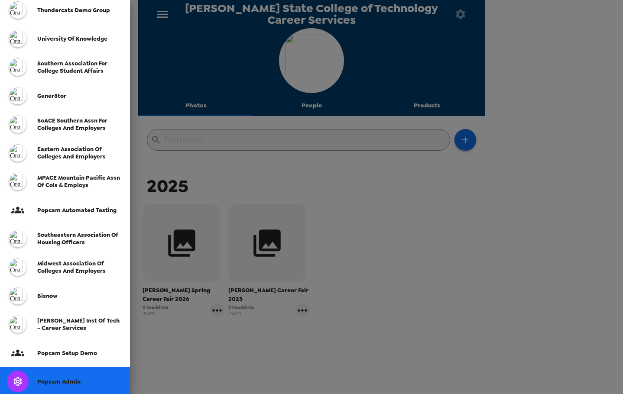
scroll to position [159, 0]
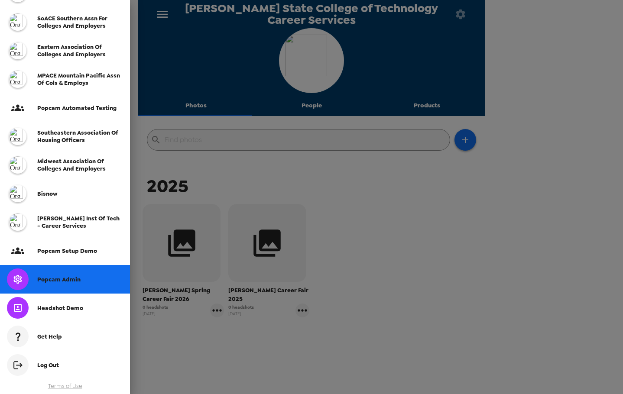
click at [89, 277] on div "Popcam Admin" at bounding box center [80, 279] width 86 height 7
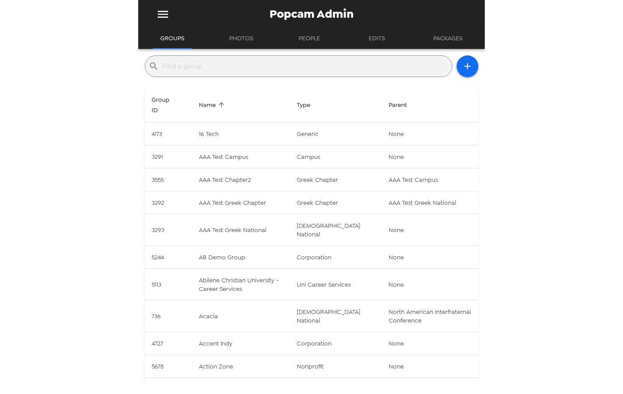
click at [233, 71] on input "text" at bounding box center [305, 66] width 286 height 14
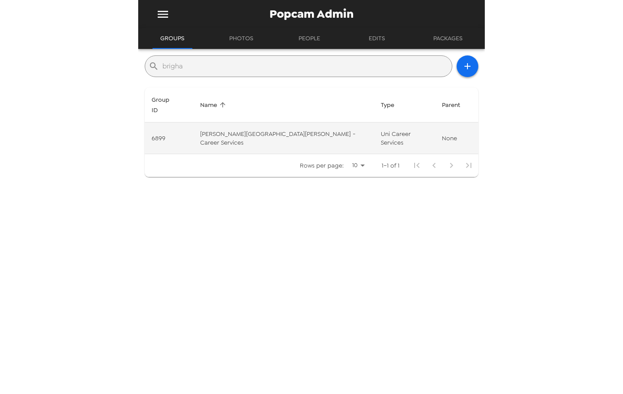
type input "brigha"
click at [285, 126] on td "Brigham Young University - Career Services" at bounding box center [283, 139] width 181 height 32
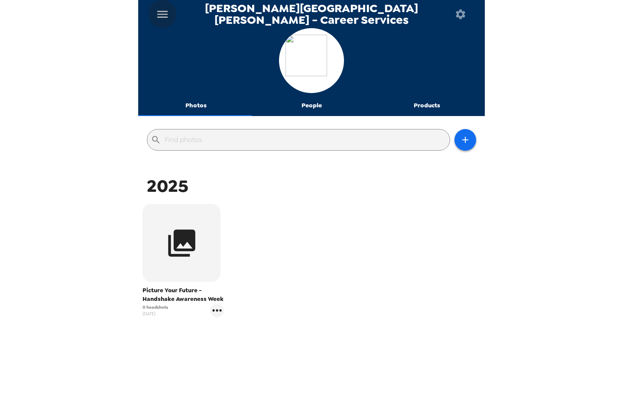
click at [152, 8] on button "menu" at bounding box center [163, 14] width 28 height 28
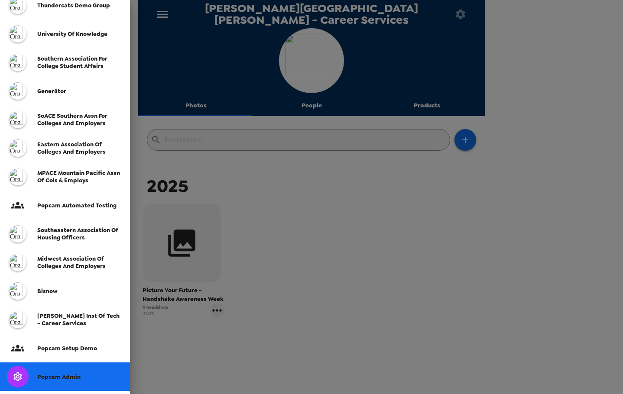
scroll to position [159, 0]
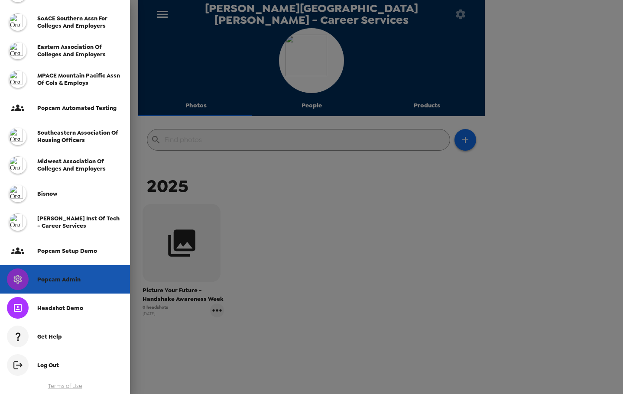
click at [75, 273] on div "Popcam Admin" at bounding box center [65, 279] width 130 height 29
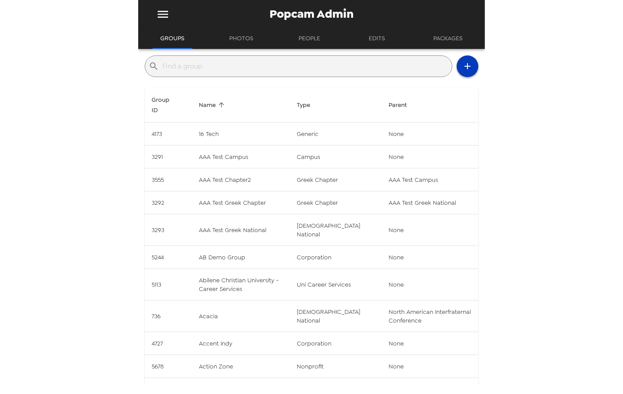
click at [465, 63] on icon "button" at bounding box center [467, 66] width 10 height 10
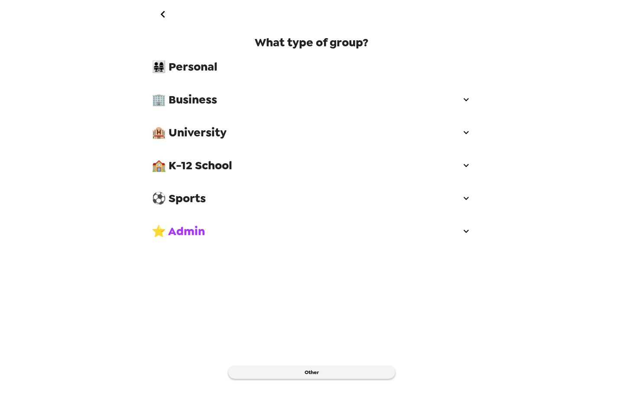
click at [226, 137] on span "🏨 University" at bounding box center [306, 133] width 309 height 16
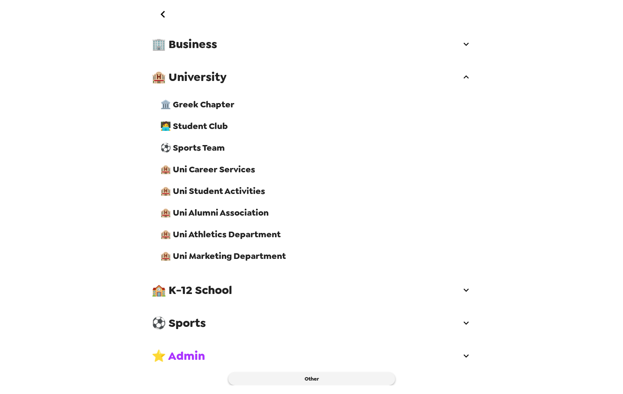
scroll to position [68, 0]
click at [252, 168] on span "🏨 Uni Career Services" at bounding box center [315, 169] width 311 height 11
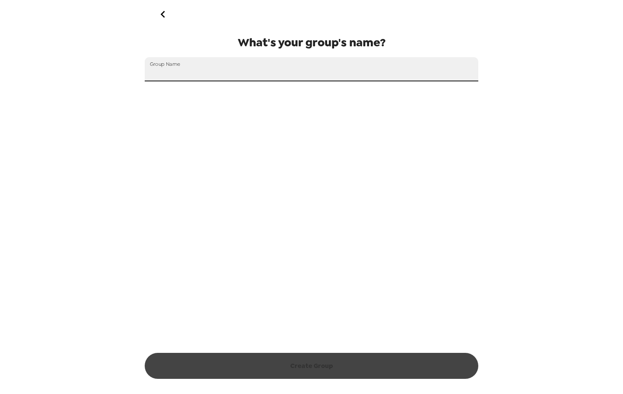
click at [262, 74] on input "Group Name" at bounding box center [312, 69] width 334 height 24
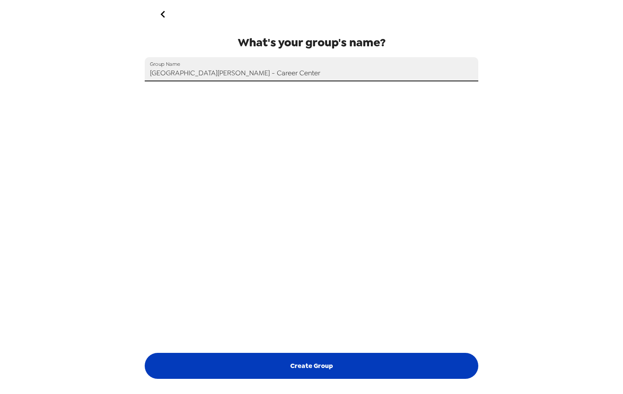
type input "Santa Clara University - Career Center"
click at [273, 358] on button "Create Group" at bounding box center [312, 366] width 334 height 26
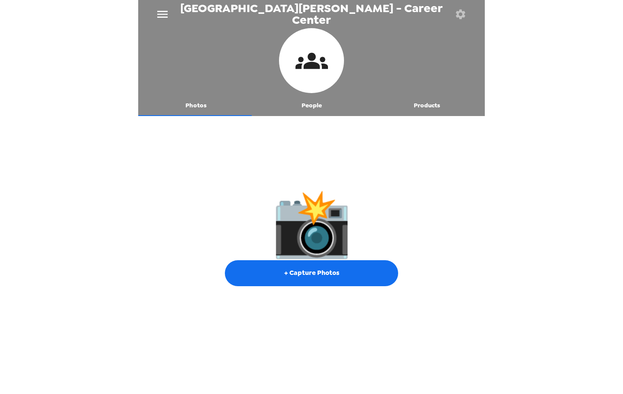
drag, startPoint x: 385, startPoint y: 47, endPoint x: 392, endPoint y: 46, distance: 6.1
click at [385, 47] on div at bounding box center [311, 61] width 347 height 67
click at [463, 20] on button "button" at bounding box center [460, 14] width 28 height 28
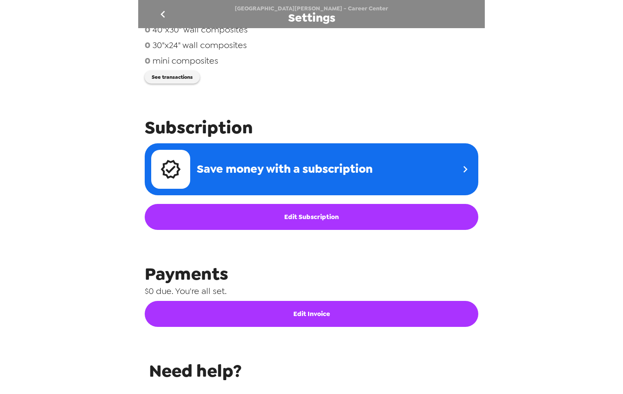
scroll to position [339, 0]
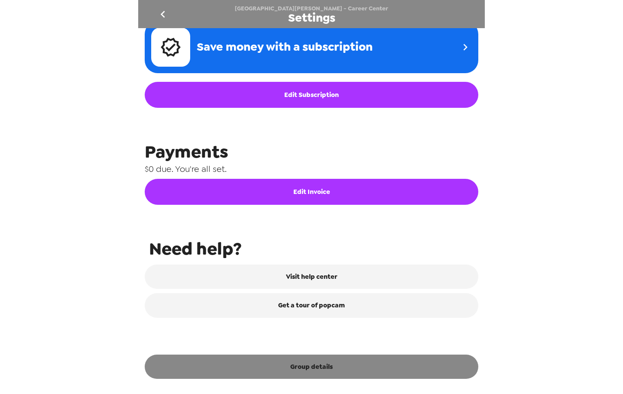
drag, startPoint x: 301, startPoint y: 379, endPoint x: 304, endPoint y: 373, distance: 6.2
click at [301, 379] on div "Integrations Group network You're sharing photos with 0 groups Free Credits rem…" at bounding box center [311, 206] width 347 height 357
click at [305, 371] on button "Group details" at bounding box center [312, 367] width 334 height 24
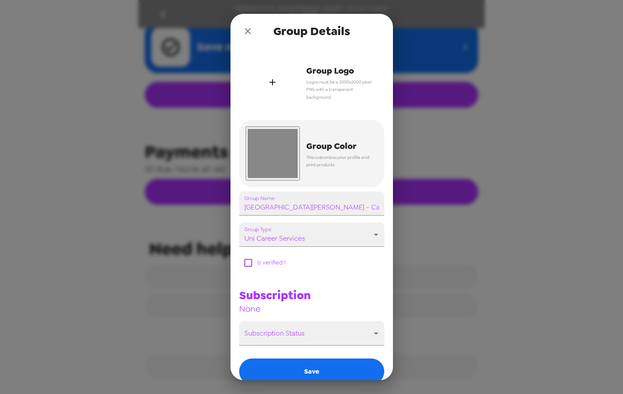
click at [272, 90] on div "button" at bounding box center [273, 82] width 54 height 54
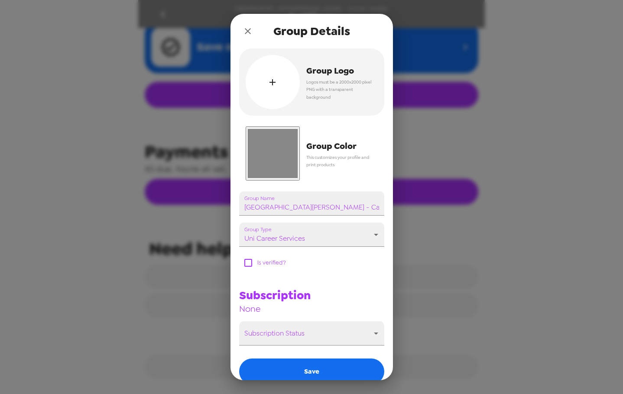
click at [274, 157] on input "#888888" at bounding box center [273, 153] width 54 height 54
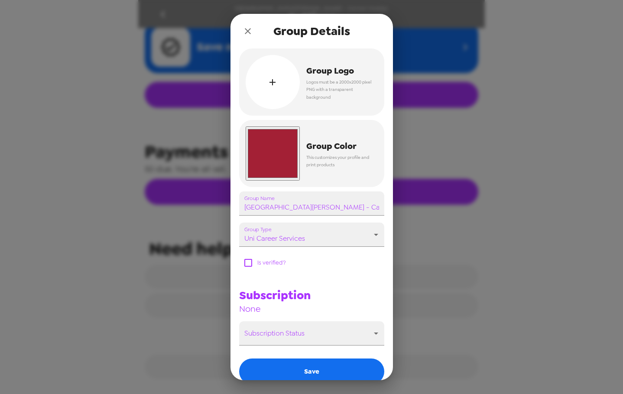
type input "#a32035"
drag, startPoint x: 380, startPoint y: 119, endPoint x: 389, endPoint y: 141, distance: 23.7
click at [380, 119] on div "Group Logo Logos must be a 2000x2000 pixel PNG with a transparent background #a…" at bounding box center [311, 215] width 162 height 332
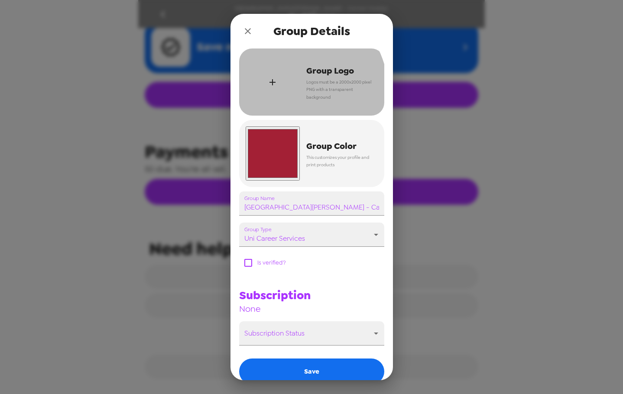
click at [268, 101] on div "button" at bounding box center [273, 82] width 54 height 54
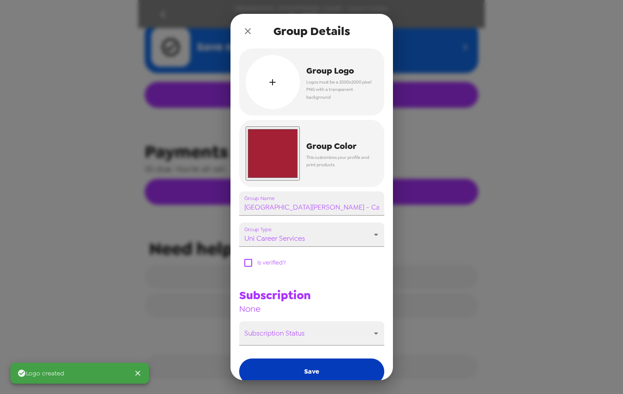
click at [344, 365] on button "Save" at bounding box center [311, 372] width 145 height 26
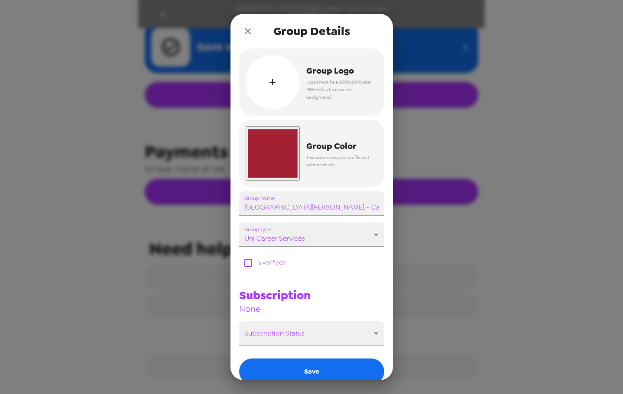
scroll to position [300, 0]
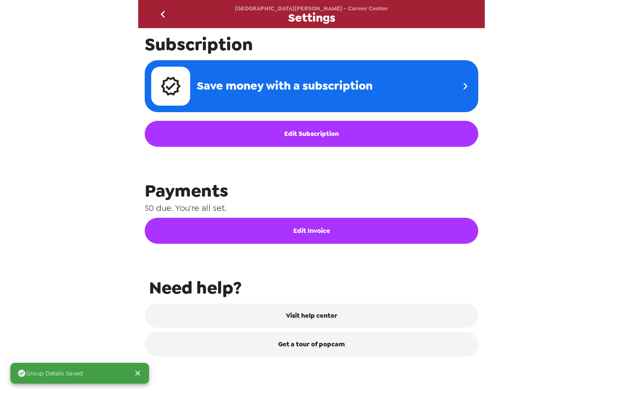
click at [162, 10] on icon "go back" at bounding box center [163, 14] width 14 height 14
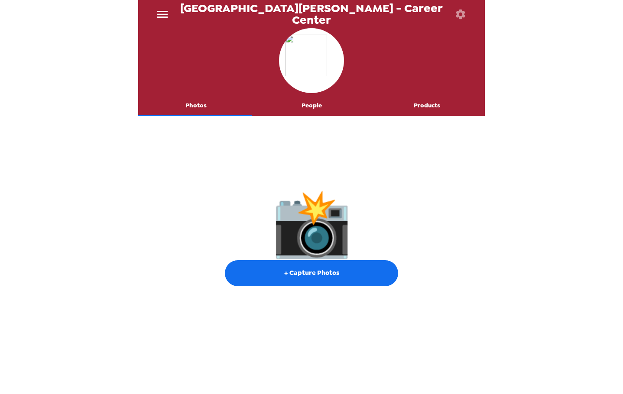
click at [315, 100] on button "People" at bounding box center [312, 105] width 116 height 21
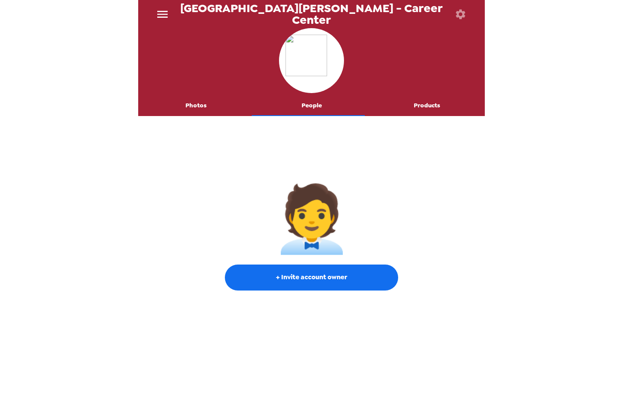
click at [459, 15] on icon "button" at bounding box center [460, 14] width 12 height 12
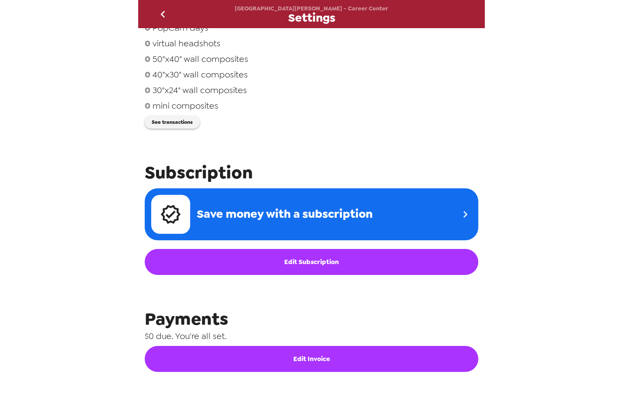
scroll to position [173, 0]
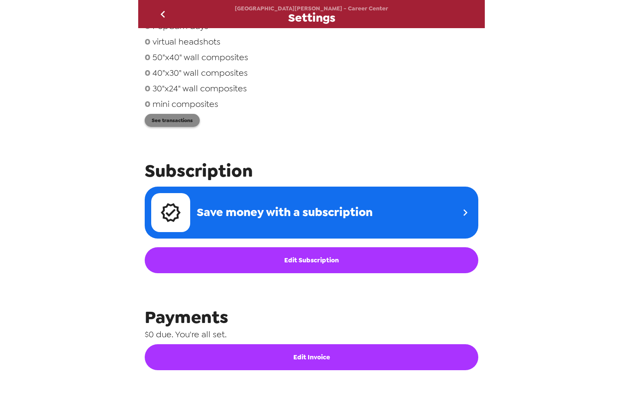
click at [184, 124] on button "See transactions" at bounding box center [172, 120] width 55 height 13
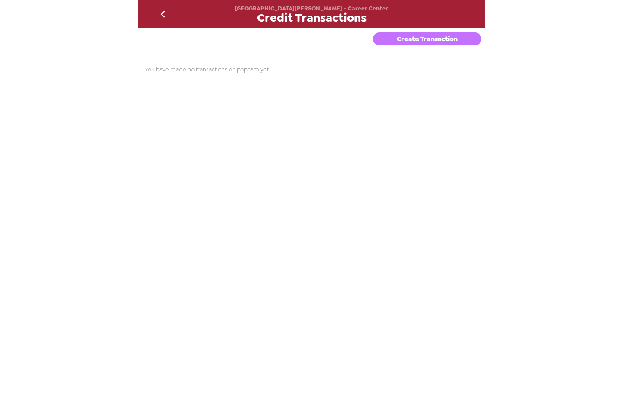
click at [419, 36] on button "Create Transaction" at bounding box center [427, 38] width 108 height 13
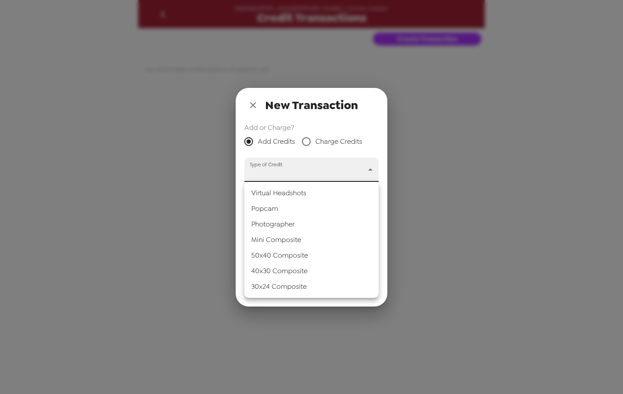
click at [285, 171] on body "Santa Clara University - Career Center Credit Transactions Create Transaction Y…" at bounding box center [311, 197] width 623 height 394
click at [287, 205] on li "Popcam" at bounding box center [311, 209] width 134 height 16
type input "popcam"
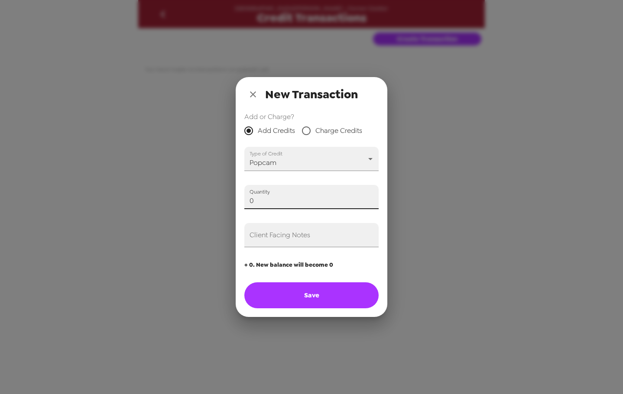
drag, startPoint x: 275, startPoint y: 203, endPoint x: 198, endPoint y: 199, distance: 76.4
click at [198, 199] on div "New Transaction Add or Charge? Add Credits Charge Credits Type of Credit Popcam…" at bounding box center [311, 197] width 623 height 394
type input "1"
click at [289, 244] on input "Client Facing Notes" at bounding box center [311, 235] width 134 height 24
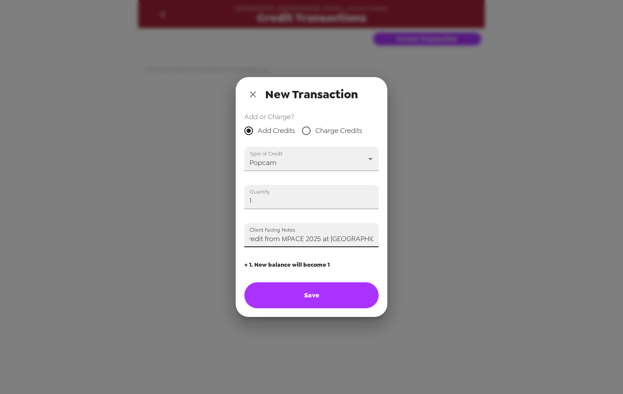
type input "One free popcam credit from MPACE 2025 at Cal Poly (Trey)"
click at [314, 289] on button "Save" at bounding box center [311, 295] width 134 height 26
type input "0"
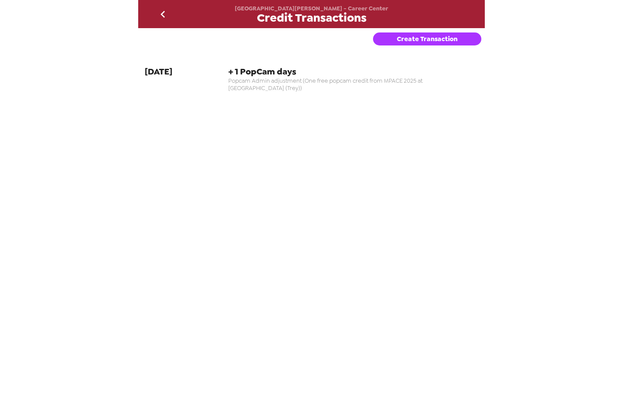
click at [162, 15] on icon "go back" at bounding box center [162, 14] width 4 height 7
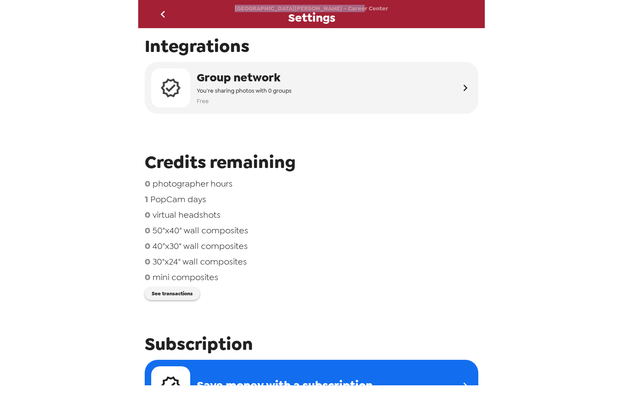
drag, startPoint x: 366, startPoint y: 7, endPoint x: 259, endPoint y: 4, distance: 107.0
click at [259, 4] on div "Santa Clara University - Career Center Settings" at bounding box center [311, 14] width 347 height 28
copy span "Santa Clara University - Career Center"
click at [168, 14] on icon "go back" at bounding box center [163, 14] width 14 height 14
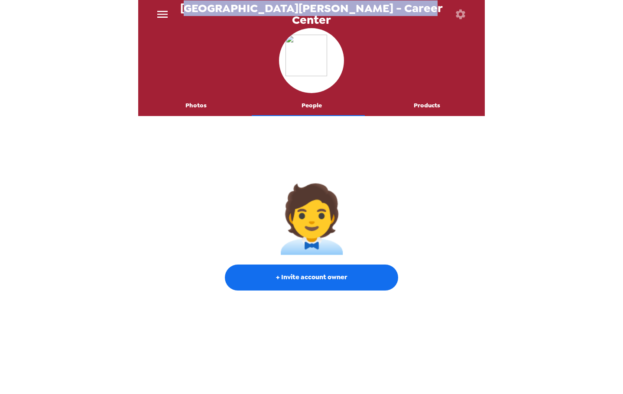
drag, startPoint x: 430, startPoint y: 12, endPoint x: 210, endPoint y: 17, distance: 220.5
click at [210, 17] on div "Santa Clara University - Career Center" at bounding box center [311, 14] width 347 height 28
click at [206, 15] on span "Santa Clara University - Career Center" at bounding box center [311, 14] width 270 height 23
copy span "Santa Clara University - Career Center"
click at [318, 103] on button "People" at bounding box center [312, 105] width 116 height 21
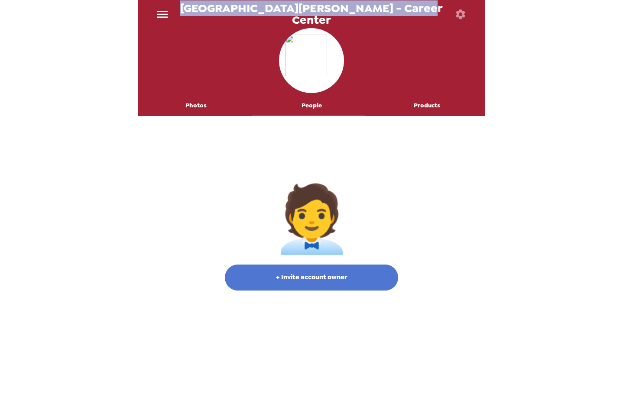
click at [328, 278] on button "+ Invite account owner" at bounding box center [311, 278] width 173 height 26
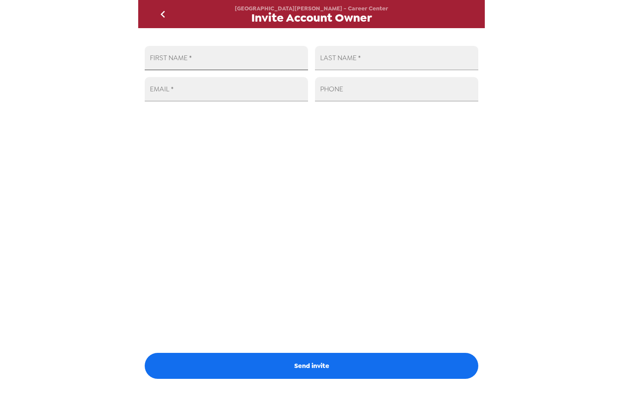
click at [258, 58] on input "FIRST NAME   *" at bounding box center [226, 58] width 163 height 24
type input "Dylan"
type input "Houde"
paste input "dhoule@scu.edu"
type input "dhoule@scu.edu"
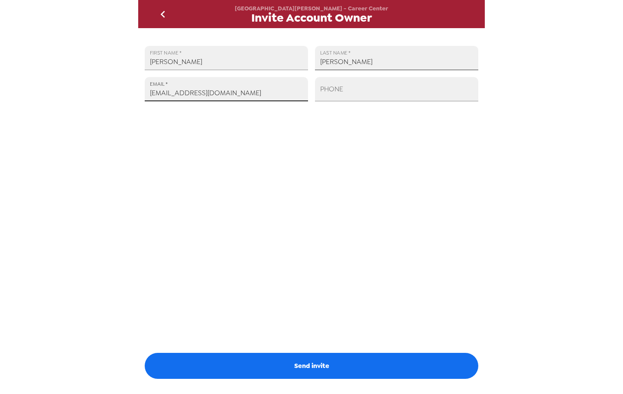
drag, startPoint x: 334, startPoint y: 65, endPoint x: 340, endPoint y: 64, distance: 5.4
click at [337, 65] on input "Houde" at bounding box center [396, 58] width 163 height 24
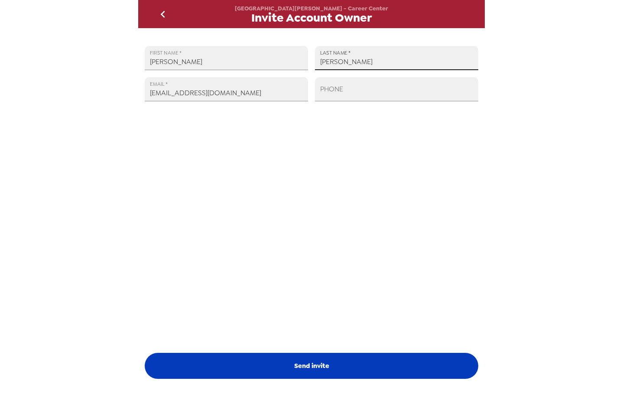
type input "Houle"
click at [334, 367] on button "Send invite" at bounding box center [312, 366] width 334 height 26
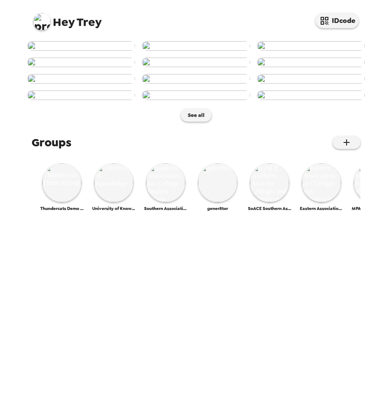
click at [45, 22] on img at bounding box center [41, 21] width 17 height 17
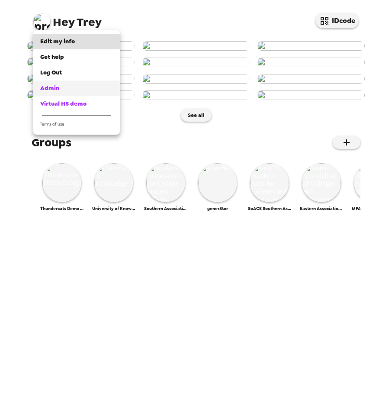
click at [58, 87] on span "Admin" at bounding box center [49, 87] width 19 height 7
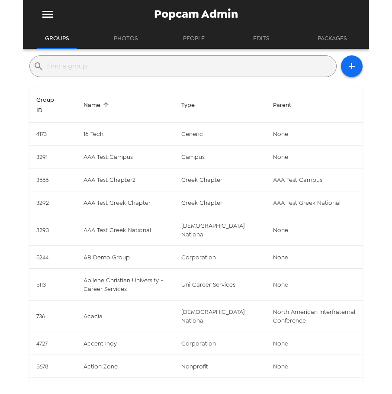
click at [146, 65] on input "text" at bounding box center [190, 66] width 286 height 14
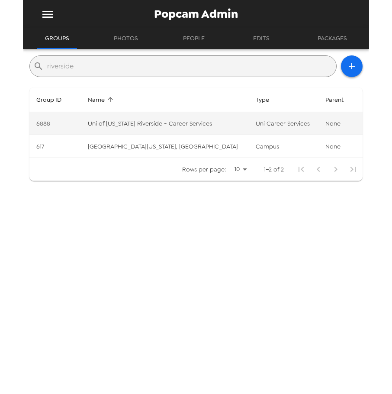
type input "riverside"
click at [173, 128] on td "Uni of California Riverside - Career Services" at bounding box center [165, 123] width 168 height 23
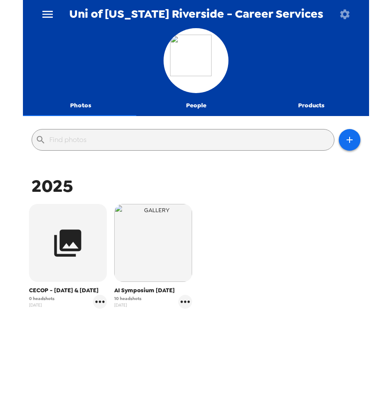
scroll to position [19, 0]
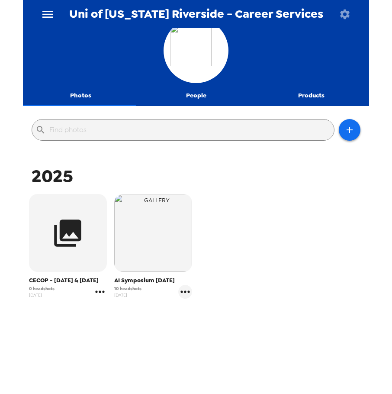
click at [100, 292] on icon "gallery menu" at bounding box center [99, 292] width 9 height 2
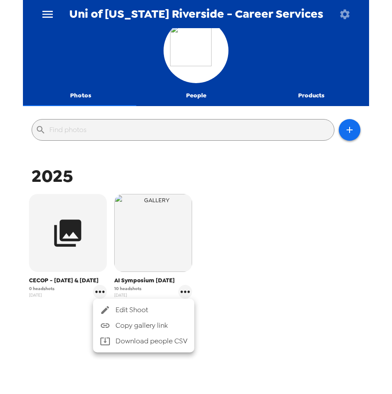
click at [128, 309] on span "Edit Shoot" at bounding box center [152, 310] width 72 height 10
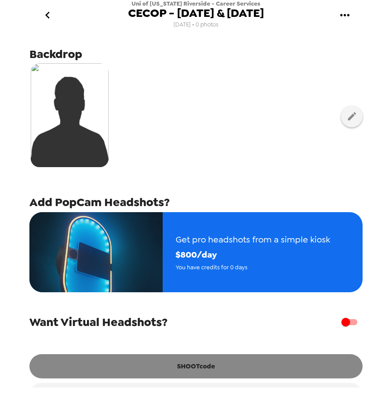
scroll to position [74, 0]
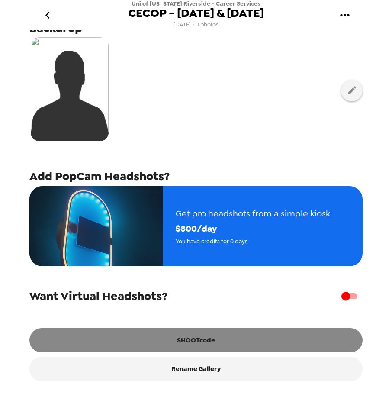
click at [202, 340] on button "SHOOTcode" at bounding box center [196, 340] width 334 height 24
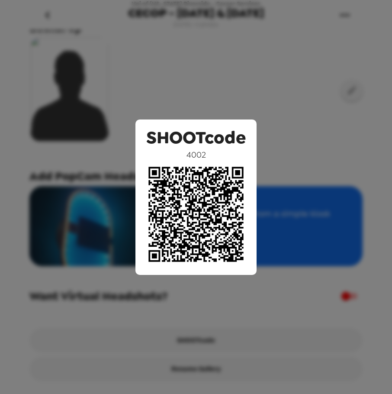
click at [214, 91] on div "SHOOTcode 4002" at bounding box center [196, 197] width 392 height 394
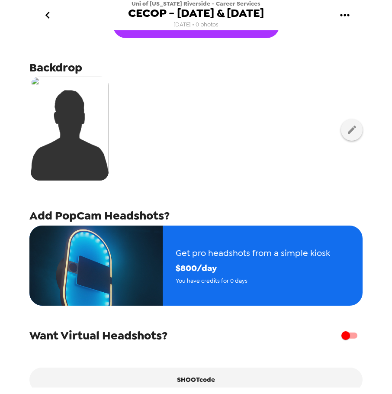
scroll to position [0, 0]
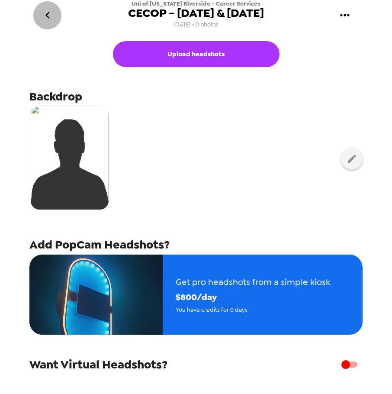
click at [46, 16] on icon "go back" at bounding box center [47, 15] width 4 height 7
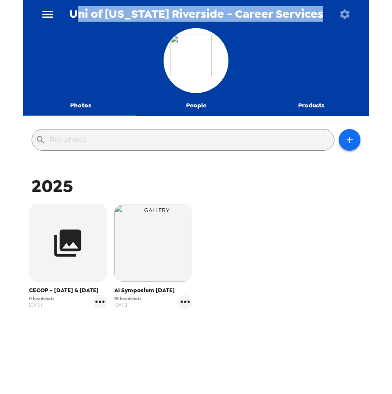
drag, startPoint x: 79, startPoint y: 13, endPoint x: 321, endPoint y: 14, distance: 241.7
click at [321, 14] on div "Uni of California Riverside - Career Services" at bounding box center [196, 14] width 347 height 28
click at [301, 15] on span "Uni of California Riverside - Career Services" at bounding box center [196, 14] width 254 height 12
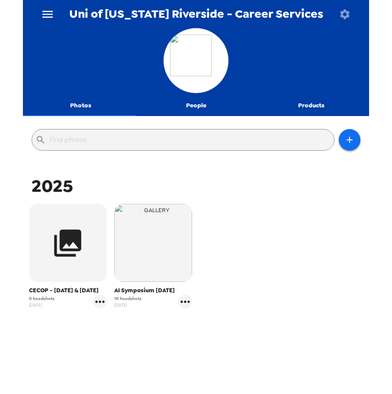
click at [161, 344] on div "2025 CECOP - September 3 & 4, 2025 0 headshots 8/15/25 AI Symposium 9/5/25 10 h…" at bounding box center [196, 284] width 342 height 219
drag, startPoint x: 28, startPoint y: 292, endPoint x: 59, endPoint y: 290, distance: 31.2
click at [59, 290] on span "CECOP - September 3 & 4, 2025" at bounding box center [68, 290] width 78 height 9
click at [73, 289] on span "CECOP - September 3 & 4, 2025" at bounding box center [68, 290] width 78 height 9
click at [97, 309] on icon "gallery menu" at bounding box center [100, 302] width 14 height 14
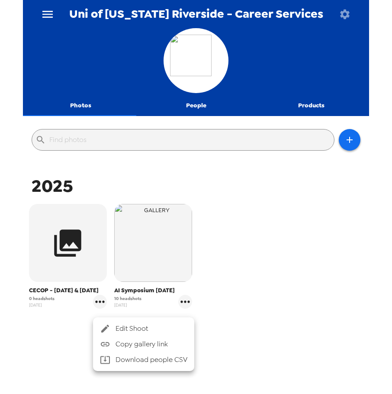
click at [123, 329] on span "Edit Shoot" at bounding box center [152, 329] width 72 height 10
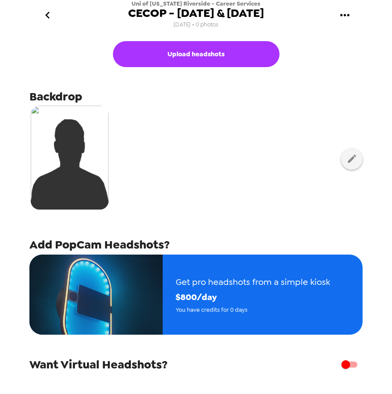
click at [52, 16] on icon "go back" at bounding box center [48, 15] width 14 height 14
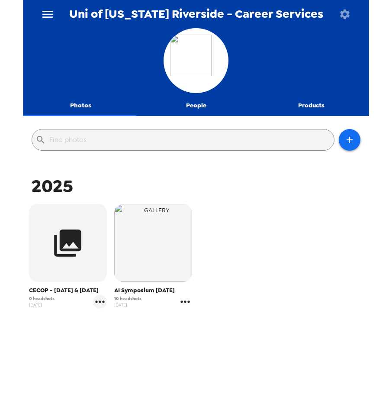
click at [185, 304] on icon "gallery menu" at bounding box center [185, 302] width 14 height 14
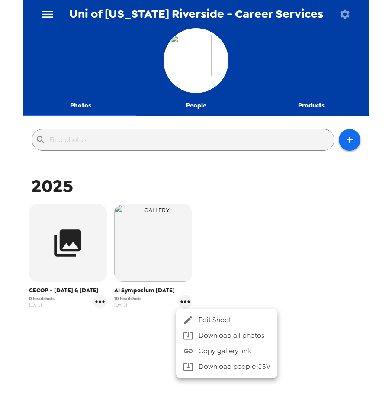
click at [205, 320] on span "Edit Shoot" at bounding box center [235, 320] width 72 height 10
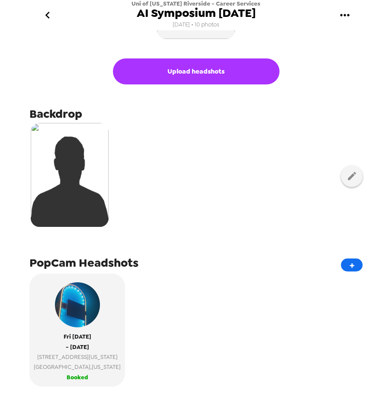
scroll to position [211, 0]
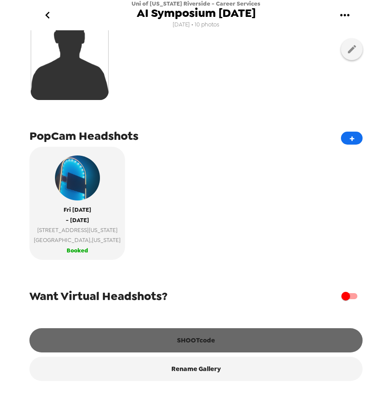
click at [201, 340] on button "SHOOTcode" at bounding box center [196, 340] width 334 height 24
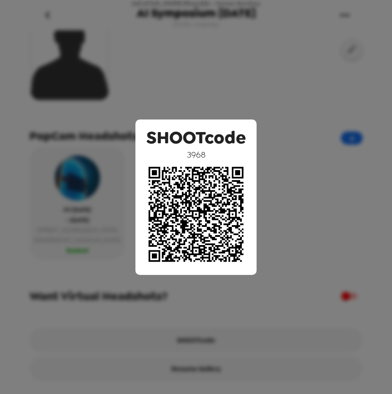
drag, startPoint x: 247, startPoint y: 58, endPoint x: 238, endPoint y: 76, distance: 20.0
click at [240, 59] on div "SHOOTcode 3968" at bounding box center [196, 197] width 392 height 394
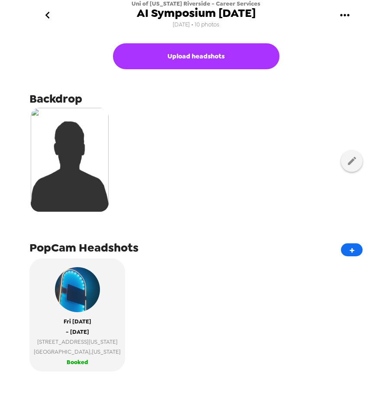
scroll to position [0, 0]
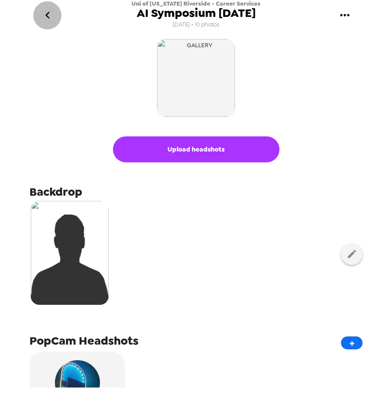
click at [53, 17] on icon "go back" at bounding box center [48, 15] width 14 height 14
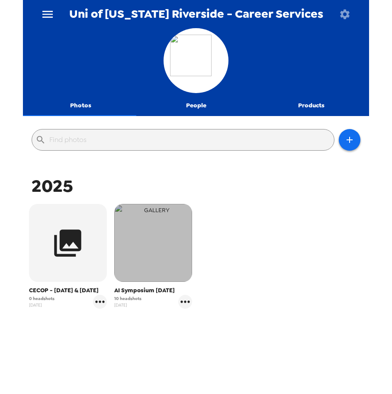
click at [153, 248] on img "button" at bounding box center [153, 243] width 78 height 78
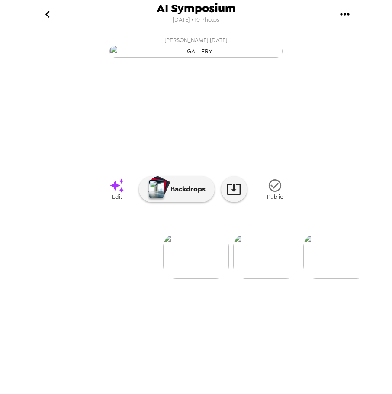
click at [49, 13] on icon "go back" at bounding box center [48, 14] width 14 height 14
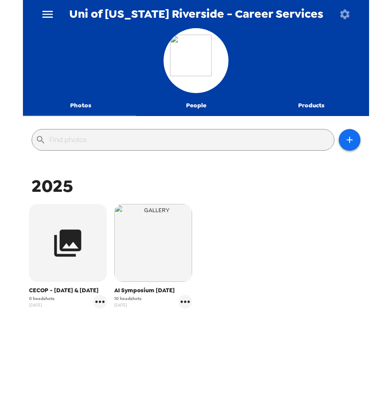
drag, startPoint x: 287, startPoint y: 221, endPoint x: 296, endPoint y: 209, distance: 15.8
click at [287, 222] on div "CECOP - [DATE] & [DATE] 0 headshots [DATE] AI Symposium [DATE] 10 headshots [DA…" at bounding box center [196, 263] width 342 height 122
click at [274, 275] on div "CECOP - [DATE] & [DATE] 0 headshots [DATE] AI Symposium [DATE] 10 headshots [DA…" at bounding box center [196, 263] width 342 height 122
click at [155, 258] on img "button" at bounding box center [153, 243] width 78 height 78
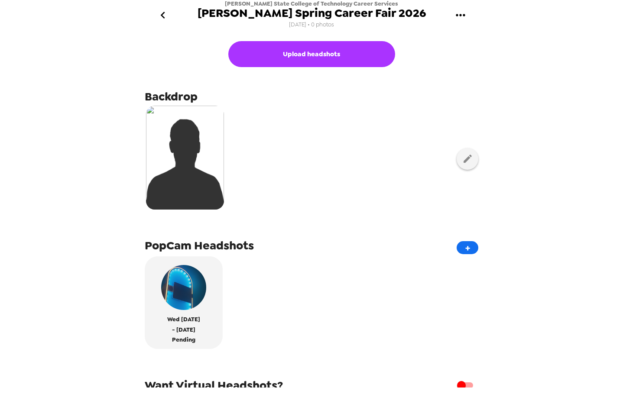
click at [458, 13] on icon "gallery menu" at bounding box center [460, 15] width 14 height 14
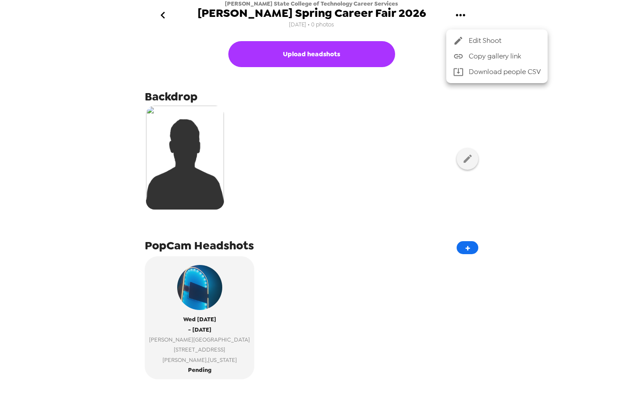
drag, startPoint x: 546, startPoint y: 217, endPoint x: 535, endPoint y: 221, distance: 11.7
click at [544, 218] on div at bounding box center [311, 197] width 623 height 394
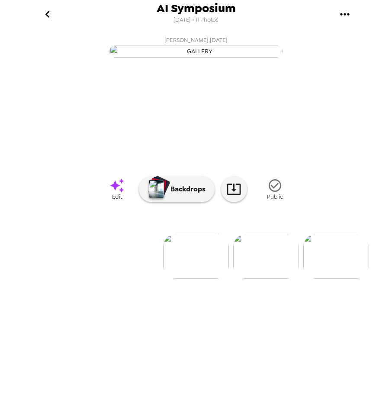
click at [338, 60] on button "[PERSON_NAME] , [DATE]" at bounding box center [196, 46] width 347 height 28
click at [47, 26] on button "go back" at bounding box center [47, 14] width 28 height 28
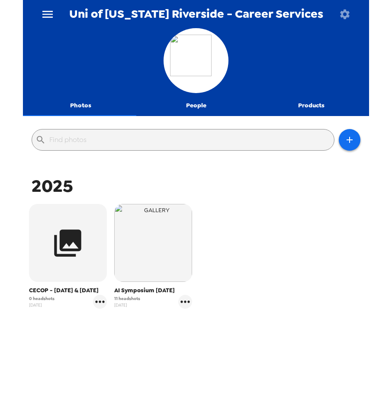
click at [48, 12] on icon "menu" at bounding box center [47, 14] width 10 height 7
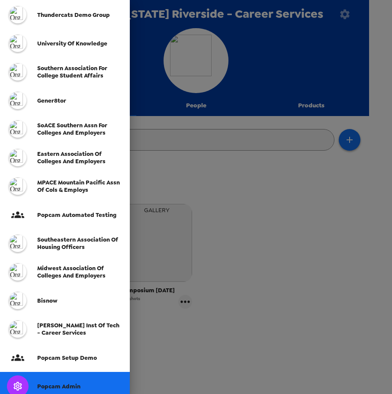
scroll to position [159, 0]
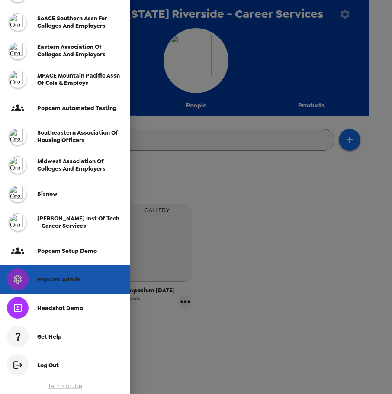
click at [72, 277] on span "Popcam Admin" at bounding box center [58, 279] width 43 height 7
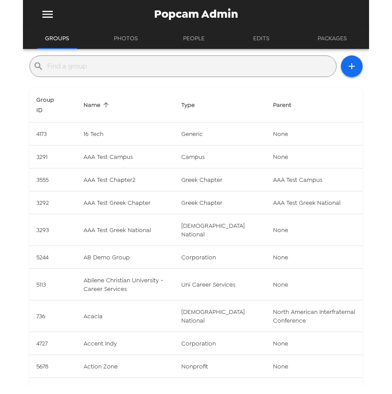
click at [121, 66] on input "text" at bounding box center [190, 66] width 286 height 14
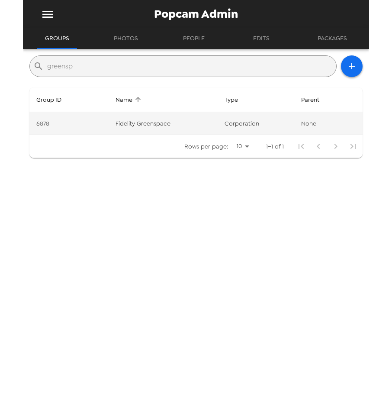
type input "greensp"
click at [175, 130] on td "Fidelity Greenspace" at bounding box center [163, 123] width 109 height 23
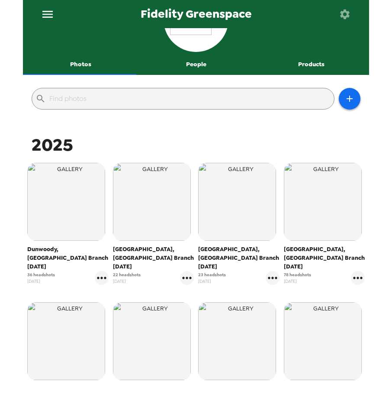
scroll to position [43, 0]
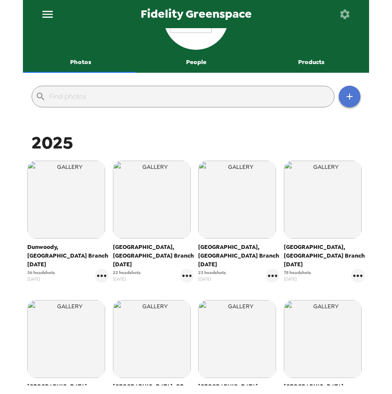
click at [345, 92] on icon "button" at bounding box center [350, 96] width 10 height 10
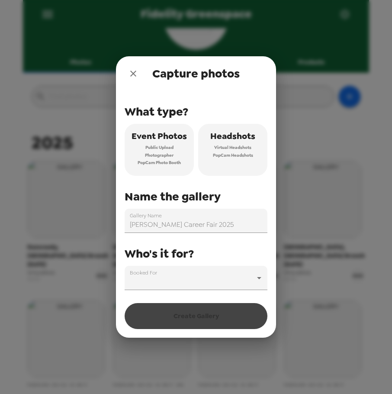
click at [244, 157] on span "PopCam Headshots" at bounding box center [233, 156] width 40 height 8
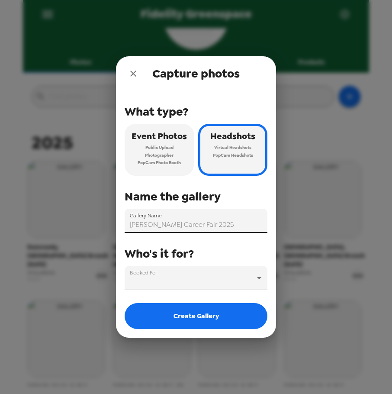
click at [173, 224] on input "[PERSON_NAME] Career Fair 2025" at bounding box center [196, 221] width 143 height 24
type input "Austin Domain Br"
click at [129, 76] on icon "close" at bounding box center [133, 73] width 10 height 10
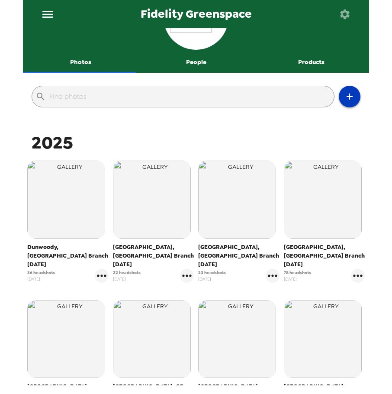
click at [343, 103] on button "button" at bounding box center [350, 97] width 22 height 22
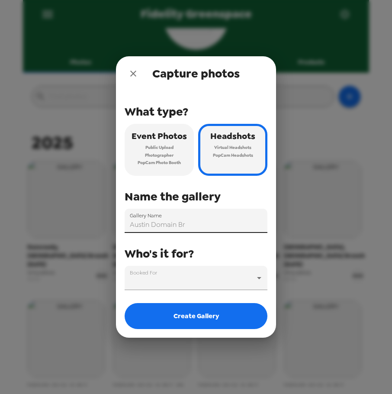
drag, startPoint x: 205, startPoint y: 223, endPoint x: 209, endPoint y: 227, distance: 4.9
click at [209, 227] on input "Austin Domain Br" at bounding box center [196, 221] width 143 height 24
type input "[GEOGRAPHIC_DATA], [GEOGRAPHIC_DATA] Branch [DATE]"
click at [206, 271] on body "Fidelity Greenspace Photos People Products ​ [STREET_ADDRESS] Branch [DATE] 36 …" at bounding box center [196, 197] width 392 height 394
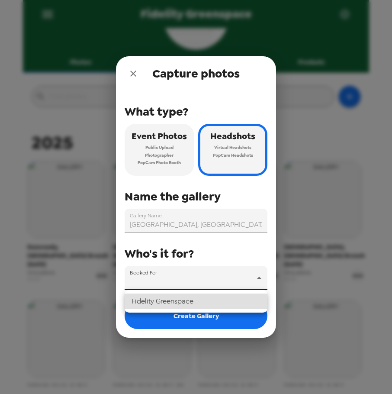
click at [178, 299] on li "Fidelity Greenspace" at bounding box center [196, 302] width 143 height 16
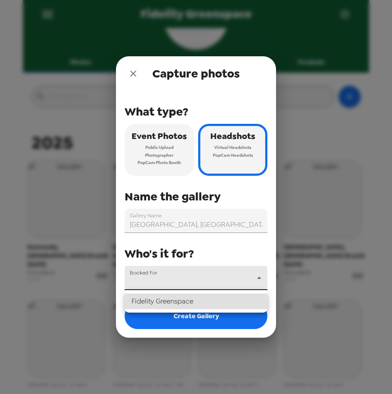
type input "6878"
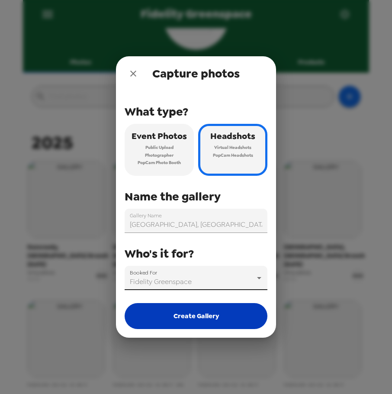
click at [182, 313] on button "Create Gallery" at bounding box center [196, 316] width 143 height 26
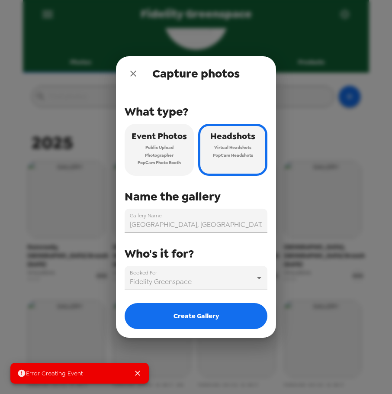
drag, startPoint x: 36, startPoint y: 207, endPoint x: 86, endPoint y: 182, distance: 56.6
click at [39, 210] on div "Capture photos What type? Event Photos Public Upload Photographer PopCam Photo …" at bounding box center [196, 197] width 392 height 394
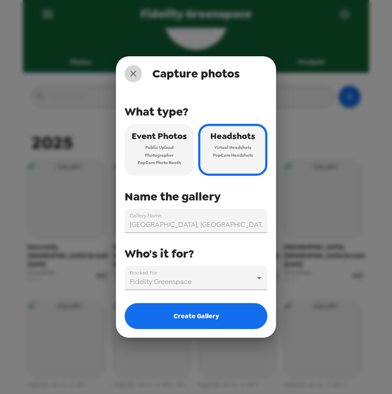
click at [136, 76] on icon "close" at bounding box center [133, 73] width 10 height 10
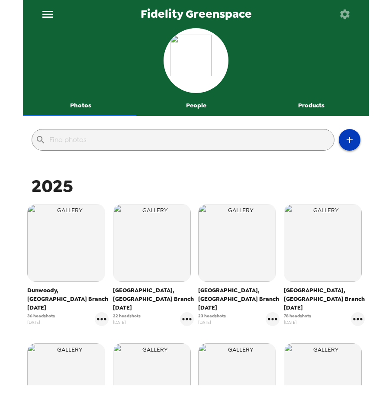
click at [345, 142] on icon "button" at bounding box center [350, 140] width 10 height 10
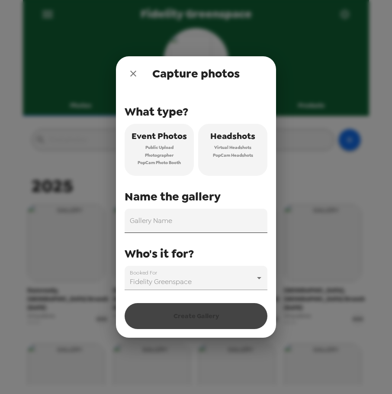
drag, startPoint x: 184, startPoint y: 223, endPoint x: 194, endPoint y: 224, distance: 10.0
click at [184, 223] on input "Gallery Name" at bounding box center [196, 221] width 143 height 24
type input "[GEOGRAPHIC_DATA], [GEOGRAPHIC_DATA] Branch [DATE]"
click at [212, 279] on body "Fidelity Greenspace Photos People Products ​ [STREET_ADDRESS] Branch [DATE] 36 …" at bounding box center [196, 197] width 392 height 394
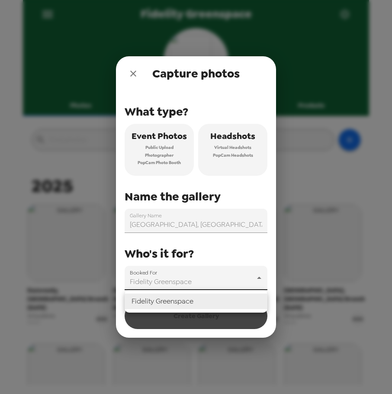
click at [200, 305] on li "Fidelity Greenspace" at bounding box center [196, 302] width 143 height 16
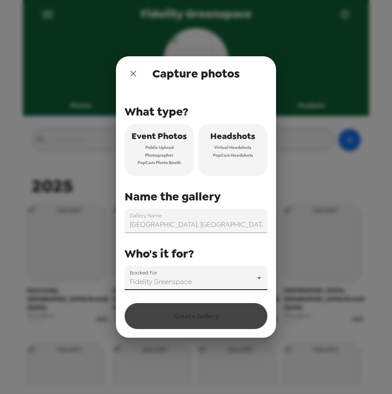
click at [194, 320] on div "What type? Event Photos Public Upload Photographer PopCam Photo Booth Headshots…" at bounding box center [196, 210] width 143 height 238
click at [242, 140] on span "Headshots" at bounding box center [233, 136] width 45 height 15
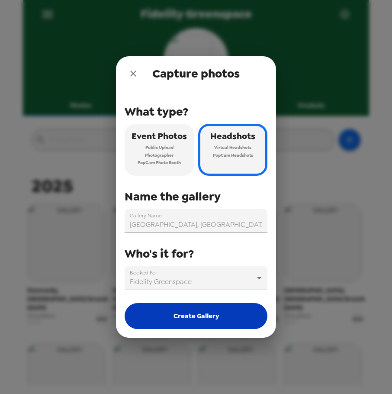
click at [229, 327] on button "Create Gallery" at bounding box center [196, 316] width 143 height 26
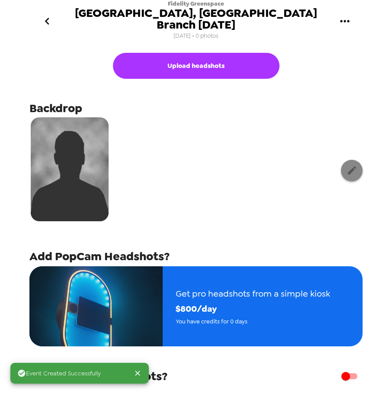
click at [341, 160] on button "button" at bounding box center [352, 171] width 22 height 22
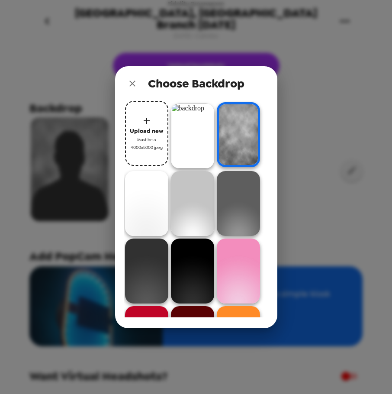
click at [197, 129] on img at bounding box center [192, 136] width 43 height 65
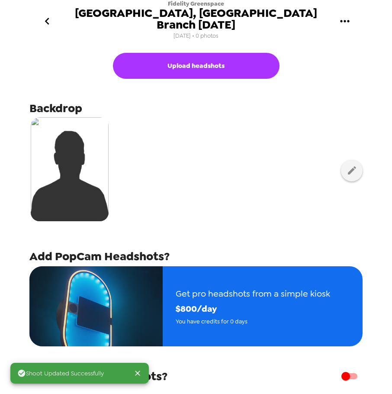
click at [48, 18] on icon "go back" at bounding box center [47, 21] width 4 height 7
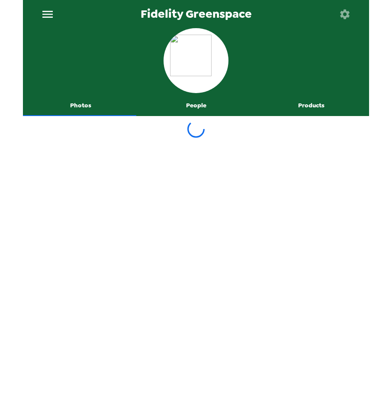
drag, startPoint x: 319, startPoint y: 13, endPoint x: 337, endPoint y: 13, distance: 17.8
click at [337, 13] on button "button" at bounding box center [345, 14] width 28 height 28
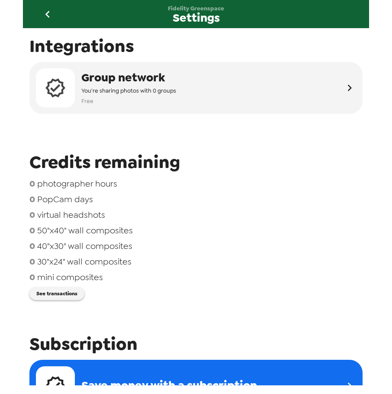
click at [44, 15] on icon "go back" at bounding box center [48, 14] width 14 height 14
click at [49, 14] on icon "go back" at bounding box center [48, 14] width 14 height 14
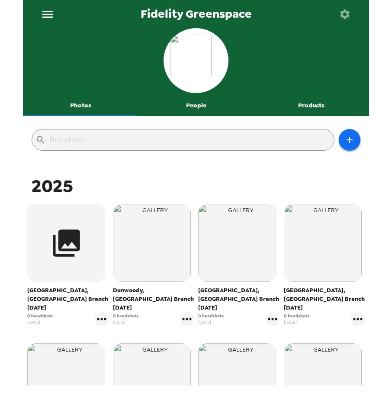
click at [347, 18] on icon "button" at bounding box center [345, 14] width 12 height 12
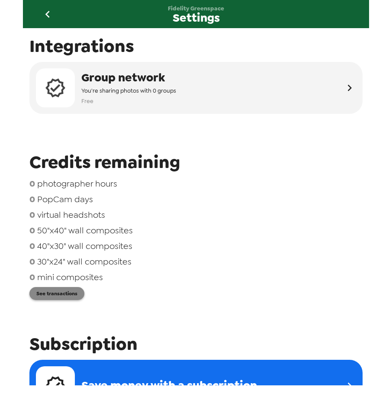
click at [62, 297] on button "See transactions" at bounding box center [56, 293] width 55 height 13
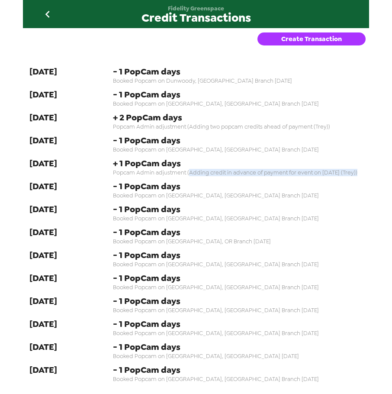
drag, startPoint x: 187, startPoint y: 172, endPoint x: 355, endPoint y: 172, distance: 168.1
click at [355, 172] on span "Popcam Admin adjustment (Adding credit in advance of payment for event on [DATE…" at bounding box center [238, 172] width 250 height 7
copy span "Adding credit in advance of payment for event on 7/24/25 (Trey)"
click at [290, 36] on button "Create Transaction" at bounding box center [312, 38] width 108 height 13
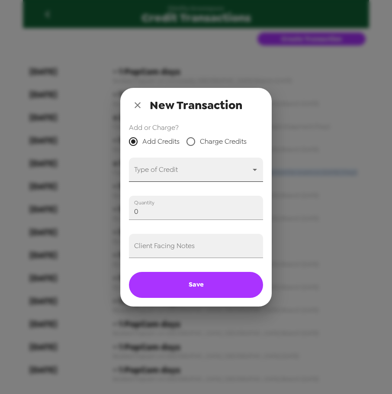
click at [181, 174] on body "Fidelity Greenspace Credit Transactions Create Transaction 8-5-25 - 1 PopCam da…" at bounding box center [196, 197] width 392 height 394
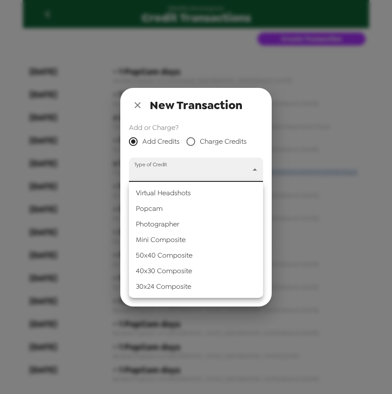
click at [180, 207] on li "Popcam" at bounding box center [196, 209] width 134 height 16
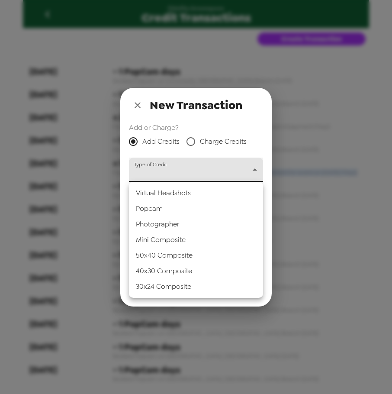
type input "popcam"
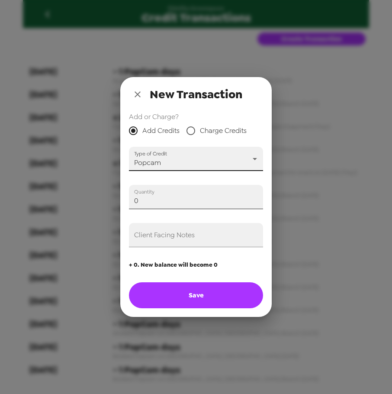
click at [170, 203] on input "0" at bounding box center [196, 197] width 134 height 24
drag, startPoint x: 166, startPoint y: 201, endPoint x: 22, endPoint y: 195, distance: 144.4
click at [16, 190] on div "New Transaction Add or Charge? Add Credits Charge Credits Type of Credit Popcam…" at bounding box center [196, 197] width 392 height 394
type input "1"
click at [146, 240] on input "Client Facing Notes" at bounding box center [196, 235] width 134 height 24
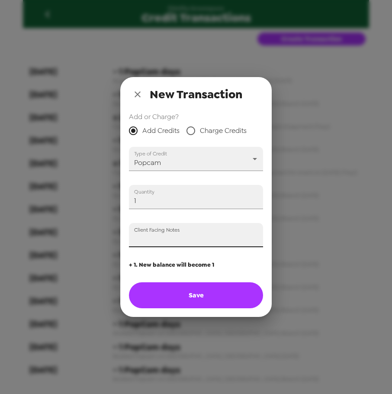
paste input "Adding credit in advance of payment for event on 7/24/25 (Trey)"
click at [229, 238] on input "Adding credit in advance of payment for event on 7/24/25 (Trey)" at bounding box center [196, 235] width 134 height 24
type input "Adding credit in advance of payment for event on 10/16/25 (Trey)"
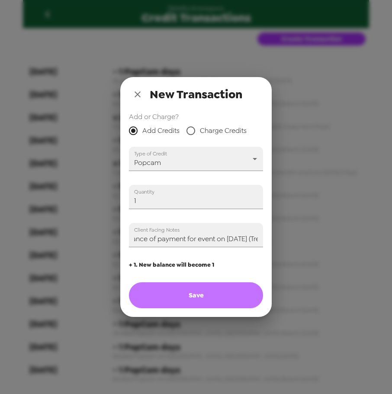
click at [199, 294] on button "Save" at bounding box center [196, 295] width 134 height 26
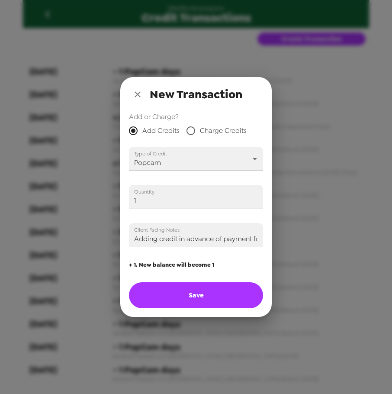
click at [198, 299] on button "Save" at bounding box center [196, 295] width 134 height 26
click at [200, 239] on input "Adding credit in advance of payment for event on 10/16/25 (Trey)" at bounding box center [196, 235] width 134 height 24
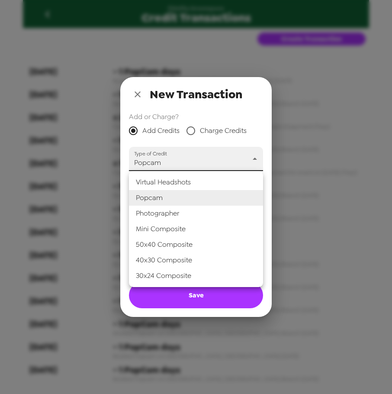
click at [173, 166] on body "Fidelity Greenspace Credit Transactions Create Transaction 8-5-25 - 1 PopCam da…" at bounding box center [196, 197] width 392 height 394
click at [168, 198] on li "Popcam" at bounding box center [196, 198] width 134 height 16
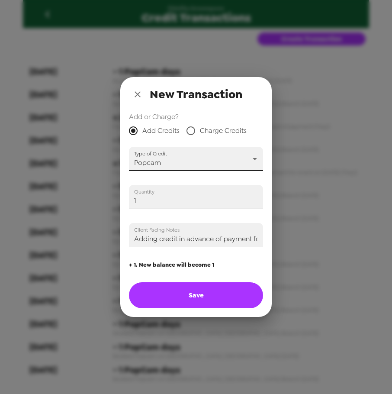
click at [196, 285] on button "Save" at bounding box center [196, 295] width 134 height 26
click at [137, 90] on button "close" at bounding box center [137, 94] width 17 height 17
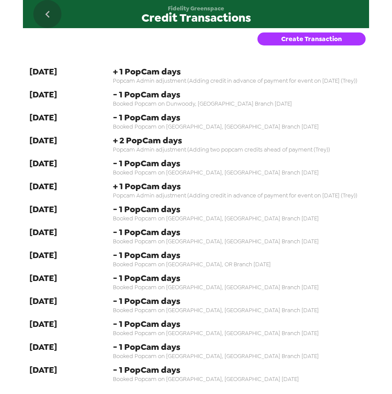
click at [49, 12] on icon "go back" at bounding box center [48, 14] width 14 height 14
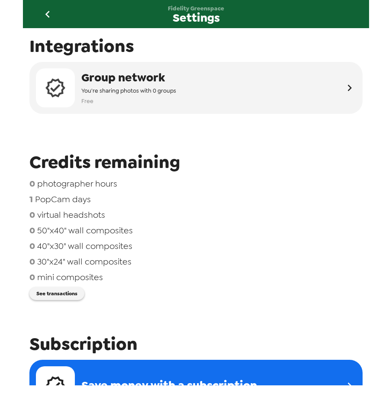
drag, startPoint x: 39, startPoint y: 16, endPoint x: 54, endPoint y: 33, distance: 22.7
click at [39, 17] on button "go back" at bounding box center [47, 14] width 28 height 28
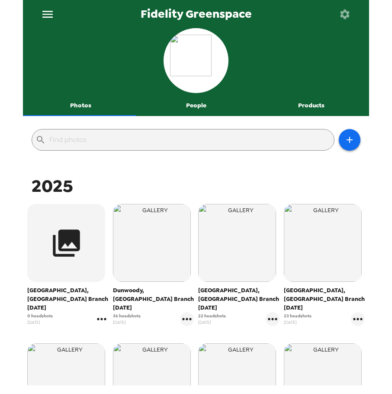
click at [100, 318] on icon "gallery menu" at bounding box center [101, 319] width 9 height 2
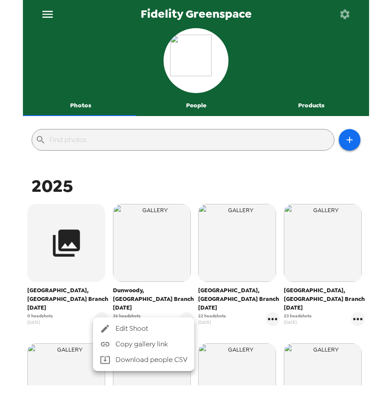
click at [123, 331] on span "Edit Shoot" at bounding box center [152, 329] width 72 height 10
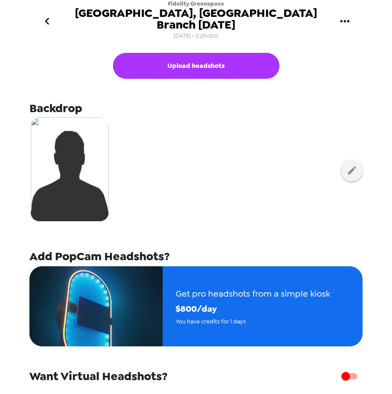
click at [44, 14] on icon "go back" at bounding box center [47, 21] width 14 height 14
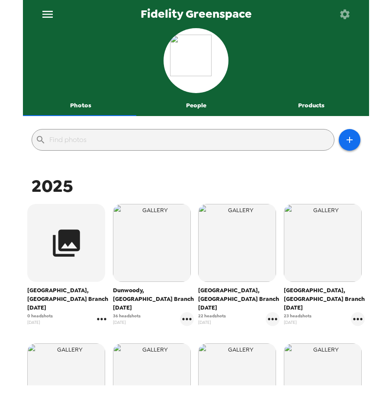
click at [102, 312] on icon "gallery menu" at bounding box center [102, 319] width 14 height 14
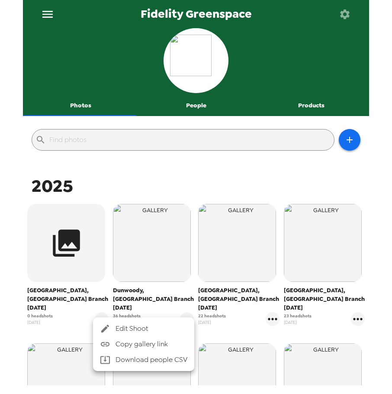
click at [187, 104] on div at bounding box center [196, 197] width 392 height 394
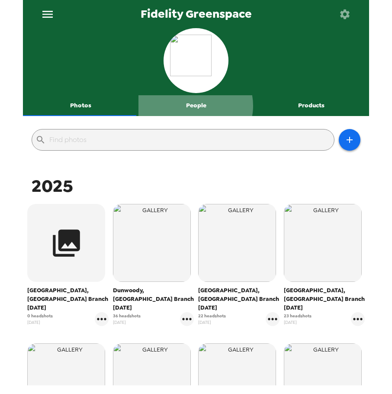
click at [193, 106] on button "People" at bounding box center [197, 105] width 116 height 21
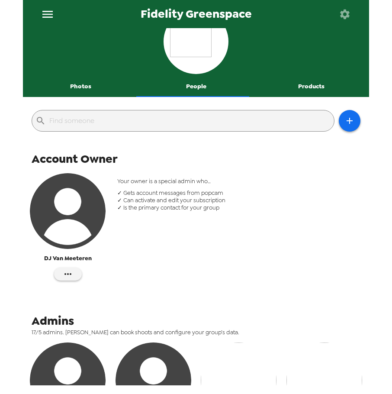
scroll to position [19, 0]
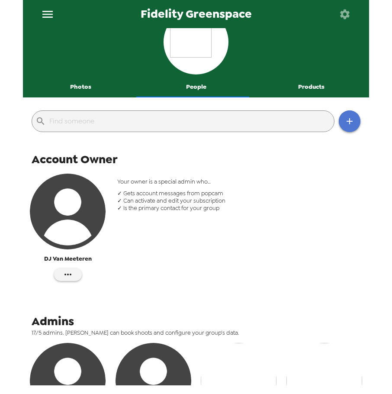
click at [347, 122] on icon "button" at bounding box center [350, 121] width 6 height 6
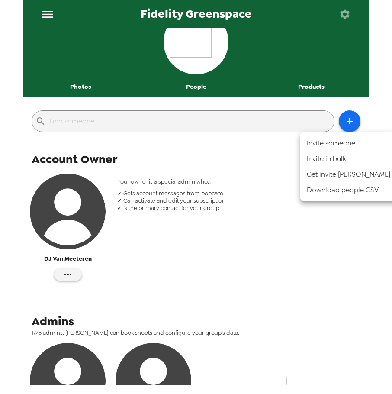
click at [322, 144] on li "Invite someone" at bounding box center [348, 144] width 97 height 16
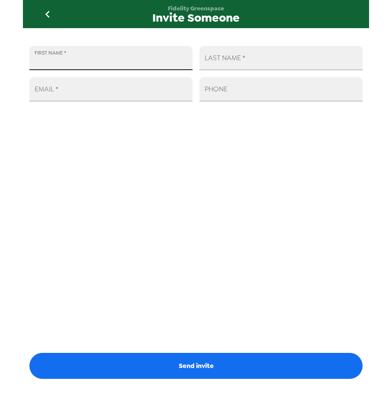
click at [117, 68] on input "FIRST NAME   *" at bounding box center [110, 58] width 163 height 24
type input "[PERSON_NAME]"
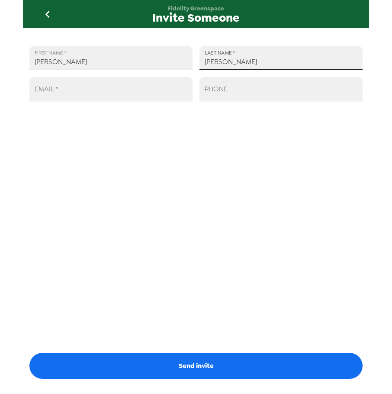
type input "[PERSON_NAME]"
paste input "[PERSON_NAME][EMAIL_ADDRESS][PERSON_NAME][DOMAIN_NAME]"
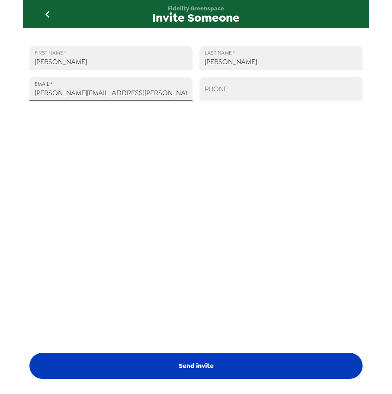
type input "[PERSON_NAME][EMAIL_ADDRESS][PERSON_NAME][DOMAIN_NAME]"
click at [194, 372] on button "Send invite" at bounding box center [196, 366] width 334 height 26
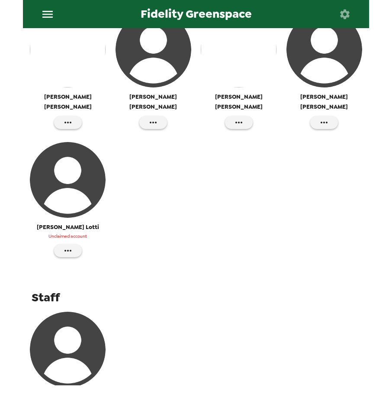
scroll to position [780, 0]
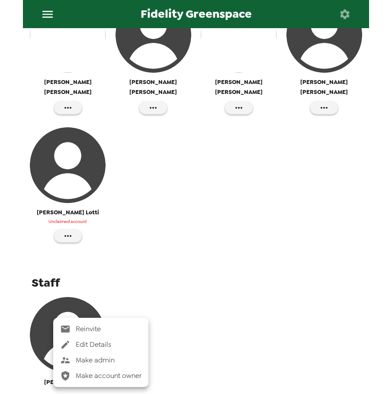
click at [90, 359] on span "Make admin" at bounding box center [109, 360] width 66 height 10
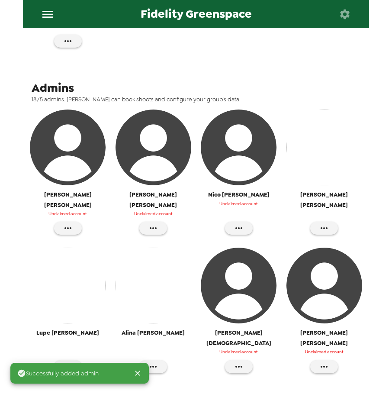
scroll to position [62, 0]
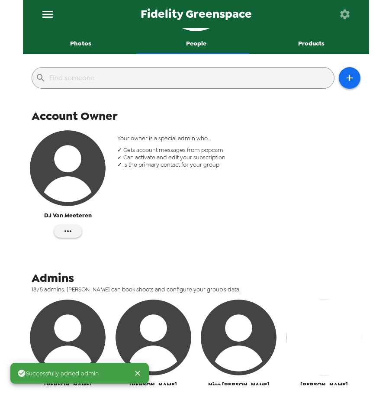
click at [70, 46] on button "Photos" at bounding box center [81, 43] width 116 height 21
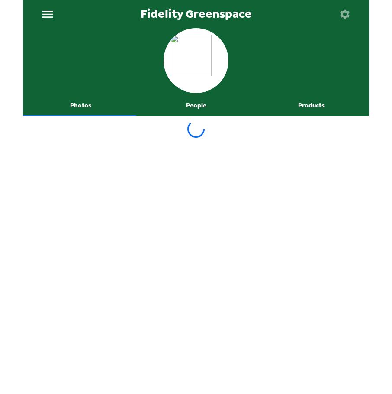
scroll to position [0, 0]
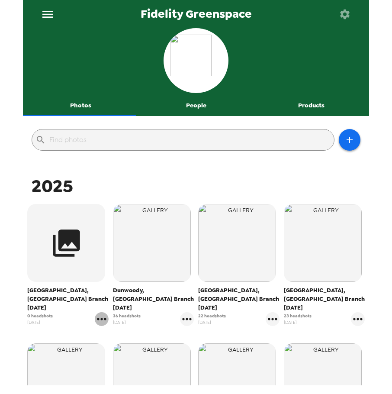
click at [101, 313] on icon "gallery menu" at bounding box center [102, 319] width 14 height 14
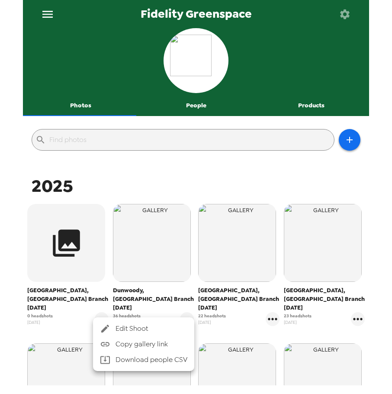
click at [130, 327] on span "Edit Shoot" at bounding box center [152, 329] width 72 height 10
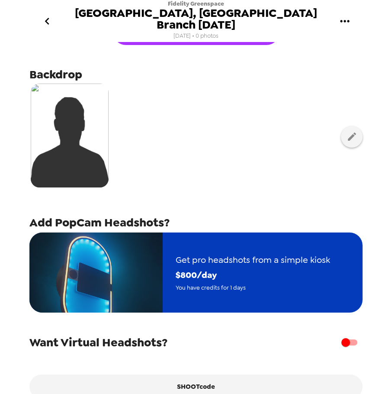
scroll to position [74, 0]
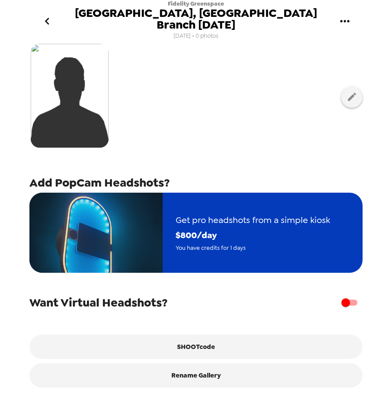
click at [200, 228] on span "$ 800 /day" at bounding box center [253, 235] width 155 height 15
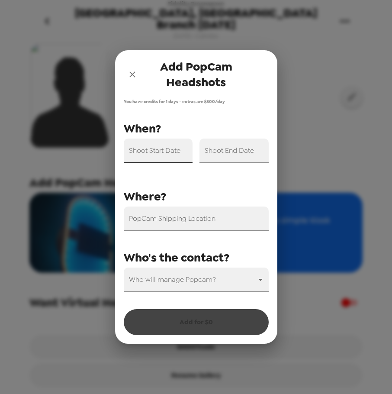
click at [160, 150] on div "Shoot Start Date" at bounding box center [158, 151] width 69 height 24
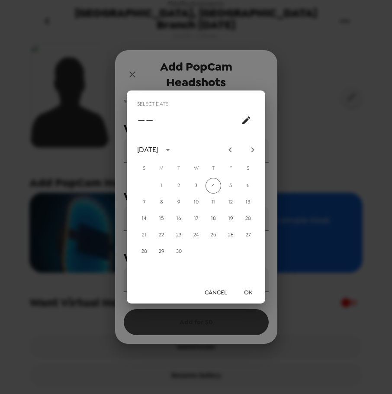
click at [256, 149] on icon "Next month" at bounding box center [253, 150] width 10 height 10
click at [213, 221] on button "16" at bounding box center [214, 219] width 16 height 16
type input "[DATE]"
click at [247, 290] on button "OK" at bounding box center [248, 293] width 28 height 16
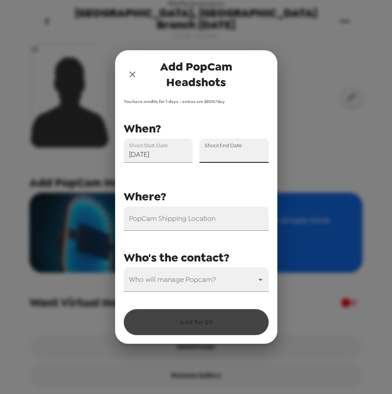
click at [241, 148] on div "Shoot End Date" at bounding box center [234, 151] width 69 height 24
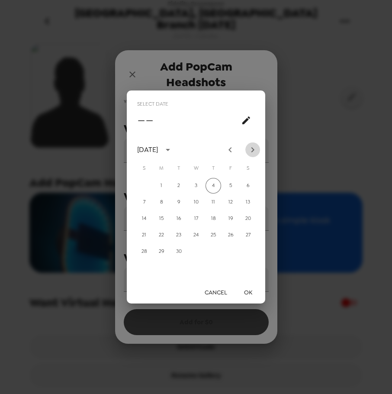
drag, startPoint x: 253, startPoint y: 149, endPoint x: 237, endPoint y: 169, distance: 25.9
click at [253, 150] on icon "Next month" at bounding box center [253, 150] width 10 height 10
click at [216, 220] on button "16" at bounding box center [214, 219] width 16 height 16
type input "[DATE]"
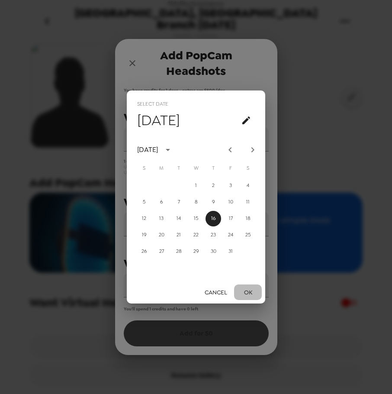
click at [247, 292] on button "OK" at bounding box center [248, 293] width 28 height 16
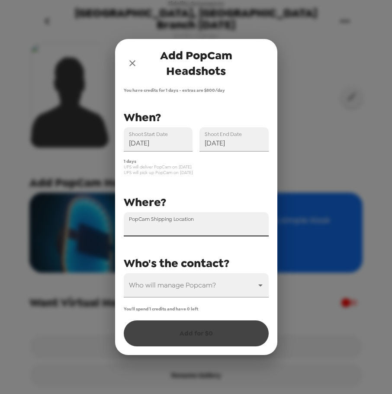
click at [199, 229] on input "PopCam Shipping Location" at bounding box center [196, 224] width 145 height 24
paste input "[STREET_ADDRESS]"
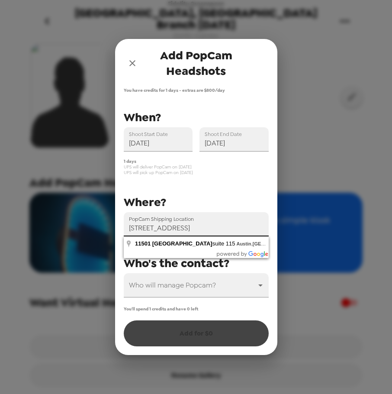
type input "[STREET_ADDRESS]"
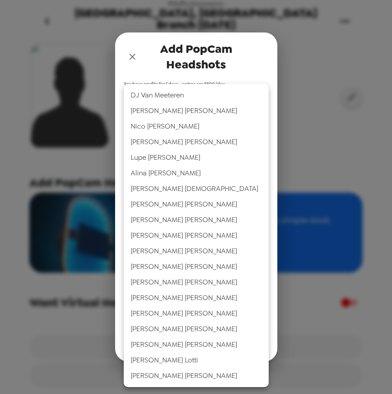
click at [191, 295] on body "Fidelity Greenspace [GEOGRAPHIC_DATA], [GEOGRAPHIC_DATA] Branch [DATE] [DATE] •…" at bounding box center [196, 197] width 392 height 394
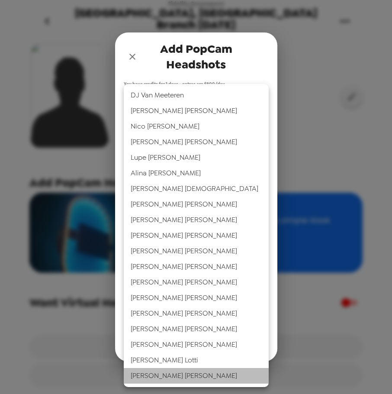
click at [152, 376] on li "[PERSON_NAME]" at bounding box center [196, 376] width 145 height 16
type input "71588"
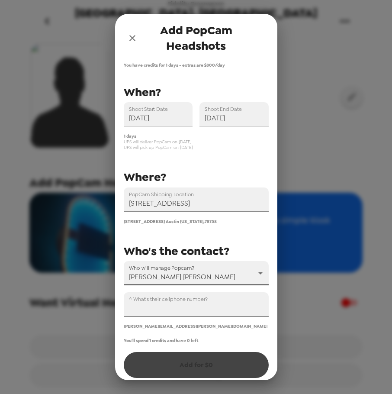
click at [163, 306] on input "^ What's their cellphone number?" at bounding box center [196, 304] width 145 height 24
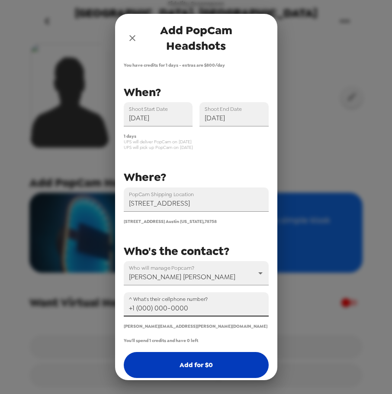
type input "+1 (000) 000-0000"
click at [207, 369] on button "Add for $ 0" at bounding box center [196, 365] width 145 height 26
